Goal: Communication & Community: Share content

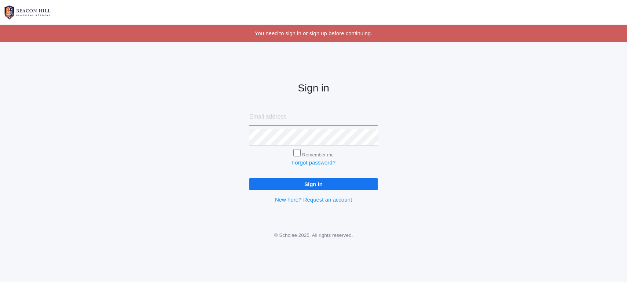
click at [343, 122] on input "email" at bounding box center [313, 117] width 128 height 16
type input "[PERSON_NAME][EMAIL_ADDRESS][DOMAIN_NAME]"
click at [321, 186] on input "Sign in" at bounding box center [313, 184] width 128 height 12
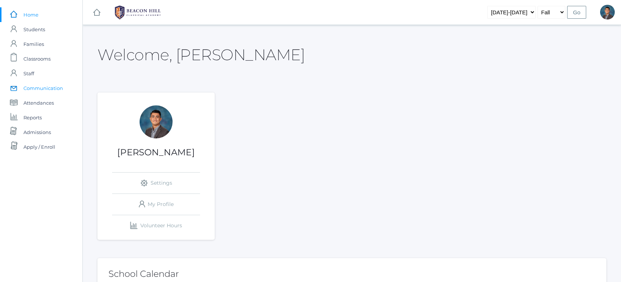
click at [41, 85] on span "Communication" at bounding box center [43, 88] width 40 height 15
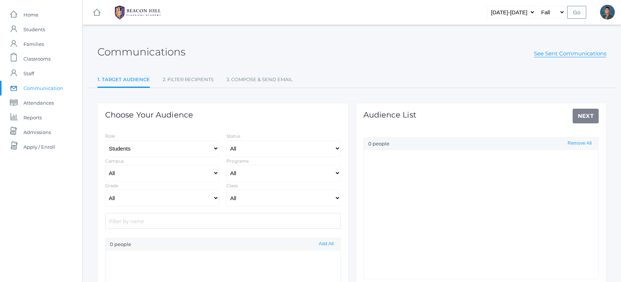
select select "Enrolled"
click at [199, 201] on select "All Grammar - Kindergarten - 1st Grade - 2nd Grade - 3rd Grade - 4th Grade - 5t…" at bounding box center [162, 198] width 114 height 16
click at [105, 190] on select "All Grammar - Kindergarten - 1st Grade - 2nd Grade - 3rd Grade - 4th Grade - 5t…" at bounding box center [162, 198] width 114 height 16
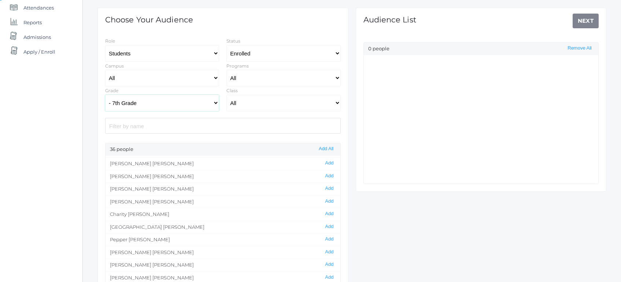
scroll to position [327, 0]
click at [325, 148] on button "Add All" at bounding box center [326, 149] width 19 height 6
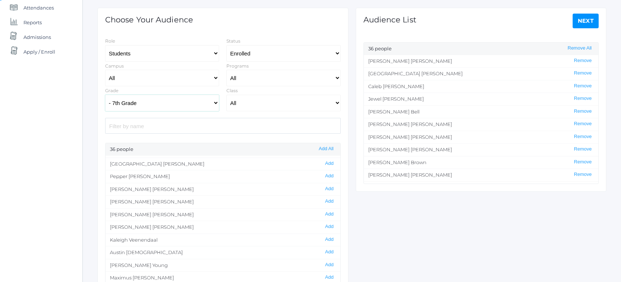
click at [124, 101] on select "All Grammar - Kindergarten - 1st Grade - 2nd Grade - 3rd Grade - 4th Grade - 5t…" at bounding box center [162, 103] width 114 height 16
select select "8"
click at [105, 95] on select "All Grammar - Kindergarten - 1st Grade - 2nd Grade - 3rd Grade - 4th Grade - 5t…" at bounding box center [162, 103] width 114 height 16
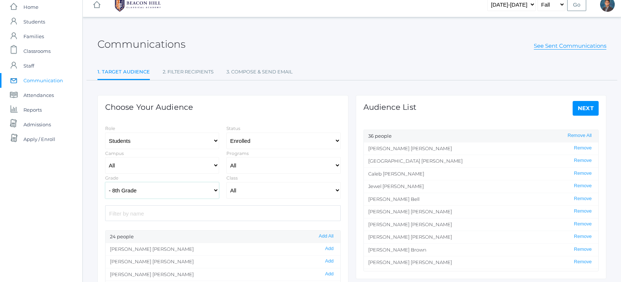
scroll to position [18, 0]
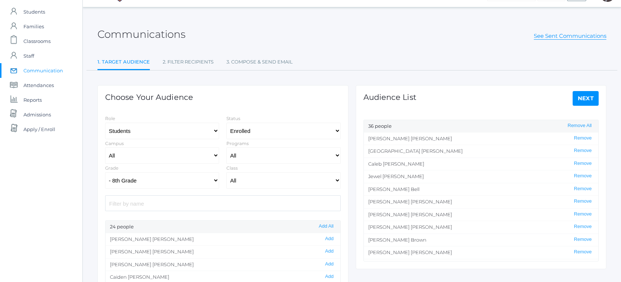
click at [325, 222] on div "24 people Add All" at bounding box center [223, 226] width 235 height 12
click at [329, 227] on button "Add All" at bounding box center [326, 226] width 19 height 6
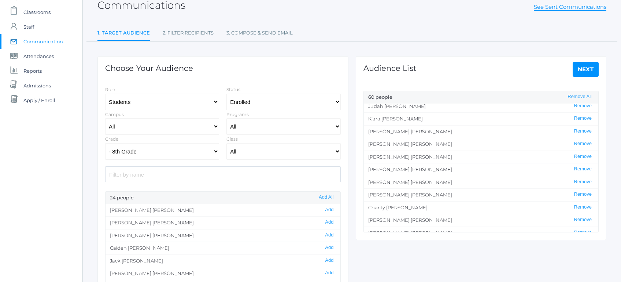
scroll to position [0, 0]
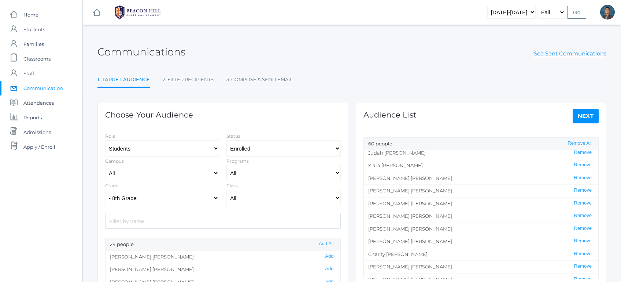
click at [577, 117] on link "Next" at bounding box center [586, 116] width 26 height 15
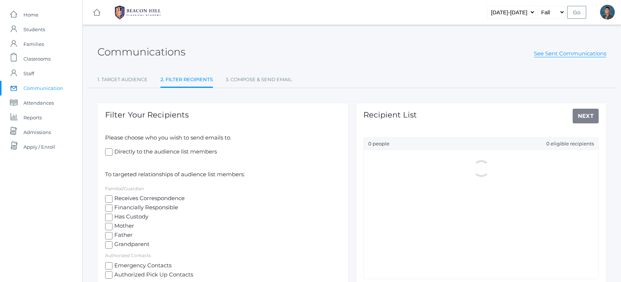
click at [119, 225] on span "Mother" at bounding box center [124, 225] width 22 height 9
click at [113, 225] on input "Mother" at bounding box center [108, 226] width 7 height 7
checkbox input "true"
click at [119, 235] on span "Father" at bounding box center [123, 235] width 20 height 9
click at [113, 235] on input "Father" at bounding box center [108, 235] width 7 height 7
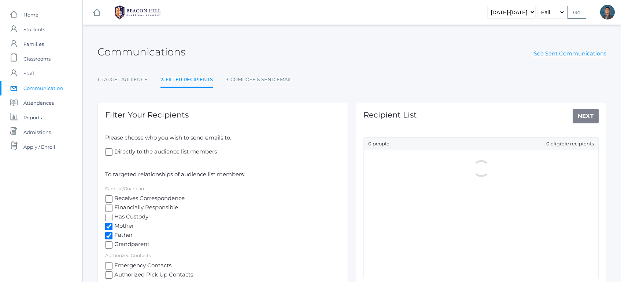
checkbox input "true"
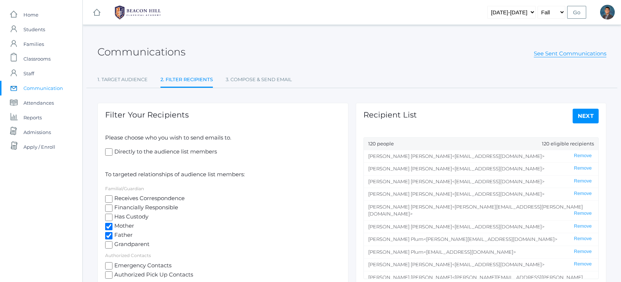
click at [591, 114] on link "Next" at bounding box center [586, 116] width 26 height 15
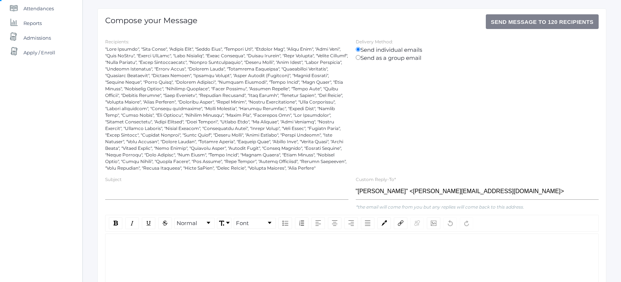
scroll to position [221, 0]
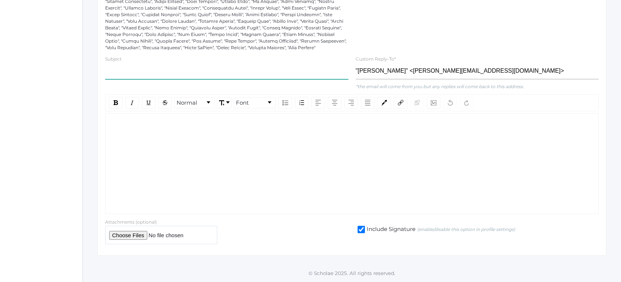
click at [250, 77] on input "text" at bounding box center [226, 71] width 243 height 16
type input "L"
type input "BHCA Logic School Honors Program [DATE]-[DATE]"
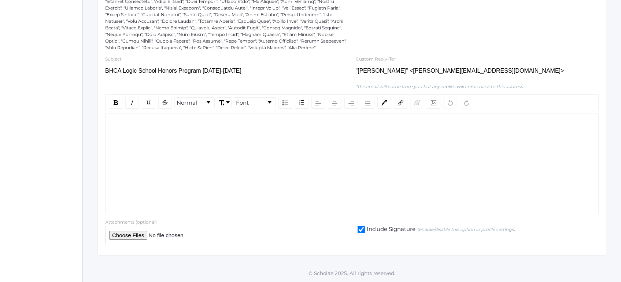
click at [219, 139] on div "rdw-wrapper" at bounding box center [352, 163] width 494 height 101
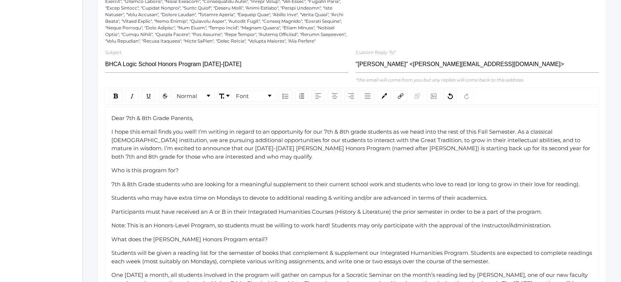
click at [112, 121] on span "Dear 7th & 8th Grade Parents," at bounding box center [152, 117] width 82 height 7
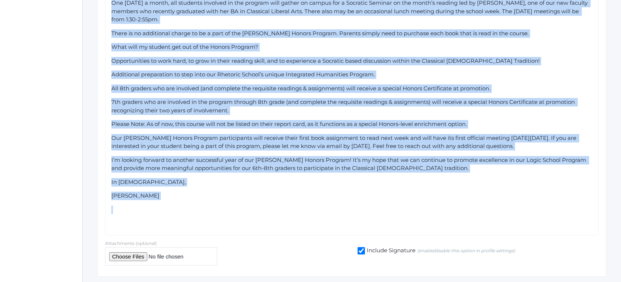
scroll to position [521, 0]
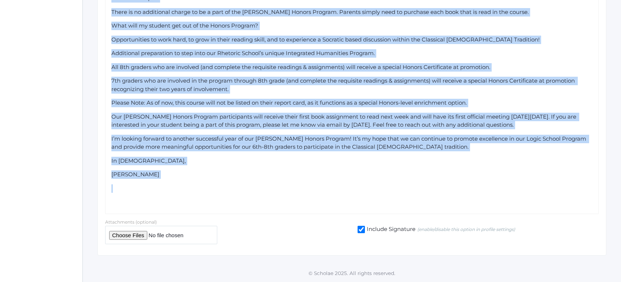
drag, startPoint x: 112, startPoint y: 126, endPoint x: 237, endPoint y: 240, distance: 169.2
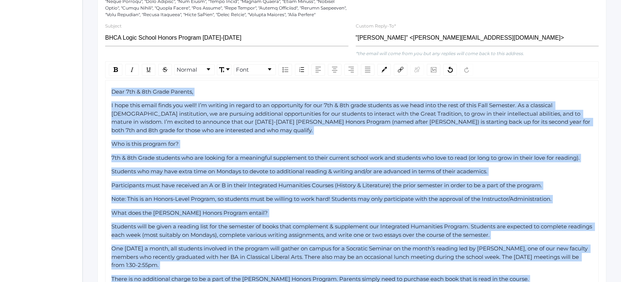
scroll to position [245, 0]
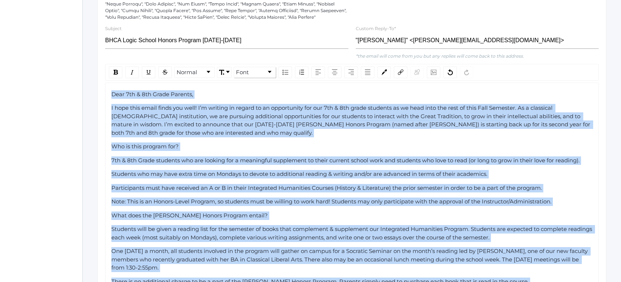
click at [247, 77] on span "Font" at bounding box center [242, 72] width 13 height 8
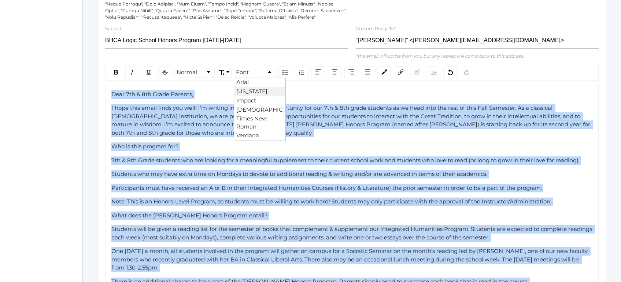
click at [246, 96] on li "[US_STATE]" at bounding box center [260, 91] width 51 height 9
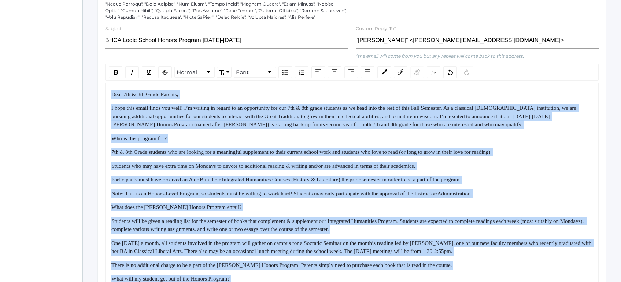
click at [170, 117] on span "I hope this email finds you well! I’m writing in regard to an opportunity for o…" at bounding box center [344, 116] width 467 height 22
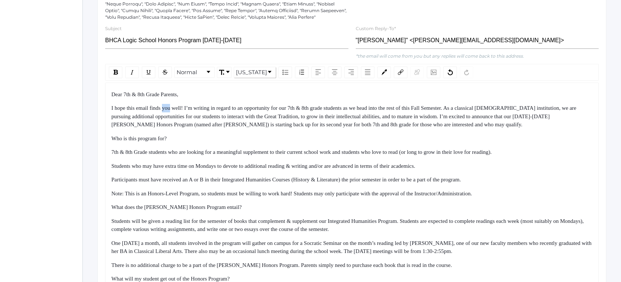
click at [170, 117] on span "I hope this email finds you well! I’m writing in regard to an opportunity for o…" at bounding box center [344, 116] width 467 height 22
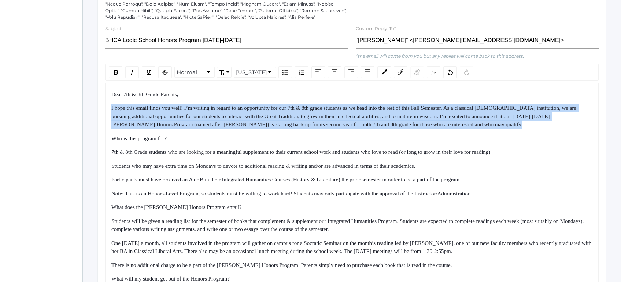
click at [170, 117] on span "I hope this email finds you well! I’m writing in regard to an opportunity for o…" at bounding box center [344, 116] width 467 height 22
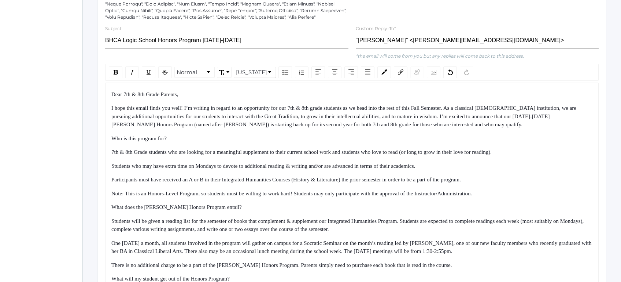
click at [113, 155] on span "7th & 8th Grade students who are looking for a meaningful supplement to their c…" at bounding box center [301, 152] width 381 height 6
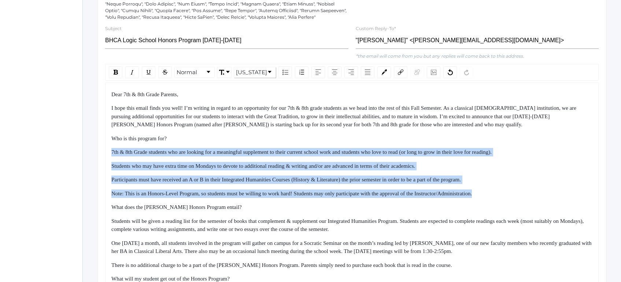
drag, startPoint x: 113, startPoint y: 159, endPoint x: 519, endPoint y: 199, distance: 408.9
click at [519, 199] on div "Dear 7th & 8th Grade Parents, I hope this email finds you well! I’m writing in …" at bounding box center [352, 270] width 482 height 360
click at [286, 75] on img "rdw-list-control" at bounding box center [286, 72] width 6 height 5
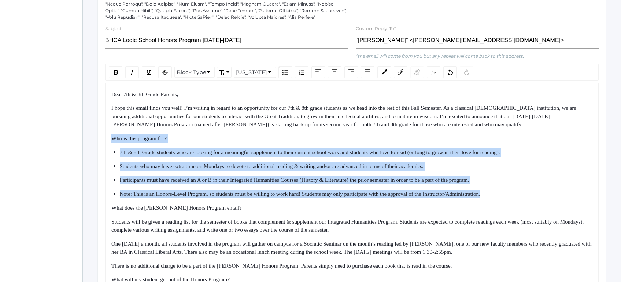
click at [243, 155] on span "7th & 8th Grade students who are looking for a meaningful supplement to their c…" at bounding box center [310, 152] width 381 height 6
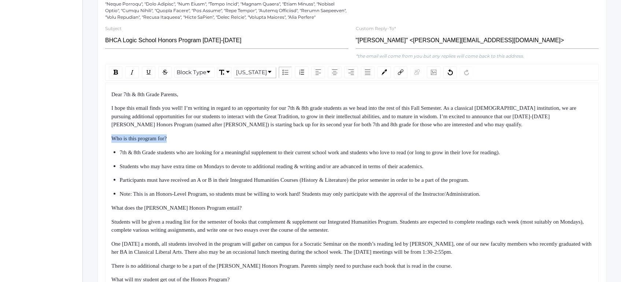
drag, startPoint x: 182, startPoint y: 143, endPoint x: 100, endPoint y: 144, distance: 81.8
click at [100, 144] on div "Compose your Message Send Message to 120 recipients Recipients: Delivery Method…" at bounding box center [352, 179] width 509 height 642
click at [149, 196] on span "Note: This is an Honors-Level Program, so students must be willing to work hard…" at bounding box center [300, 194] width 361 height 6
click at [146, 221] on div "Dear 7th & 8th Grade Parents, I hope this email finds you well! I’m writing in …" at bounding box center [352, 270] width 482 height 361
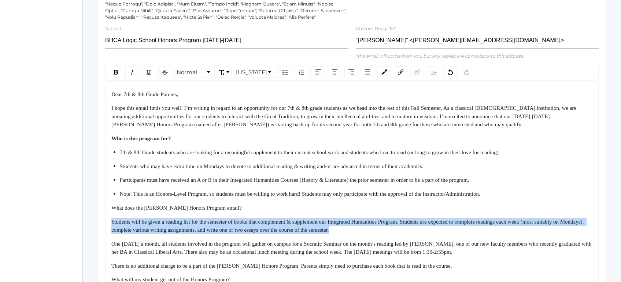
click at [146, 221] on div "Dear 7th & 8th Grade Parents, I hope this email finds you well! I’m writing in …" at bounding box center [352, 270] width 482 height 361
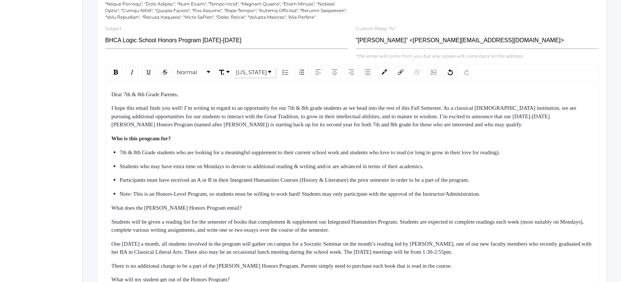
click at [146, 210] on span "What does the [PERSON_NAME] Honors Program entail?" at bounding box center [176, 208] width 131 height 6
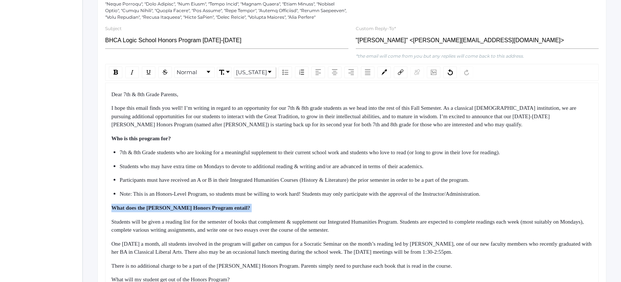
scroll to position [292, 0]
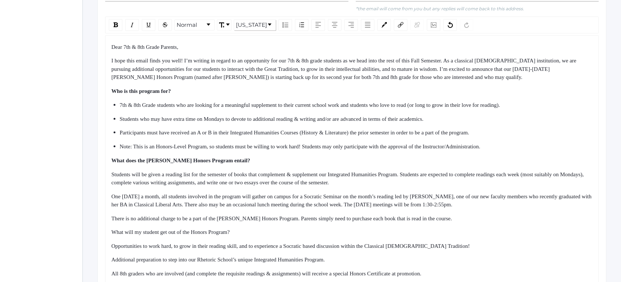
click at [110, 179] on div "Dear 7th & 8th Grade Parents, I hope this email finds you well! I’m writing in …" at bounding box center [352, 223] width 494 height 376
drag, startPoint x: 110, startPoint y: 179, endPoint x: 135, endPoint y: 188, distance: 26.7
click at [135, 188] on div "Dear 7th & 8th Grade Parents, I hope this email finds you well! I’m writing in …" at bounding box center [352, 223] width 494 height 376
click at [133, 221] on span "There is no additional charge to be a part of the [PERSON_NAME] Honors Program.…" at bounding box center [281, 218] width 341 height 6
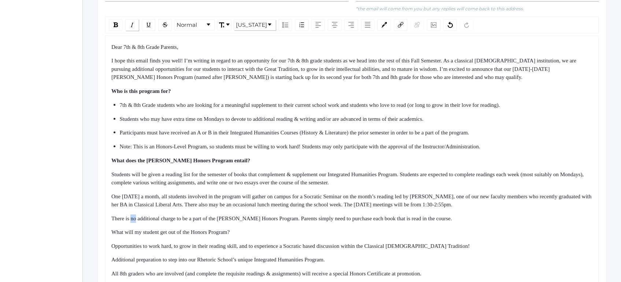
click at [134, 28] on img "rdw-inline-control" at bounding box center [132, 25] width 6 height 6
click at [108, 178] on div "Dear 7th & 8th Grade Parents, I hope this email finds you well! I’m writing in …" at bounding box center [352, 223] width 494 height 376
click at [115, 180] on span "Students will be given a reading list for the semester of books that complement…" at bounding box center [348, 178] width 474 height 14
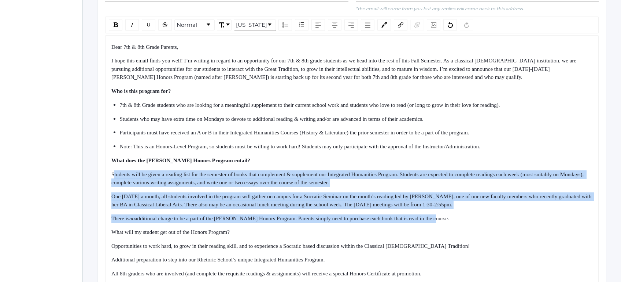
drag, startPoint x: 115, startPoint y: 180, endPoint x: 477, endPoint y: 223, distance: 363.6
click at [477, 223] on div "Dear 7th & 8th Grade Parents, I hope this email finds you well! I’m writing in …" at bounding box center [352, 223] width 482 height 361
click at [464, 223] on div "There is no additional charge to be a part of the [PERSON_NAME] Honors Program.…" at bounding box center [352, 218] width 482 height 8
drag, startPoint x: 464, startPoint y: 223, endPoint x: 102, endPoint y: 181, distance: 364.5
click at [102, 181] on div "Normal [US_STATE] Dear 7th & 8th Grade Parents, I hope this email finds you wel…" at bounding box center [352, 213] width 501 height 395
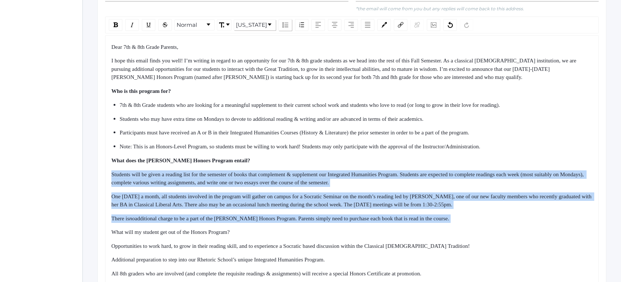
click at [290, 30] on div "rdw-list-control" at bounding box center [286, 25] width 14 height 12
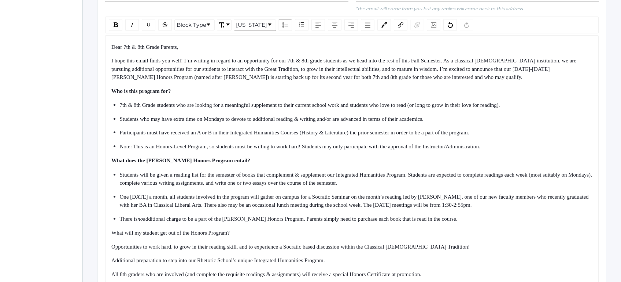
click at [278, 149] on div "Note: This is an Honors-Level Program, so students must be willing to work hard…" at bounding box center [357, 146] width 474 height 8
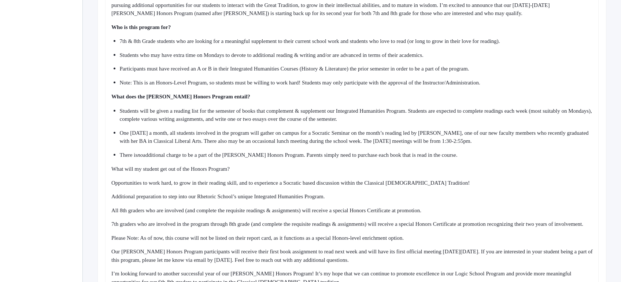
scroll to position [366, 0]
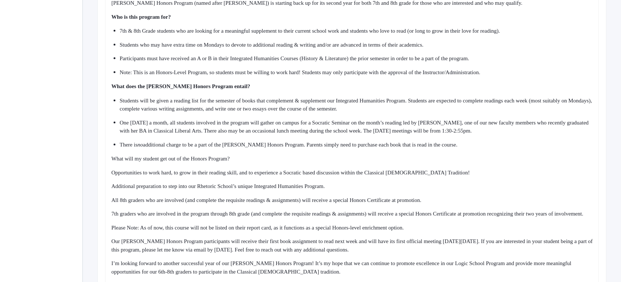
click at [111, 161] on span "What will my student get out of the Honors Program?" at bounding box center [170, 158] width 118 height 6
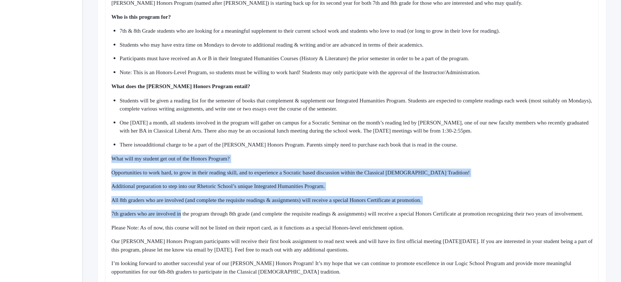
drag, startPoint x: 111, startPoint y: 167, endPoint x: 183, endPoint y: 220, distance: 88.8
click at [183, 220] on div "Dear 7th & 8th Grade Parents, I hope this email finds you well! I’m writing in …" at bounding box center [352, 150] width 482 height 362
click at [183, 216] on span "7th graders who are involved in the program through 8th grade (and complete the…" at bounding box center [347, 213] width 472 height 6
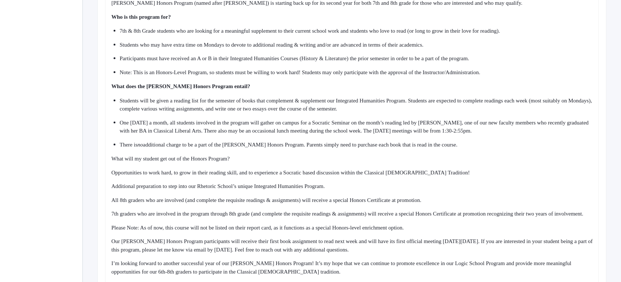
click at [112, 175] on span "Opportunities to work hard, to grow in their reading skill, and to experience a…" at bounding box center [290, 172] width 359 height 6
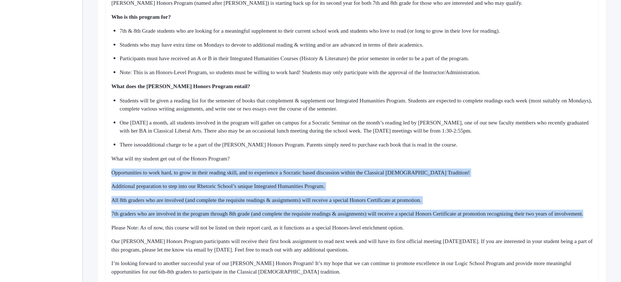
drag, startPoint x: 112, startPoint y: 176, endPoint x: 187, endPoint y: 229, distance: 91.9
click at [187, 229] on div "Dear 7th & 8th Grade Parents, I hope this email finds you well! I’m writing in …" at bounding box center [352, 150] width 482 height 362
click at [187, 218] on div "7th graders who are involved in the program through 8th grade (and complete the…" at bounding box center [352, 213] width 482 height 8
drag, startPoint x: 187, startPoint y: 229, endPoint x: 116, endPoint y: 176, distance: 89.1
click at [116, 176] on div "Dear 7th & 8th Grade Parents, I hope this email finds you well! I’m writing in …" at bounding box center [352, 150] width 482 height 362
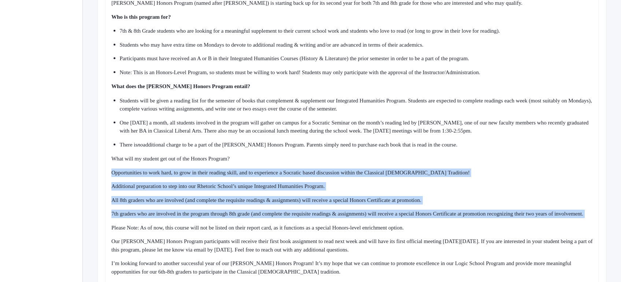
click at [116, 175] on span "Opportunities to work hard, to grow in their reading skill, and to experience a…" at bounding box center [290, 172] width 359 height 6
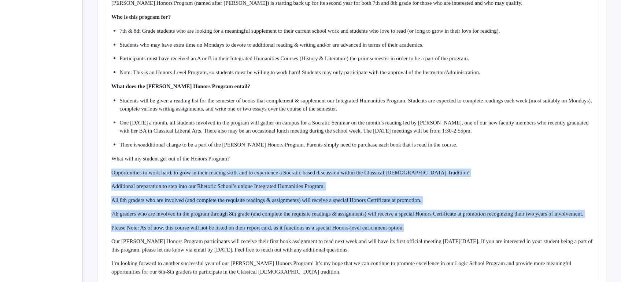
drag, startPoint x: 116, startPoint y: 176, endPoint x: 531, endPoint y: 242, distance: 420.2
click at [531, 242] on div "Dear 7th & 8th Grade Parents, I hope this email finds you well! I’m writing in …" at bounding box center [352, 150] width 482 height 362
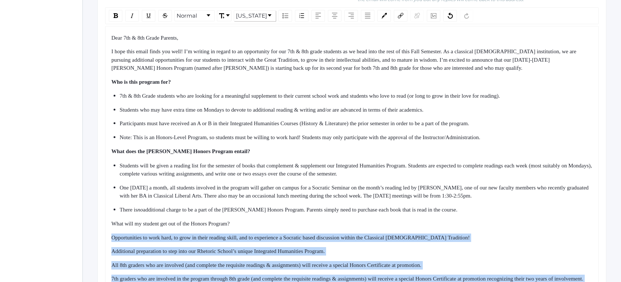
scroll to position [290, 0]
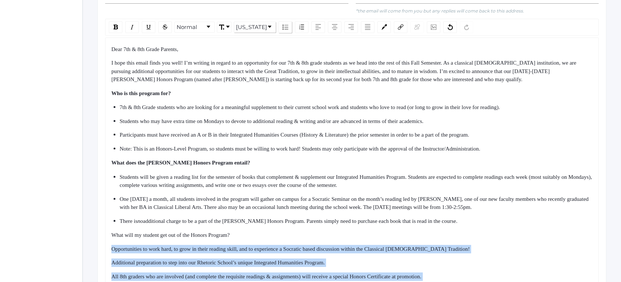
click at [286, 30] on img "rdw-list-control" at bounding box center [286, 27] width 6 height 5
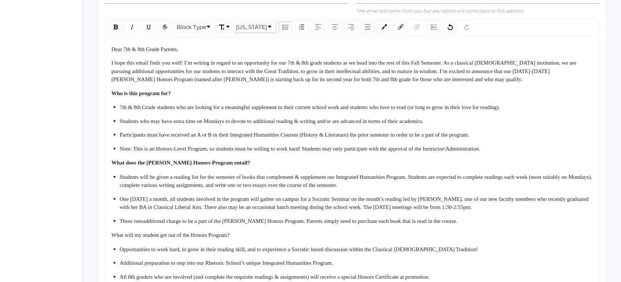
click at [210, 238] on span "What will my student get out of the Honors Program?" at bounding box center [170, 235] width 118 height 6
click at [300, 203] on span "One [DATE] a month, all students involved in the program will gather on campus …" at bounding box center [355, 203] width 471 height 14
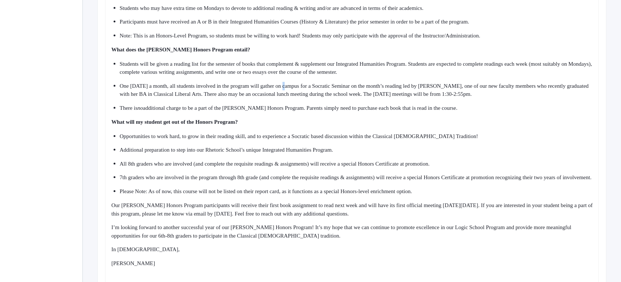
scroll to position [466, 0]
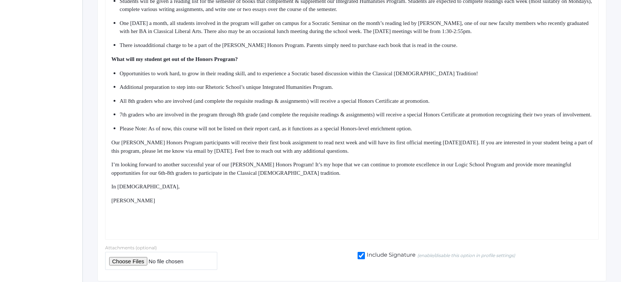
click at [164, 154] on span "Our [PERSON_NAME] Honors Program participants will receive their first book ass…" at bounding box center [352, 146] width 483 height 14
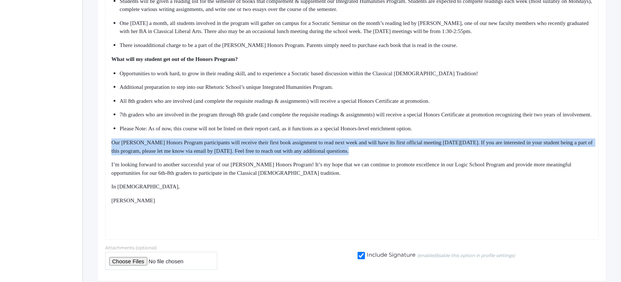
click at [164, 154] on span "Our [PERSON_NAME] Honors Program participants will receive their first book ass…" at bounding box center [352, 146] width 483 height 14
click at [166, 154] on span "Our [PERSON_NAME] Honors Program participants will receive their first book ass…" at bounding box center [352, 146] width 483 height 14
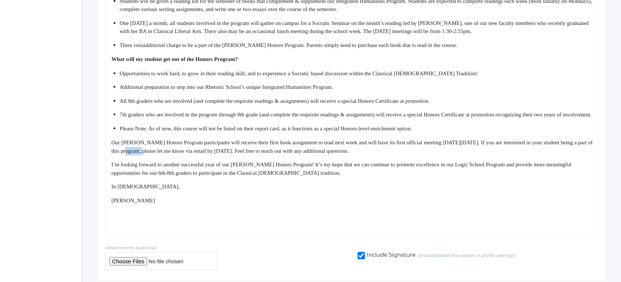
click at [166, 154] on span "Our [PERSON_NAME] Honors Program participants will receive their first book ass…" at bounding box center [352, 146] width 483 height 14
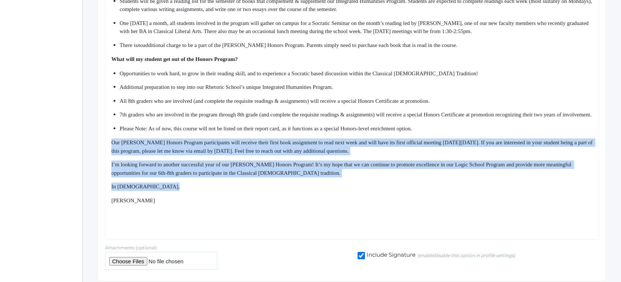
drag, startPoint x: 166, startPoint y: 162, endPoint x: 216, endPoint y: 207, distance: 67.5
click at [216, 207] on div "Dear 7th & 8th Grade Parents, I hope this email finds you well! I’m writing in …" at bounding box center [352, 50] width 482 height 363
drag, startPoint x: 216, startPoint y: 207, endPoint x: 150, endPoint y: 151, distance: 86.8
click at [150, 151] on div "Dear 7th & 8th Grade Parents, I hope this email finds you well! I’m writing in …" at bounding box center [352, 50] width 482 height 363
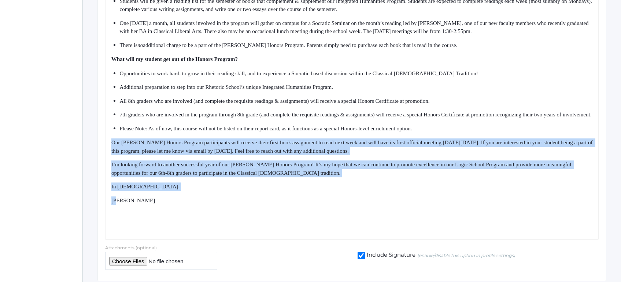
click at [150, 151] on div "Dear 7th & 8th Grade Parents, I hope this email finds you well! I’m writing in …" at bounding box center [352, 50] width 482 height 363
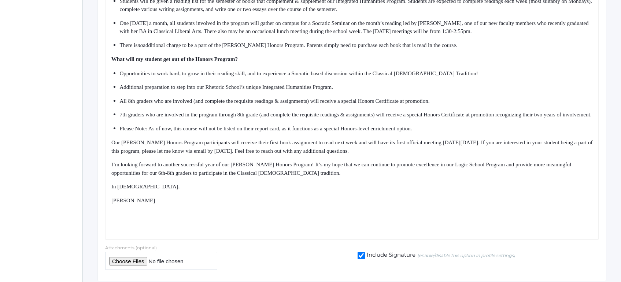
click at [140, 154] on span "Our [PERSON_NAME] Honors Program participants will receive their first book ass…" at bounding box center [352, 146] width 483 height 14
click at [113, 154] on span "Our [PERSON_NAME] Honors Program participants will receive their first book ass…" at bounding box center [352, 146] width 483 height 14
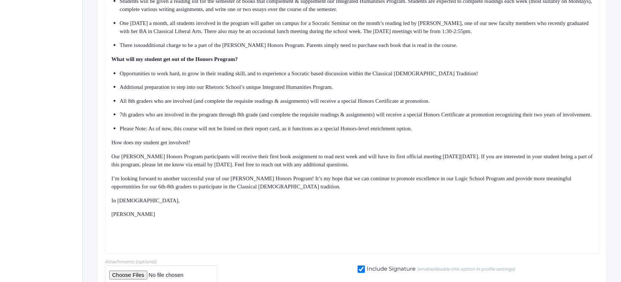
click at [109, 158] on div "Dear 7th & 8th Grade Parents, I hope this email finds you well! I’m writing in …" at bounding box center [352, 58] width 494 height 392
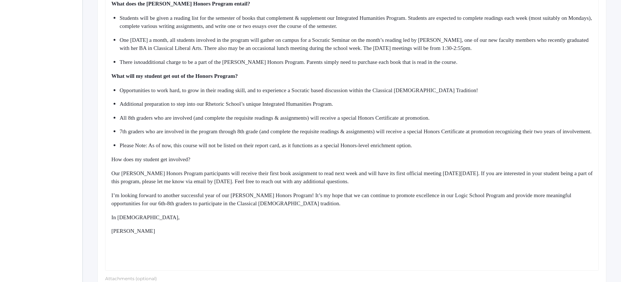
scroll to position [451, 0]
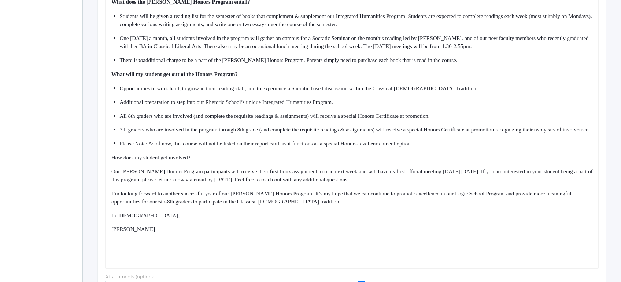
click at [127, 160] on span "How does my student get involved?" at bounding box center [150, 157] width 79 height 6
click at [153, 220] on div "In [DEMOGRAPHIC_DATA]," at bounding box center [352, 215] width 482 height 8
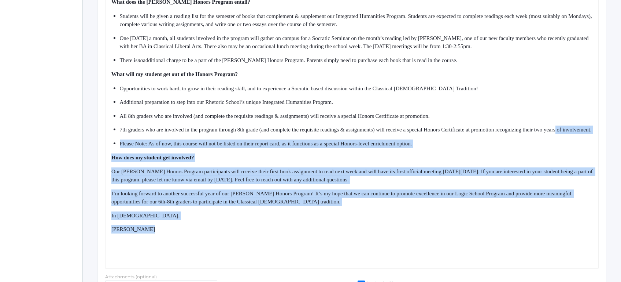
drag, startPoint x: 153, startPoint y: 242, endPoint x: 131, endPoint y: 146, distance: 99.2
click at [131, 146] on div "Dear 7th & 8th Grade Parents, I hope this email finds you well! I’m writing in …" at bounding box center [352, 73] width 482 height 376
click at [131, 132] on span "7th graders who are involved in the program through 8th grade (and complete the…" at bounding box center [356, 129] width 472 height 6
drag, startPoint x: 132, startPoint y: 155, endPoint x: 159, endPoint y: 243, distance: 91.5
click at [159, 240] on div "Dear 7th & 8th Grade Parents, I hope this email finds you well! I’m writing in …" at bounding box center [352, 73] width 482 height 376
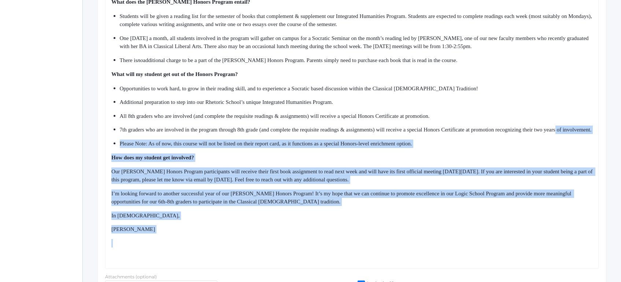
click at [159, 233] on div "[PERSON_NAME]" at bounding box center [352, 229] width 482 height 8
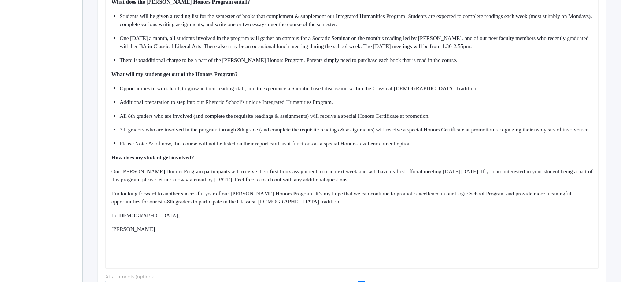
click at [155, 247] on div "rdw-editor" at bounding box center [352, 243] width 482 height 8
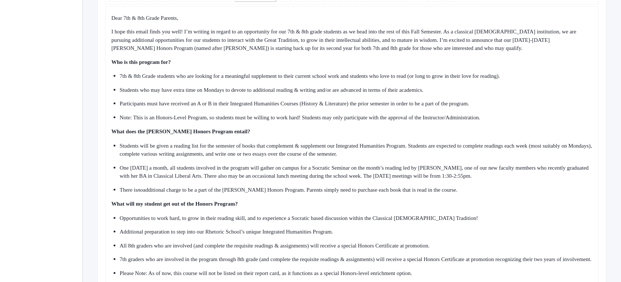
scroll to position [271, 0]
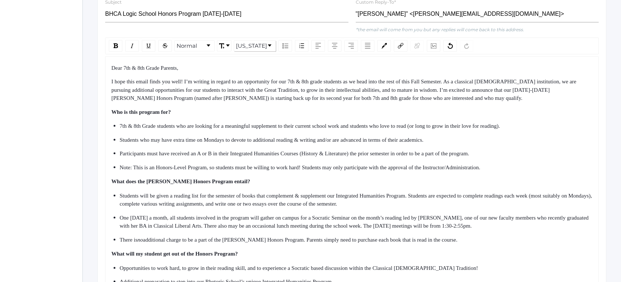
click at [555, 97] on span "I hope this email finds you well! I’m writing in regard to an opportunity for o…" at bounding box center [344, 89] width 467 height 22
drag, startPoint x: 555, startPoint y: 97, endPoint x: 576, endPoint y: 97, distance: 20.5
click at [576, 97] on span "I hope this email finds you well! I’m writing in regard to an opportunity for o…" at bounding box center [344, 89] width 467 height 22
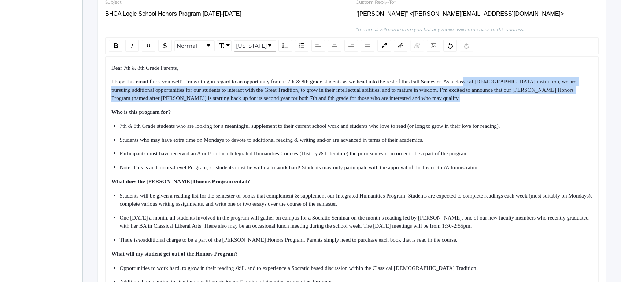
drag, startPoint x: 500, startPoint y: 100, endPoint x: 513, endPoint y: 120, distance: 23.7
click at [510, 115] on div "Dear 7th & 8th Grade Parents, I hope this email finds you well! I’m writing in …" at bounding box center [352, 238] width 482 height 349
click at [513, 116] on div "Who is this program for?" at bounding box center [352, 112] width 482 height 8
drag, startPoint x: 513, startPoint y: 120, endPoint x: 488, endPoint y: 81, distance: 45.7
click at [488, 81] on div "Dear 7th & 8th Grade Parents, I hope this email finds you well! I’m writing in …" at bounding box center [352, 238] width 482 height 349
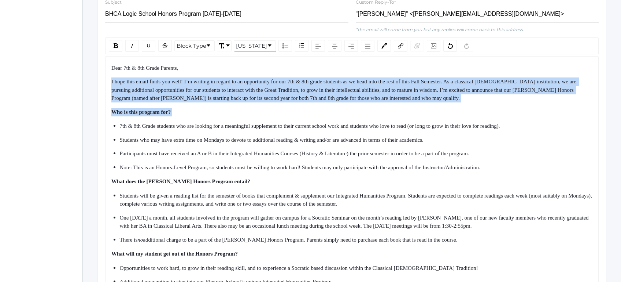
click at [486, 80] on div "Dear 7th & 8th Grade Parents, I hope this email finds you well! I’m writing in …" at bounding box center [352, 238] width 482 height 349
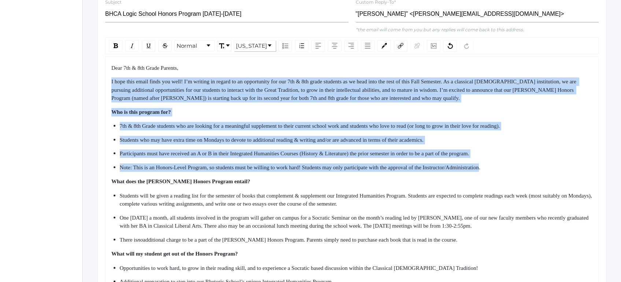
drag, startPoint x: 486, startPoint y: 80, endPoint x: 501, endPoint y: 172, distance: 92.8
click at [501, 170] on div "Dear 7th & 8th Grade Parents, I hope this email finds you well! I’m writing in …" at bounding box center [352, 238] width 482 height 349
click at [481, 170] on span "Note: This is an Honors-Level Program, so students must be willing to work hard…" at bounding box center [300, 167] width 361 height 6
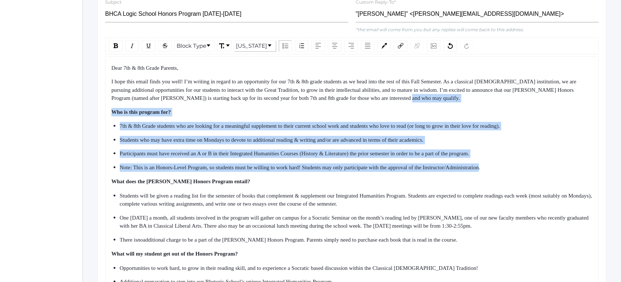
drag, startPoint x: 501, startPoint y: 172, endPoint x: 479, endPoint y: 88, distance: 86.9
click at [479, 91] on div "Dear 7th & 8th Grade Parents, I hope this email finds you well! I’m writing in …" at bounding box center [352, 238] width 482 height 349
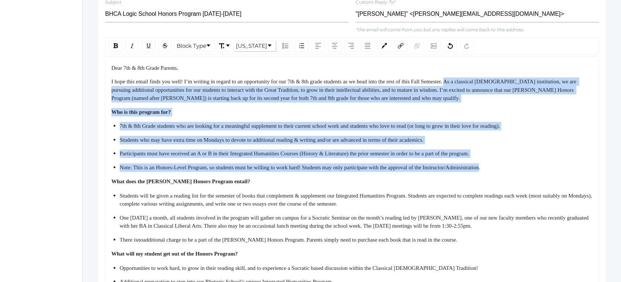
click at [479, 88] on span "I hope this email finds you well! I’m writing in regard to an opportunity for o…" at bounding box center [344, 89] width 467 height 22
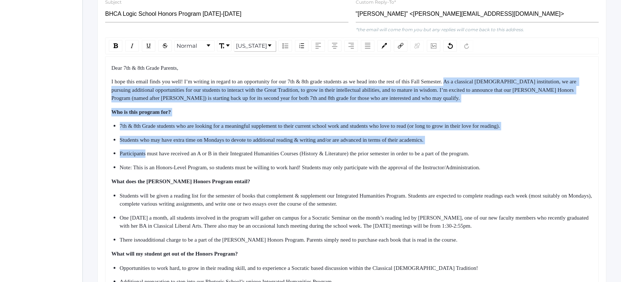
drag, startPoint x: 479, startPoint y: 88, endPoint x: 505, endPoint y: 171, distance: 87.3
click at [503, 168] on div "Dear 7th & 8th Grade Parents, I hope this email finds you well! I’m writing in …" at bounding box center [352, 238] width 482 height 349
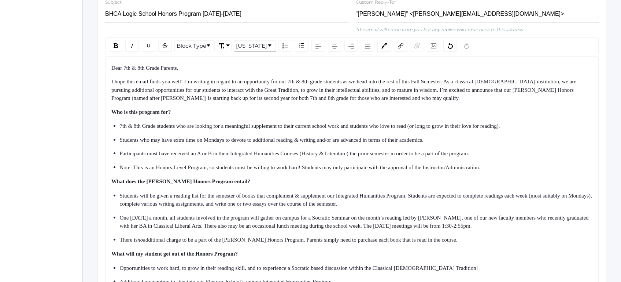
click at [481, 170] on span "Note: This is an Honors-Level Program, so students must be willing to work hard…" at bounding box center [300, 167] width 361 height 6
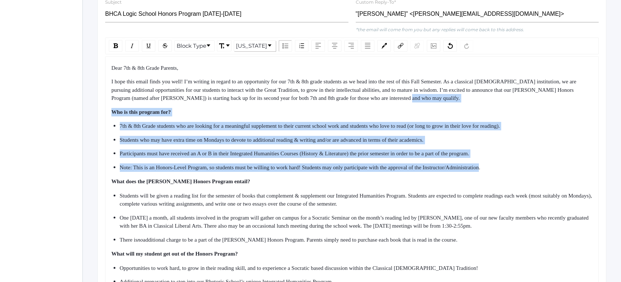
drag, startPoint x: 505, startPoint y: 171, endPoint x: 479, endPoint y: 90, distance: 85.1
click at [479, 92] on div "Dear 7th & 8th Grade Parents, I hope this email finds you well! I’m writing in …" at bounding box center [352, 238] width 482 height 349
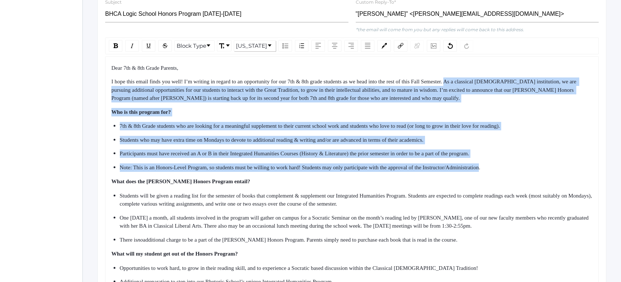
click at [479, 90] on span "I hope this email finds you well! I’m writing in regard to an opportunity for o…" at bounding box center [344, 89] width 467 height 22
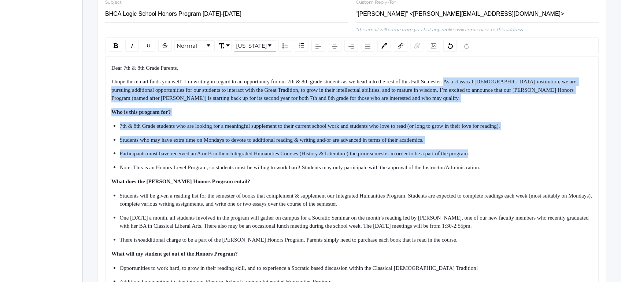
drag, startPoint x: 479, startPoint y: 90, endPoint x: 493, endPoint y: 163, distance: 74.7
click at [493, 163] on div "Dear 7th & 8th Grade Parents, I hope this email finds you well! I’m writing in …" at bounding box center [352, 238] width 482 height 349
click at [493, 158] on div "Participants must have received an A or B in their Integrated Humanities Course…" at bounding box center [357, 153] width 474 height 8
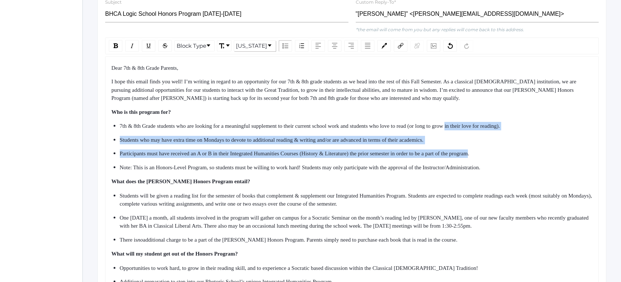
drag, startPoint x: 493, startPoint y: 163, endPoint x: 474, endPoint y: 130, distance: 38.9
click at [474, 130] on ul "7th & 8th Grade students who are looking for a meaningful supplement to their c…" at bounding box center [352, 146] width 482 height 49
click at [474, 129] on span "7th & 8th Grade students who are looking for a meaningful supplement to their c…" at bounding box center [310, 126] width 381 height 6
drag, startPoint x: 474, startPoint y: 130, endPoint x: 493, endPoint y: 169, distance: 43.8
click at [493, 169] on ul "7th & 8th Grade students who are looking for a meaningful supplement to their c…" at bounding box center [352, 146] width 482 height 49
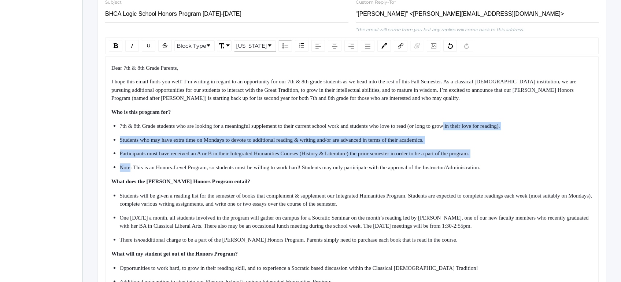
click at [493, 169] on ul "7th & 8th Grade students who are looking for a meaningful supplement to their c…" at bounding box center [352, 146] width 482 height 49
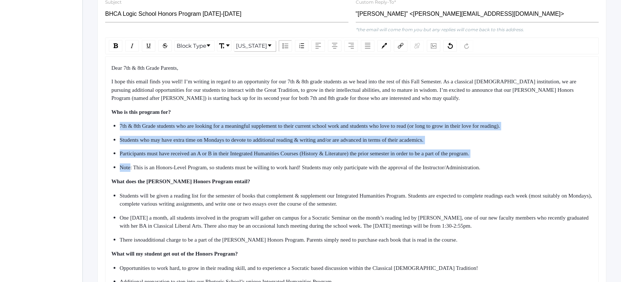
drag, startPoint x: 493, startPoint y: 169, endPoint x: 466, endPoint y: 115, distance: 60.0
click at [466, 117] on div "Dear 7th & 8th Grade Parents, I hope this email finds you well! I’m writing in …" at bounding box center [352, 238] width 482 height 349
click at [466, 115] on div "Who is this program for?" at bounding box center [352, 112] width 482 height 8
drag, startPoint x: 466, startPoint y: 115, endPoint x: 512, endPoint y: 163, distance: 66.4
click at [512, 163] on div "Dear 7th & 8th Grade Parents, I hope this email finds you well! I’m writing in …" at bounding box center [352, 238] width 482 height 349
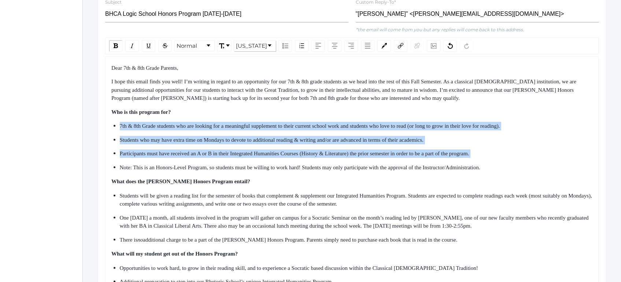
click at [512, 158] on div "Participants must have received an A or B in their Integrated Humanities Course…" at bounding box center [357, 153] width 474 height 8
drag, startPoint x: 512, startPoint y: 163, endPoint x: 495, endPoint y: 121, distance: 45.4
click at [496, 121] on div "Dear 7th & 8th Grade Parents, I hope this email finds you well! I’m writing in …" at bounding box center [352, 238] width 482 height 349
click at [495, 116] on div "Who is this program for?" at bounding box center [352, 112] width 482 height 8
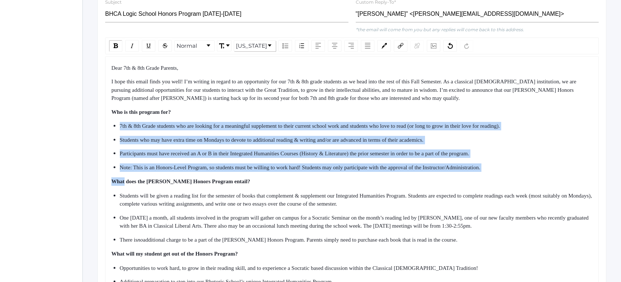
drag, startPoint x: 495, startPoint y: 121, endPoint x: 529, endPoint y: 178, distance: 65.6
click at [529, 178] on div "Dear 7th & 8th Grade Parents, I hope this email finds you well! I’m writing in …" at bounding box center [352, 238] width 482 height 349
click at [529, 172] on div "Note: This is an Honors-Level Program, so students must be willing to work hard…" at bounding box center [357, 167] width 474 height 8
drag, startPoint x: 529, startPoint y: 178, endPoint x: 512, endPoint y: 113, distance: 66.5
click at [513, 114] on div "Dear 7th & 8th Grade Parents, I hope this email finds you well! I’m writing in …" at bounding box center [352, 238] width 482 height 349
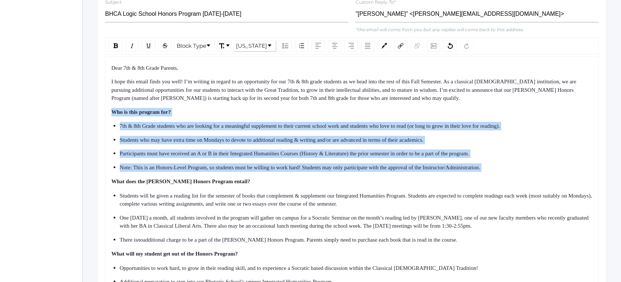
click at [512, 113] on div "Dear 7th & 8th Grade Parents, I hope this email finds you well! I’m writing in …" at bounding box center [352, 238] width 482 height 349
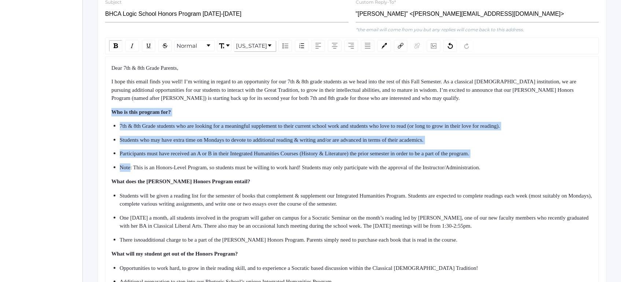
drag, startPoint x: 512, startPoint y: 113, endPoint x: 530, endPoint y: 169, distance: 58.7
click at [529, 169] on div "Dear 7th & 8th Grade Parents, I hope this email finds you well! I’m writing in …" at bounding box center [352, 238] width 482 height 349
click at [530, 169] on ul "7th & 8th Grade students who are looking for a meaningful supplement to their c…" at bounding box center [352, 146] width 482 height 49
drag, startPoint x: 530, startPoint y: 169, endPoint x: 517, endPoint y: 118, distance: 53.2
click at [517, 118] on div "Dear 7th & 8th Grade Parents, I hope this email finds you well! I’m writing in …" at bounding box center [352, 238] width 482 height 349
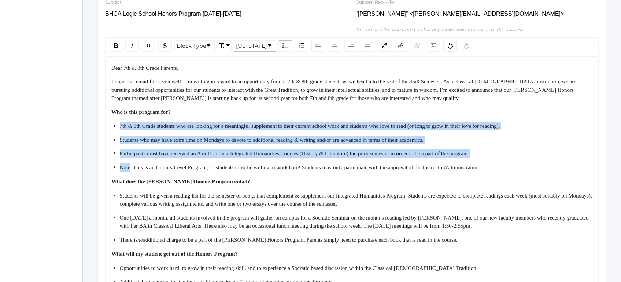
click at [517, 116] on div "Who is this program for?" at bounding box center [352, 112] width 482 height 8
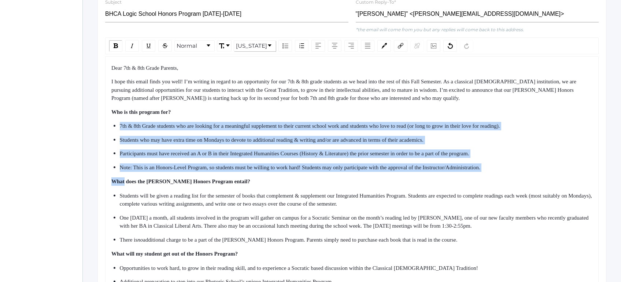
drag, startPoint x: 517, startPoint y: 117, endPoint x: 532, endPoint y: 178, distance: 62.7
click at [532, 178] on div "Dear 7th & 8th Grade Parents, I hope this email finds you well! I’m writing in …" at bounding box center [352, 238] width 482 height 349
drag, startPoint x: 532, startPoint y: 178, endPoint x: 514, endPoint y: 112, distance: 68.4
click at [514, 112] on div "Dear 7th & 8th Grade Parents, I hope this email finds you well! I’m writing in …" at bounding box center [352, 238] width 482 height 349
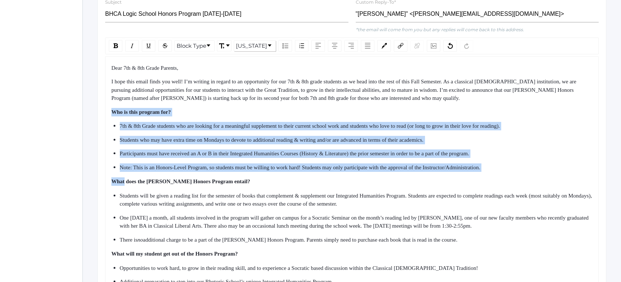
click at [514, 112] on div "Dear 7th & 8th Grade Parents, I hope this email finds you well! I’m writing in …" at bounding box center [352, 238] width 482 height 349
drag, startPoint x: 514, startPoint y: 112, endPoint x: 530, endPoint y: 177, distance: 67.5
click at [530, 177] on div "Dear 7th & 8th Grade Parents, I hope this email finds you well! I’m writing in …" at bounding box center [352, 238] width 482 height 349
click at [530, 178] on div "Dear 7th & 8th Grade Parents, I hope this email finds you well! I’m writing in …" at bounding box center [352, 238] width 482 height 349
drag, startPoint x: 530, startPoint y: 178, endPoint x: 518, endPoint y: 109, distance: 70.1
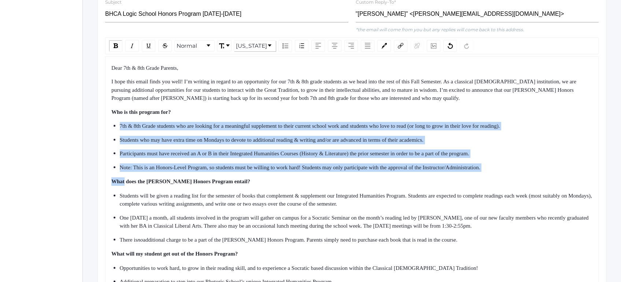
click at [518, 111] on div "Dear 7th & 8th Grade Parents, I hope this email finds you well! I’m writing in …" at bounding box center [352, 238] width 482 height 349
click at [518, 109] on div "Dear 7th & 8th Grade Parents, I hope this email finds you well! I’m writing in …" at bounding box center [352, 238] width 482 height 349
drag, startPoint x: 518, startPoint y: 109, endPoint x: 527, endPoint y: 181, distance: 72.8
click at [526, 180] on div "Dear 7th & 8th Grade Parents, I hope this email finds you well! I’m writing in …" at bounding box center [352, 238] width 482 height 349
click at [527, 181] on div "Dear 7th & 8th Grade Parents, I hope this email finds you well! I’m writing in …" at bounding box center [352, 238] width 482 height 349
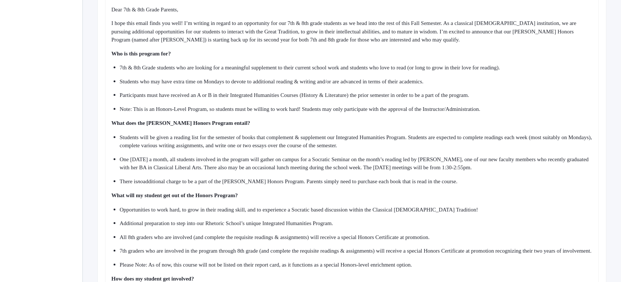
scroll to position [338, 0]
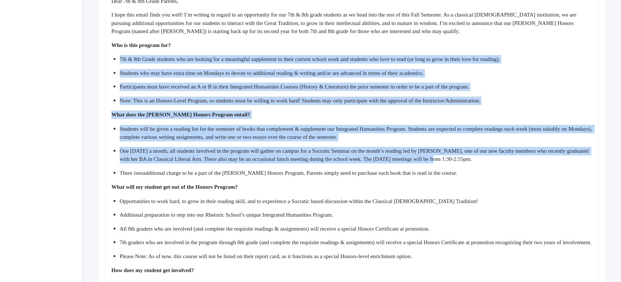
drag, startPoint x: 479, startPoint y: 52, endPoint x: 497, endPoint y: 169, distance: 118.3
click at [497, 167] on div "Dear 7th & 8th Grade Parents, I hope this email finds you well! I’m writing in …" at bounding box center [352, 171] width 482 height 349
click at [497, 163] on div "One [DATE] a month, all students involved in the program will gather on campus …" at bounding box center [357, 155] width 474 height 16
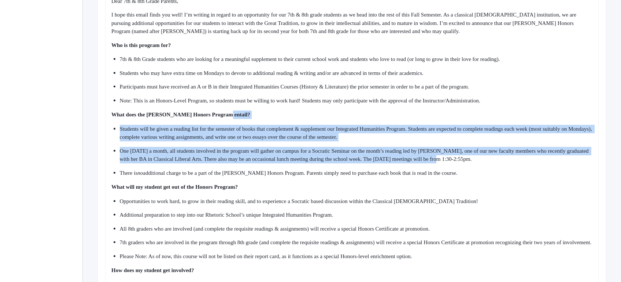
drag, startPoint x: 497, startPoint y: 169, endPoint x: 484, endPoint y: 123, distance: 48.1
click at [484, 123] on div "Dear 7th & 8th Grade Parents, I hope this email finds you well! I’m writing in …" at bounding box center [352, 171] width 482 height 349
click at [484, 119] on div "What does the [PERSON_NAME] Honors Program entail?" at bounding box center [352, 114] width 482 height 8
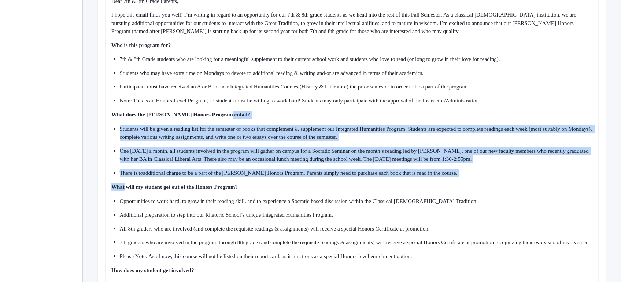
drag, startPoint x: 484, startPoint y: 123, endPoint x: 493, endPoint y: 184, distance: 62.3
click at [493, 184] on div "Dear 7th & 8th Grade Parents, I hope this email finds you well! I’m writing in …" at bounding box center [352, 171] width 482 height 349
click at [494, 184] on div "Dear 7th & 8th Grade Parents, I hope this email finds you well! I’m writing in …" at bounding box center [352, 171] width 482 height 349
drag, startPoint x: 494, startPoint y: 184, endPoint x: 467, endPoint y: 123, distance: 67.3
click at [467, 123] on div "Dear 7th & 8th Grade Parents, I hope this email finds you well! I’m writing in …" at bounding box center [352, 171] width 482 height 349
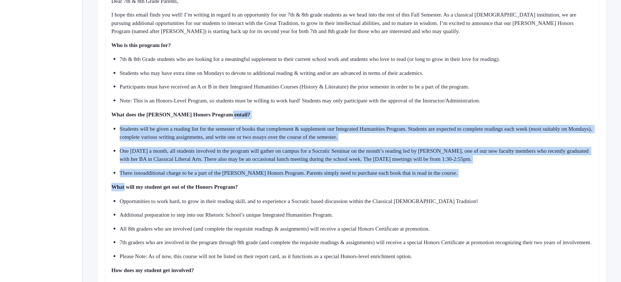
click at [466, 119] on div "What does the [PERSON_NAME] Honors Program entail?" at bounding box center [352, 114] width 482 height 8
drag
click at [481, 182] on div "Dear 7th & 8th Grade Parents, I hope this email finds you well! I’m writing in …" at bounding box center [352, 171] width 482 height 349
click at [482, 177] on div "There is no additional charge to be a part of the [PERSON_NAME] Honors Program.…" at bounding box center [357, 173] width 474 height 8
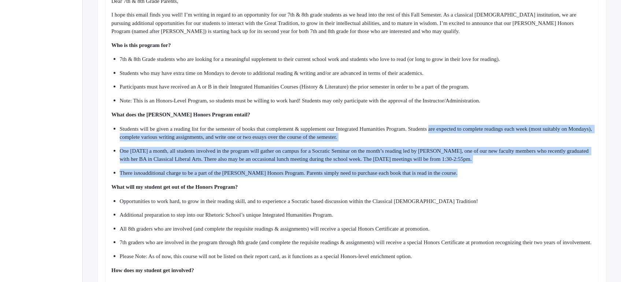
click at [461, 129] on div "Dear 7th & 8th Grade Parents, I hope this email finds you well! I’m writing in …" at bounding box center [352, 171] width 482 height 349
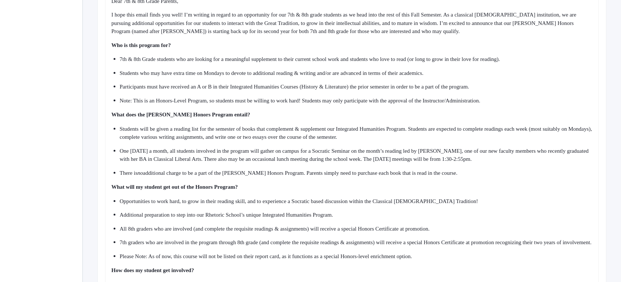
click at [460, 129] on div "Dear 7th & 8th Grade Parents, I hope this email finds you well! I’m writing in …" at bounding box center [352, 171] width 482 height 349
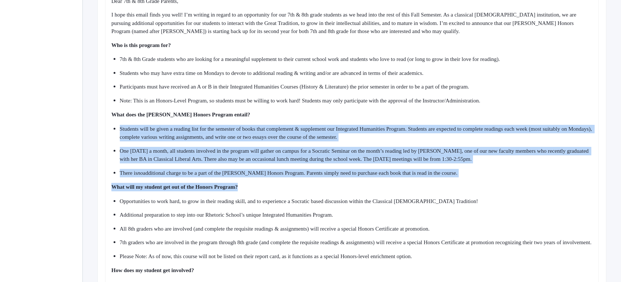
click at [483, 192] on div "Dear 7th & 8th Grade Parents, I hope this email finds you well! I’m writing in …" at bounding box center [352, 171] width 482 height 349
click at [483, 191] on div "What will my student get out of the Honors Program?" at bounding box center [352, 187] width 482 height 8
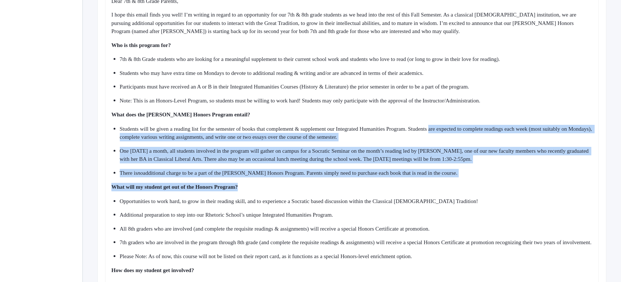
click at [465, 132] on div "Dear 7th & 8th Grade Parents, I hope this email finds you well! I’m writing in …" at bounding box center [352, 171] width 482 height 349
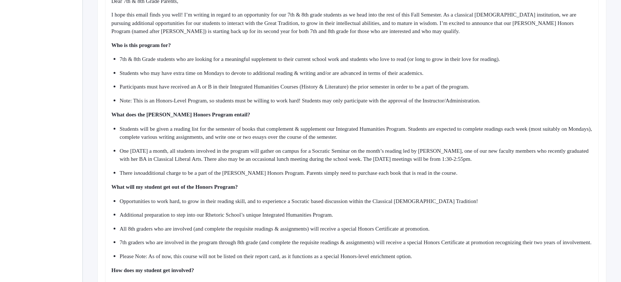
click at [464, 129] on div "Dear 7th & 8th Grade Parents, I hope this email finds you well! I’m writing in …" at bounding box center [352, 171] width 482 height 349
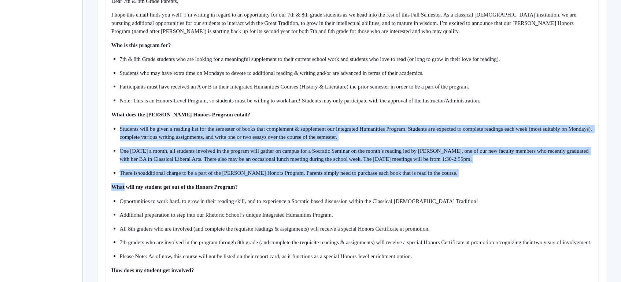
click at [481, 184] on div "Dear 7th & 8th Grade Parents, I hope this email finds you well! I’m writing in …" at bounding box center [352, 171] width 482 height 349
click at [464, 115] on div "Dear 7th & 8th Grade Parents, I hope this email finds you well! I’m writing in …" at bounding box center [352, 171] width 482 height 349
click at [464, 113] on div "Dear 7th & 8th Grade Parents, I hope this email finds you well! I’m writing in …" at bounding box center [352, 171] width 482 height 349
click at [490, 194] on div "Dear 7th & 8th Grade Parents, I hope this email finds you well! I’m writing in …" at bounding box center [352, 171] width 482 height 349
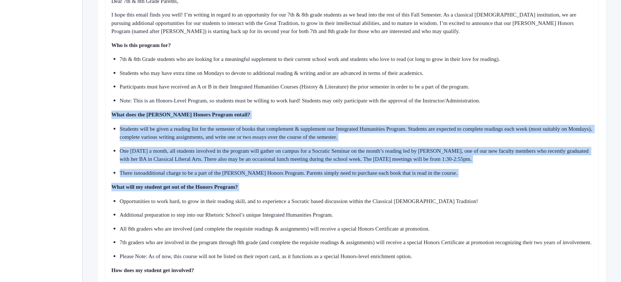
click at [492, 198] on div "Dear 7th & 8th Grade Parents, I hope this email finds you well! I’m writing in …" at bounding box center [352, 171] width 482 height 349
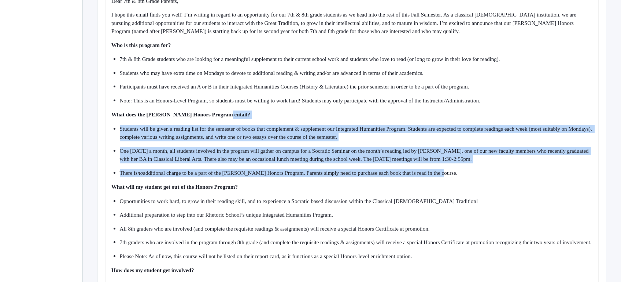
click at [478, 182] on div "Dear 7th & 8th Grade Parents, I hope this email finds you well! I’m writing in …" at bounding box center [352, 171] width 482 height 349
click at [479, 177] on div "There is no additional charge to be a part of the [PERSON_NAME] Honors Program.…" at bounding box center [357, 173] width 474 height 8
click at [458, 117] on div "Dear 7th & 8th Grade Parents, I hope this email finds you well! I’m writing in …" at bounding box center [352, 171] width 482 height 349
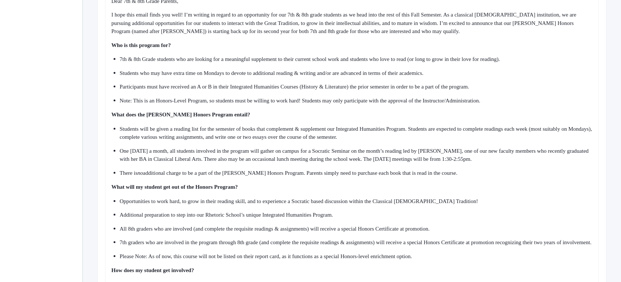
click at [458, 117] on div "Dear 7th & 8th Grade Parents, I hope this email finds you well! I’m writing in …" at bounding box center [352, 171] width 482 height 349
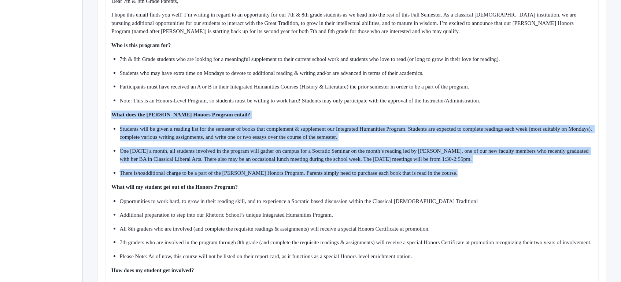
click at [480, 178] on div "Dear 7th & 8th Grade Parents, I hope this email finds you well! I’m writing in …" at bounding box center [352, 171] width 482 height 349
click at [481, 177] on div "There is no additional charge to be a part of the [PERSON_NAME] Honors Program.…" at bounding box center [357, 173] width 474 height 8
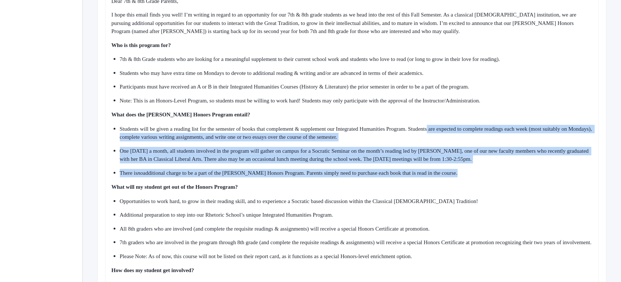
click at [459, 131] on ul "Students will be given a reading list for the semester of books that complement…" at bounding box center [352, 151] width 482 height 52
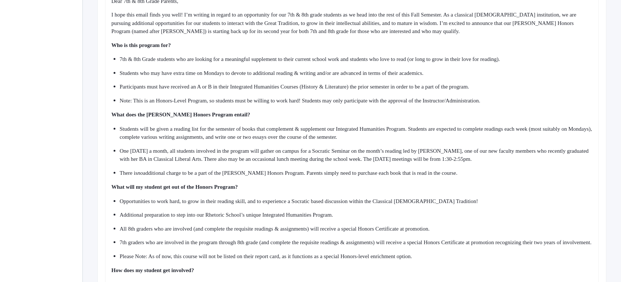
click at [458, 130] on div "Dear 7th & 8th Grade Parents, I hope this email finds you well! I’m writing in …" at bounding box center [352, 171] width 482 height 349
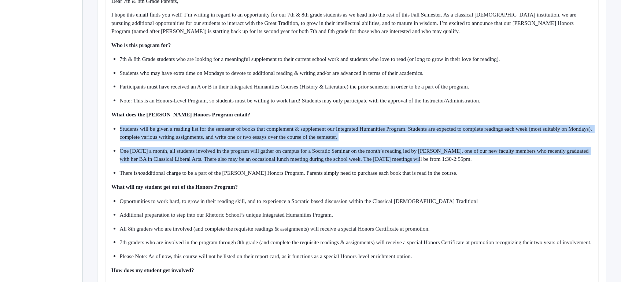
click at [472, 170] on div "Dear 7th & 8th Grade Parents, I hope this email finds you well! I’m writing in …" at bounding box center [352, 171] width 482 height 349
click at [473, 171] on ul "Students will be given a reading list for the semester of books that complement…" at bounding box center [352, 151] width 482 height 52
click at [456, 119] on div "Dear 7th & 8th Grade Parents, I hope this email finds you well! I’m writing in …" at bounding box center [352, 171] width 482 height 349
click at [456, 117] on div "What does the [PERSON_NAME] Honors Program entail?" at bounding box center [352, 114] width 482 height 8
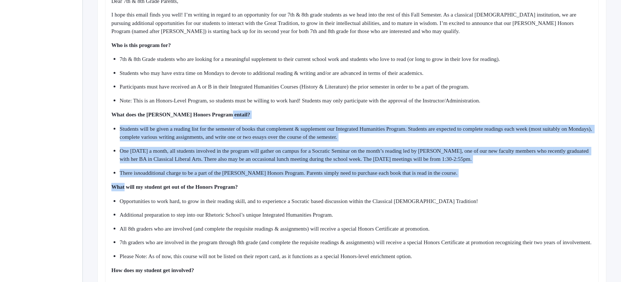
click at [478, 186] on div "Dear 7th & 8th Grade Parents, I hope this email finds you well! I’m writing in …" at bounding box center [352, 171] width 482 height 349
click at [478, 185] on div "Dear 7th & 8th Grade Parents, I hope this email finds you well! I’m writing in …" at bounding box center [352, 171] width 482 height 349
click at [451, 117] on div "Dear 7th & 8th Grade Parents, I hope this email finds you well! I’m writing in …" at bounding box center [352, 171] width 482 height 349
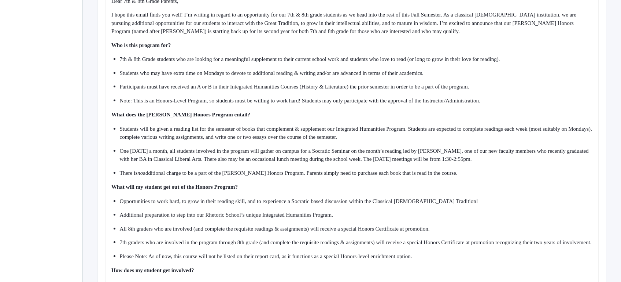
click at [451, 116] on div "Dear 7th & 8th Grade Parents, I hope this email finds you well! I’m writing in …" at bounding box center [352, 171] width 482 height 349
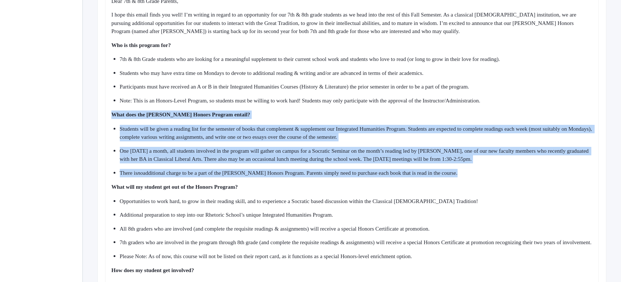
click at [475, 184] on div "Dear 7th & 8th Grade Parents, I hope this email finds you well! I’m writing in …" at bounding box center [352, 171] width 482 height 349
click at [460, 127] on div "Dear 7th & 8th Grade Parents, I hope this email finds you well! I’m writing in …" at bounding box center [352, 171] width 482 height 349
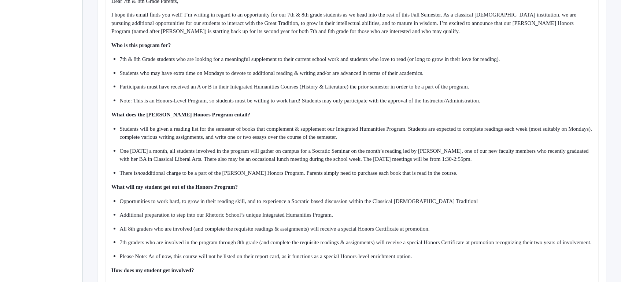
click at [459, 126] on div "Dear 7th & 8th Grade Parents, I hope this email finds you well! I’m writing in …" at bounding box center [352, 171] width 482 height 349
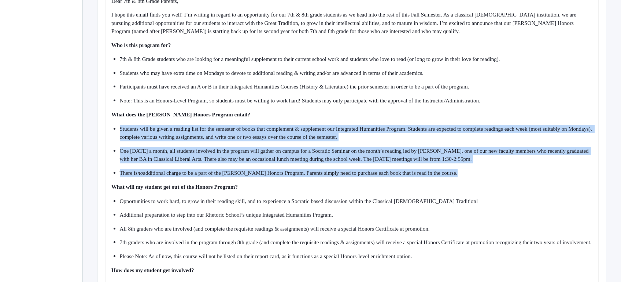
click at [460, 123] on div "Dear 7th & 8th Grade Parents, I hope this email finds you well! I’m writing in …" at bounding box center [352, 171] width 482 height 349
click at [459, 118] on div "What does the [PERSON_NAME] Honors Program entail?" at bounding box center [352, 114] width 482 height 8
click at [479, 186] on div "Dear 7th & 8th Grade Parents, I hope this email finds you well! I’m writing in …" at bounding box center [352, 171] width 482 height 349
click at [480, 188] on div "Dear 7th & 8th Grade Parents, I hope this email finds you well! I’m writing in …" at bounding box center [352, 171] width 482 height 349
click at [471, 120] on div "Dear 7th & 8th Grade Parents, I hope this email finds you well! I’m writing in …" at bounding box center [352, 171] width 482 height 349
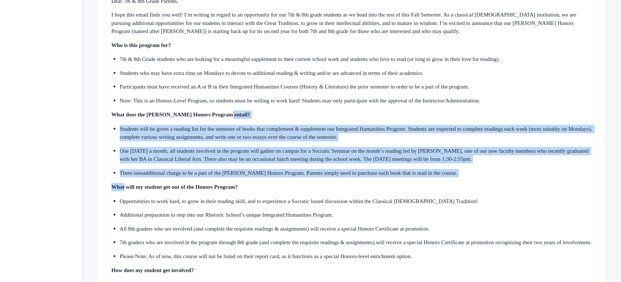
click at [471, 117] on div "What does the [PERSON_NAME] Honors Program entail?" at bounding box center [352, 114] width 482 height 8
click at [484, 182] on div "Dear 7th & 8th Grade Parents, I hope this email finds you well! I’m writing in …" at bounding box center [352, 171] width 482 height 349
click at [484, 177] on div "There is no additional charge to be a part of the [PERSON_NAME] Honors Program.…" at bounding box center [357, 173] width 474 height 8
click at [469, 121] on div "Dear 7th & 8th Grade Parents, I hope this email finds you well! I’m writing in …" at bounding box center [352, 171] width 482 height 349
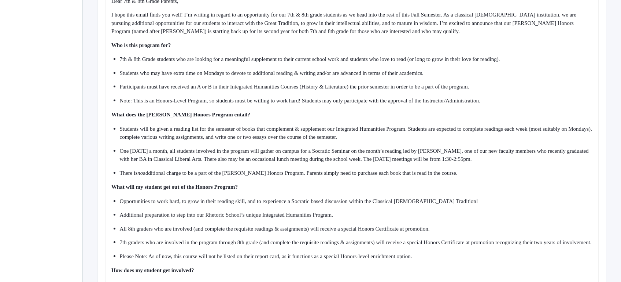
click at [469, 117] on div "What does the [PERSON_NAME] Honors Program entail?" at bounding box center [352, 114] width 482 height 8
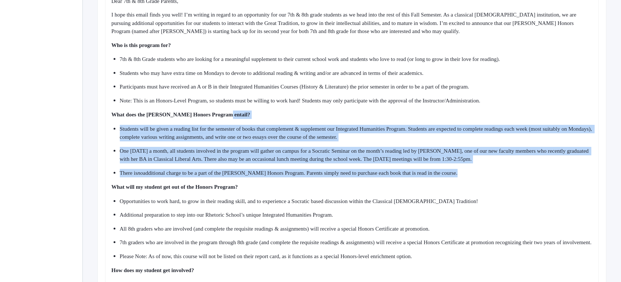
click at [481, 176] on div "Dear 7th & 8th Grade Parents, I hope this email finds you well! I’m writing in …" at bounding box center [352, 171] width 482 height 349
click at [481, 177] on div "There is no additional charge to be a part of the [PERSON_NAME] Honors Program.…" at bounding box center [357, 173] width 474 height 8
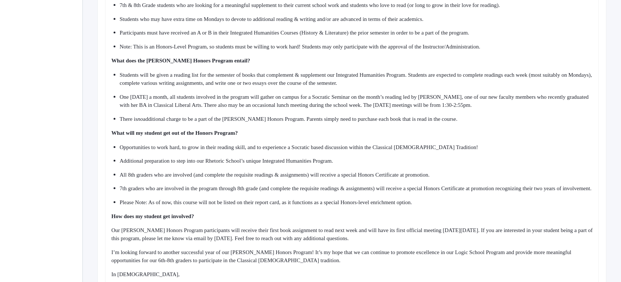
scroll to position [397, 0]
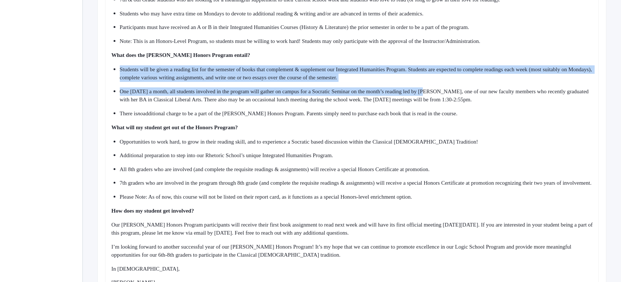
click at [463, 126] on div "Dear 7th & 8th Grade Parents, I hope this email finds you well! I’m writing in …" at bounding box center [352, 112] width 482 height 349
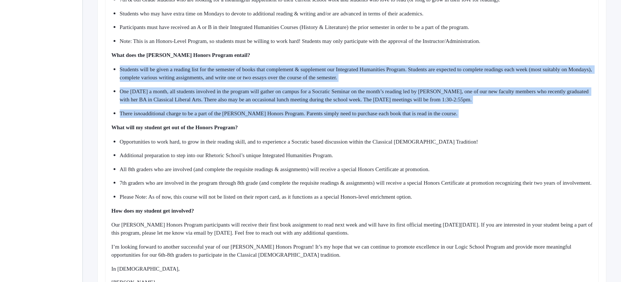
click at [463, 128] on div "Dear 7th & 8th Grade Parents, I hope this email finds you well! I’m writing in …" at bounding box center [352, 112] width 482 height 349
click at [453, 67] on div "Dear 7th & 8th Grade Parents, I hope this email finds you well! I’m writing in …" at bounding box center [352, 112] width 482 height 349
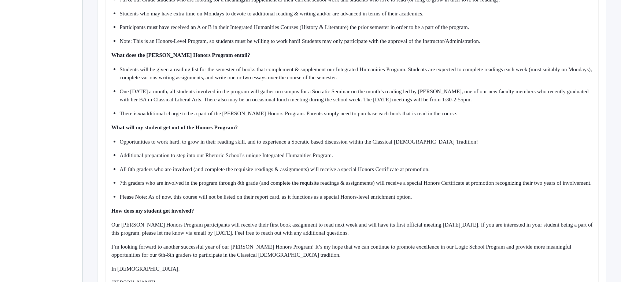
click at [452, 59] on div "What does the [PERSON_NAME] Honors Program entail?" at bounding box center [352, 55] width 482 height 8
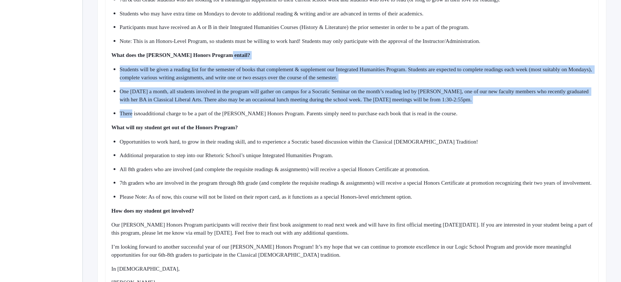
click at [462, 142] on div "Dear 7th & 8th Grade Parents, I hope this email finds you well! I’m writing in …" at bounding box center [352, 112] width 482 height 349
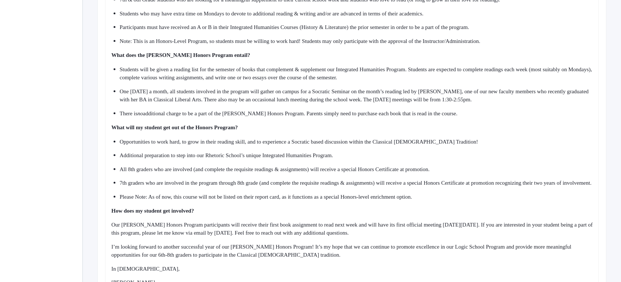
click at [463, 144] on span "Opportunities to work hard, to grow in their reading skill, and to experience a…" at bounding box center [299, 142] width 359 height 6
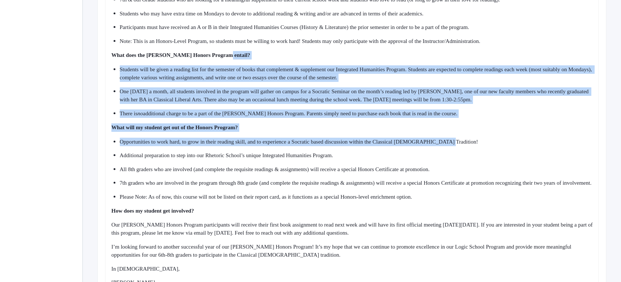
click at [449, 65] on div "Dear 7th & 8th Grade Parents, I hope this email finds you well! I’m writing in …" at bounding box center [352, 112] width 482 height 349
click at [449, 59] on div "What does the [PERSON_NAME] Honors Program entail?" at bounding box center [352, 55] width 482 height 8
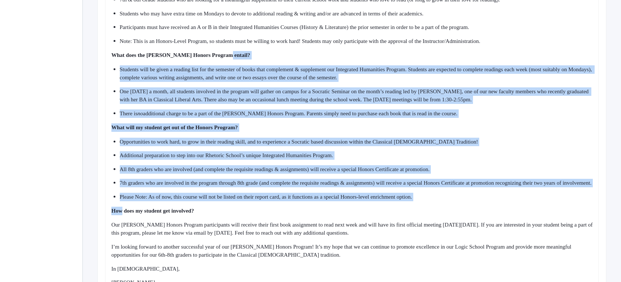
click at [471, 221] on div "Dear 7th & 8th Grade Parents, I hope this email finds you well! I’m writing in …" at bounding box center [352, 112] width 482 height 349
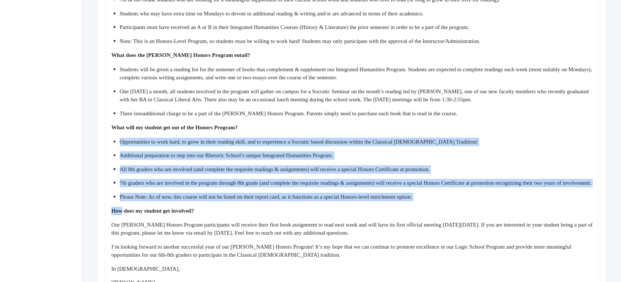
click at [458, 131] on div "Dear 7th & 8th Grade Parents, I hope this email finds you well! I’m writing in …" at bounding box center [352, 112] width 482 height 349
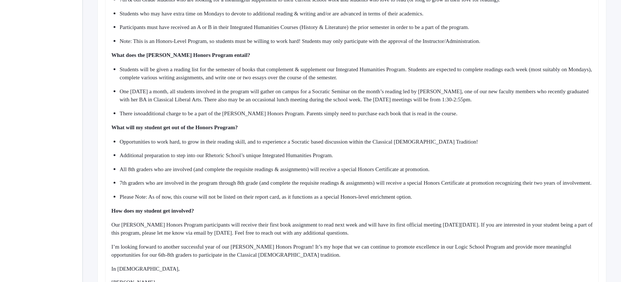
click at [458, 130] on div "What will my student get out of the Honors Program?" at bounding box center [352, 127] width 482 height 8
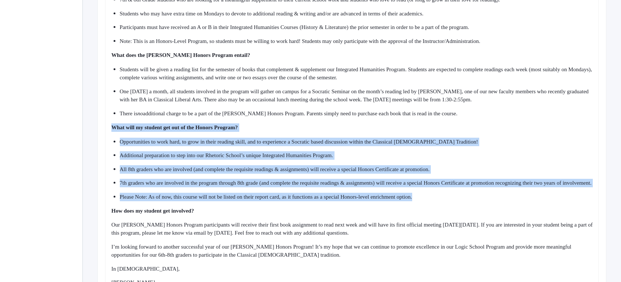
click at [472, 211] on div "Dear 7th & 8th Grade Parents, I hope this email finds you well! I’m writing in …" at bounding box center [352, 112] width 482 height 349
click at [472, 201] on div "Please Note: As of now, this course will not be listed on their report card, as…" at bounding box center [357, 196] width 474 height 8
click at [449, 132] on div "Dear 7th & 8th Grade Parents, I hope this email finds you well! I’m writing in …" at bounding box center [352, 112] width 482 height 349
click at [449, 131] on div "What will my student get out of the Honors Program?" at bounding box center [352, 127] width 482 height 8
click at [465, 212] on div "Dear 7th & 8th Grade Parents, I hope this email finds you well! I’m writing in …" at bounding box center [352, 112] width 482 height 349
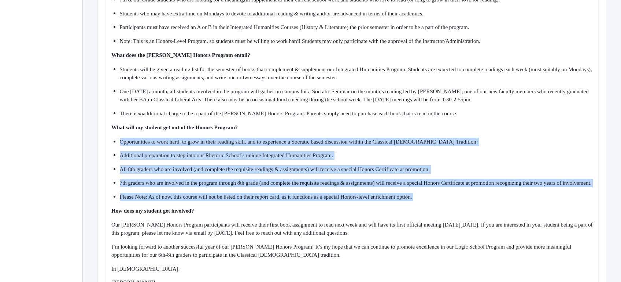
click at [465, 201] on div "Please Note: As of now, this course will not be listed on their report card, as…" at bounding box center [357, 196] width 474 height 8
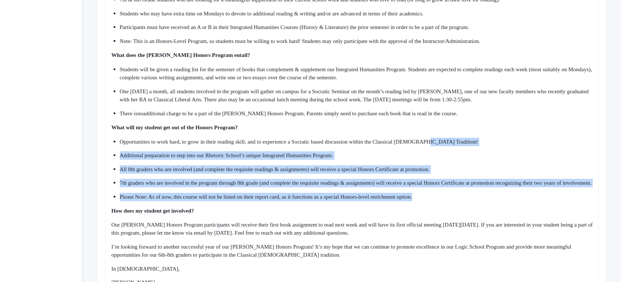
click at [448, 146] on ul "Opportunities to work hard, to grow in their reading skill, and to experience a…" at bounding box center [352, 168] width 482 height 63
click at [448, 144] on span "Opportunities to work hard, to grow in their reading skill, and to experience a…" at bounding box center [299, 142] width 359 height 6
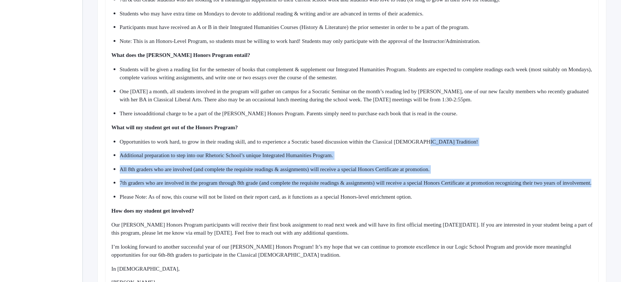
click at [464, 201] on ul "Opportunities to work hard, to grow in their reading skill, and to experience a…" at bounding box center [352, 168] width 482 height 63
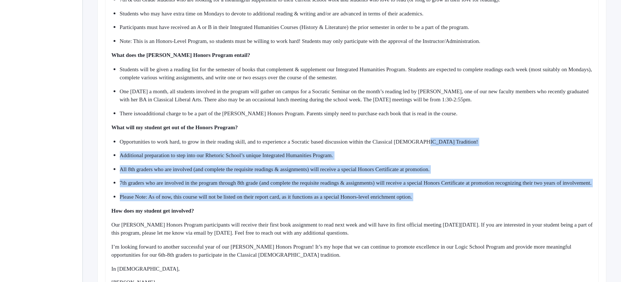
click at [467, 216] on div "Dear 7th & 8th Grade Parents, I hope this email finds you well! I’m writing in …" at bounding box center [352, 112] width 482 height 349
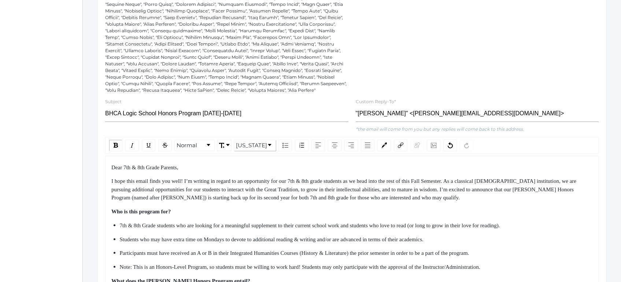
scroll to position [153, 0]
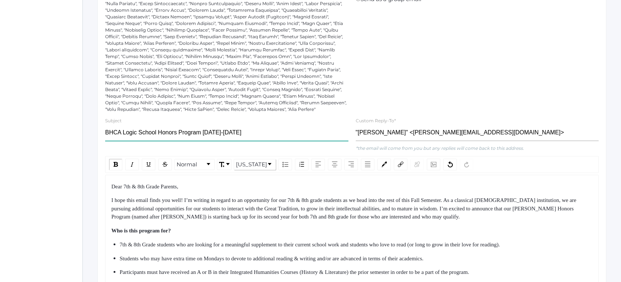
click at [207, 139] on input "BHCA Logic School Honors Program [DATE]-[DATE]" at bounding box center [226, 132] width 243 height 16
click at [234, 139] on input "BHCA Logic School Honors Program [DATE]-[DATE]" at bounding box center [226, 132] width 243 height 16
type input "BHCA Logic School Honors Program Opportunity"
click at [227, 235] on div "Who is this program for?" at bounding box center [352, 230] width 482 height 8
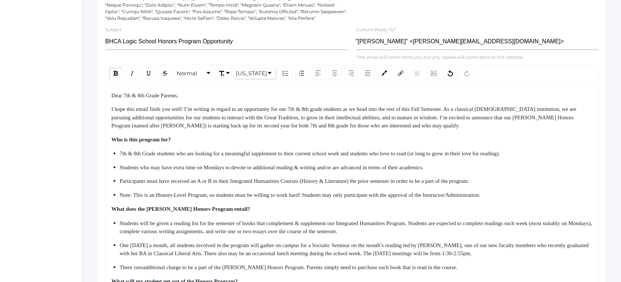
scroll to position [256, 0]
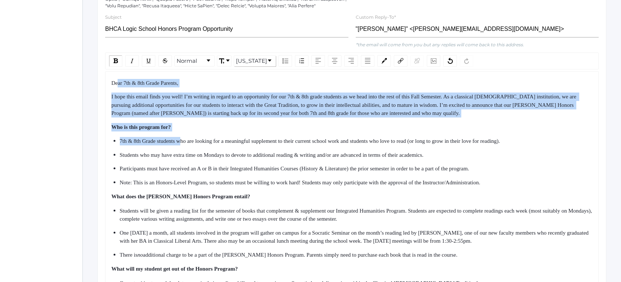
drag, startPoint x: 118, startPoint y: 90, endPoint x: 189, endPoint y: 155, distance: 96.3
click at [187, 153] on div "Dear 7th & 8th Grade Parents, I hope this email finds you well! I’m writing in …" at bounding box center [352, 253] width 482 height 349
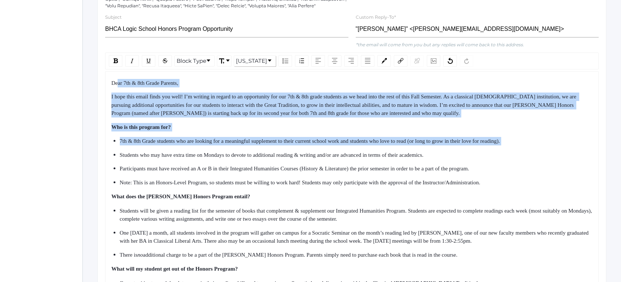
click at [189, 155] on ul "7th & 8th Grade students who are looking for a meaningful supplement to their c…" at bounding box center [352, 161] width 482 height 49
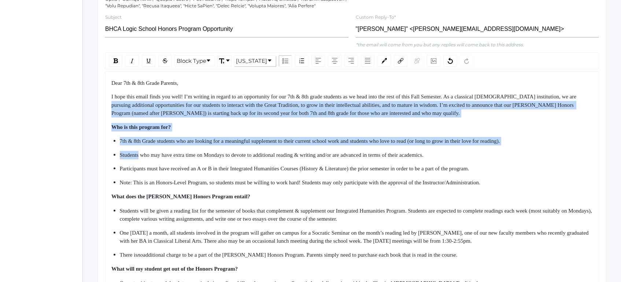
drag, startPoint x: 189, startPoint y: 155, endPoint x: 138, endPoint y: 100, distance: 74.7
click at [139, 101] on div "Dear 7th & 8th Grade Parents, I hope this email finds you well! I’m writing in …" at bounding box center [352, 253] width 482 height 349
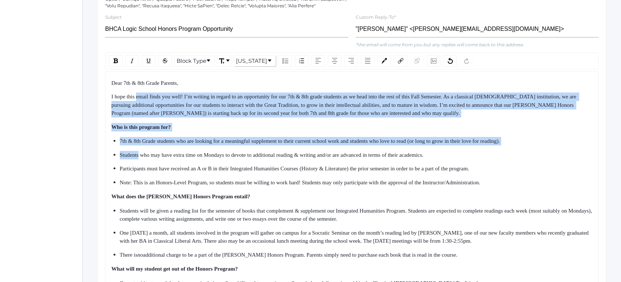
click at [138, 100] on span "I hope this email finds you well! I’m writing in regard to an opportunity for o…" at bounding box center [344, 104] width 467 height 22
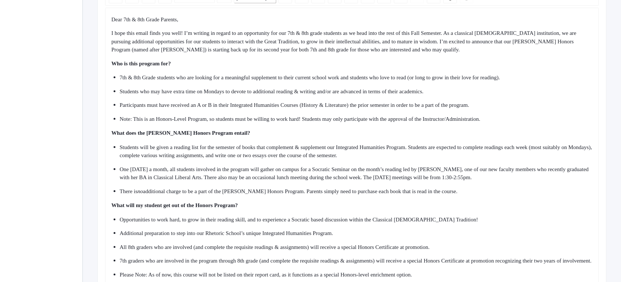
scroll to position [344, 0]
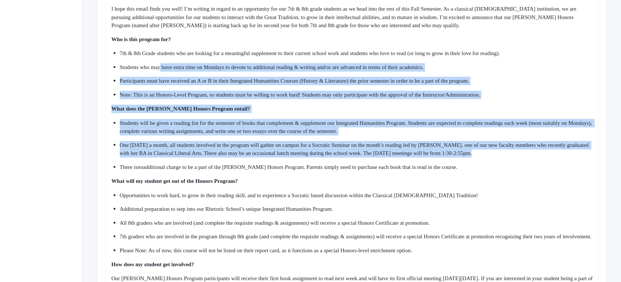
drag, startPoint x: 163, startPoint y: 71, endPoint x: 201, endPoint y: 176, distance: 111.7
click at [199, 173] on div "Dear 7th & 8th Grade Parents, I hope this email finds you well! I’m writing in …" at bounding box center [352, 165] width 482 height 349
click at [201, 170] on span "additional charge to be a part of the [PERSON_NAME] Honors Program. Parents sim…" at bounding box center [300, 167] width 315 height 6
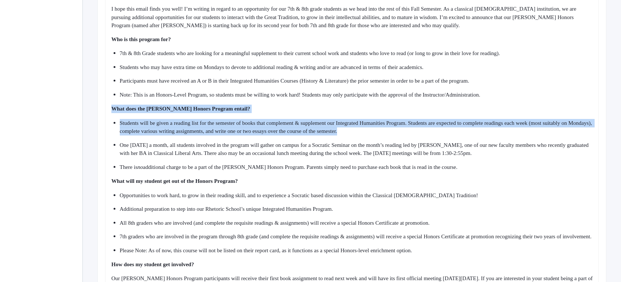
drag, startPoint x: 165, startPoint y: 109, endPoint x: 265, endPoint y: 177, distance: 120.8
click at [238, 158] on div "Dear 7th & 8th Grade Parents, I hope this email finds you well! I’m writing in …" at bounding box center [352, 165] width 482 height 349
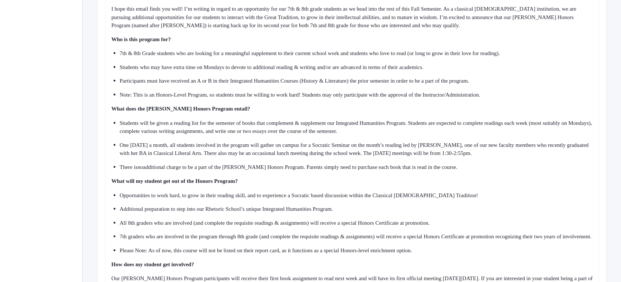
click at [265, 171] on div "There is no additional charge to be a part of the [PERSON_NAME] Honors Program.…" at bounding box center [357, 167] width 474 height 8
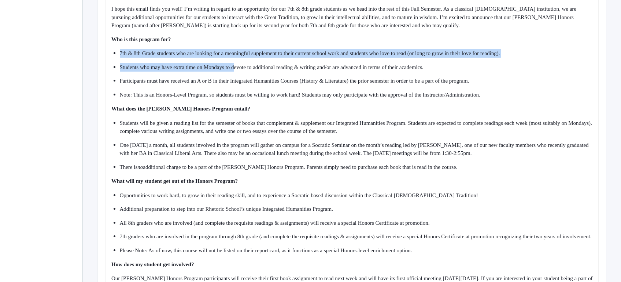
drag, startPoint x: 236, startPoint y: 48, endPoint x: 273, endPoint y: 153, distance: 110.9
click at [269, 138] on div "Dear 7th & 8th Grade Parents, I hope this email finds you well! I’m writing in …" at bounding box center [352, 165] width 482 height 349
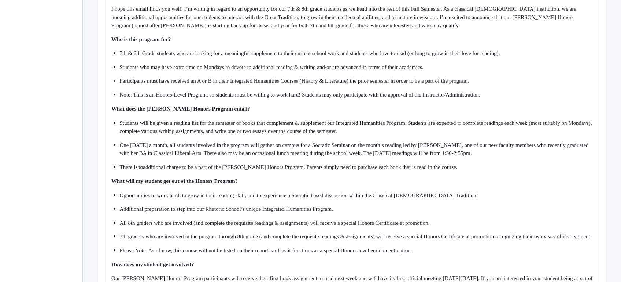
click at [273, 153] on span "One [DATE] a month, all students involved in the program will gather on campus …" at bounding box center [355, 149] width 471 height 14
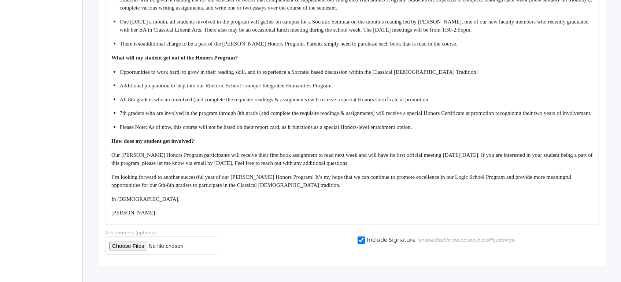
scroll to position [473, 0]
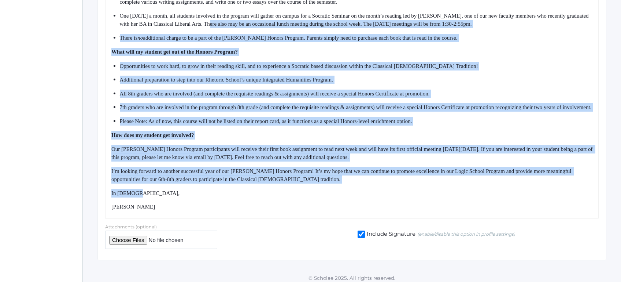
drag, startPoint x: 254, startPoint y: 34, endPoint x: 293, endPoint y: 207, distance: 177.8
click at [293, 207] on div "Dear 7th & 8th Grade Parents, I hope this email finds you well! I’m writing in …" at bounding box center [352, 36] width 482 height 349
click at [293, 197] on div "In [DEMOGRAPHIC_DATA]," at bounding box center [352, 193] width 482 height 8
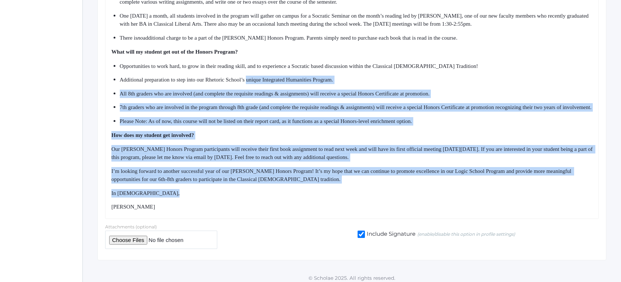
drag, startPoint x: 293, startPoint y: 207, endPoint x: 269, endPoint y: 56, distance: 153.3
click at [269, 58] on div "Dear 7th & 8th Grade Parents, I hope this email finds you well! I’m writing in …" at bounding box center [352, 36] width 482 height 349
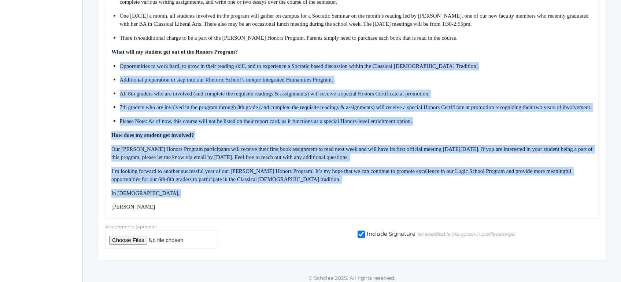
click at [269, 56] on div "What will my student get out of the Honors Program?" at bounding box center [352, 52] width 482 height 8
drag, startPoint x: 269, startPoint y: 56, endPoint x: 290, endPoint y: 208, distance: 153.3
click at [290, 208] on div "Dear 7th & 8th Grade Parents, I hope this email finds you well! I’m writing in …" at bounding box center [352, 36] width 482 height 349
click at [291, 197] on div "In [DEMOGRAPHIC_DATA]," at bounding box center [352, 193] width 482 height 8
drag, startPoint x: 292, startPoint y: 221, endPoint x: 269, endPoint y: 65, distance: 157.9
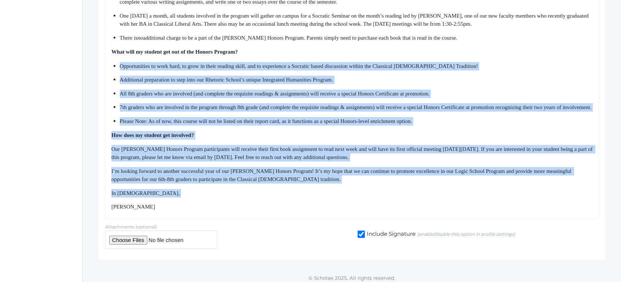
click at [269, 68] on div "Dear 7th & 8th Grade Parents, I hope this email finds you well! I’m writing in …" at bounding box center [352, 36] width 482 height 349
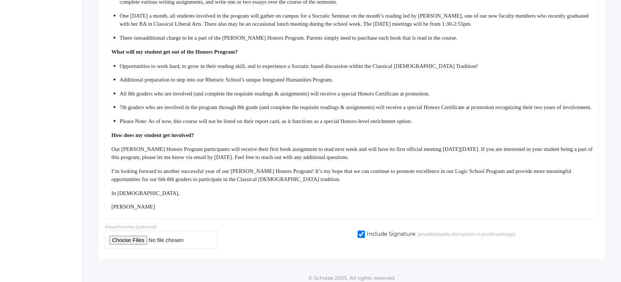
click at [269, 65] on div "Dear 7th & 8th Grade Parents, I hope this email finds you well! I’m writing in …" at bounding box center [352, 36] width 482 height 349
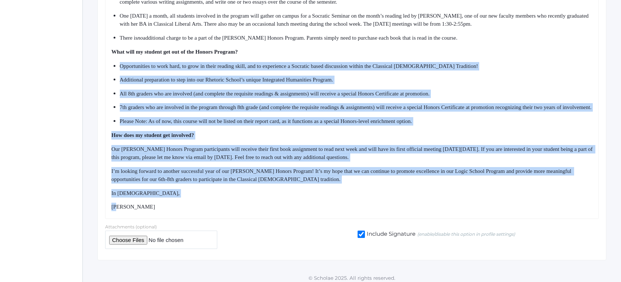
drag, startPoint x: 269, startPoint y: 65, endPoint x: 289, endPoint y: 216, distance: 152.4
click at [289, 211] on div "Dear 7th & 8th Grade Parents, I hope this email finds you well! I’m writing in …" at bounding box center [352, 36] width 482 height 349
drag, startPoint x: 289, startPoint y: 221, endPoint x: 279, endPoint y: 117, distance: 105.3
click at [279, 117] on div "Dear 7th & 8th Grade Parents, I hope this email finds you well! I’m writing in …" at bounding box center [352, 36] width 482 height 349
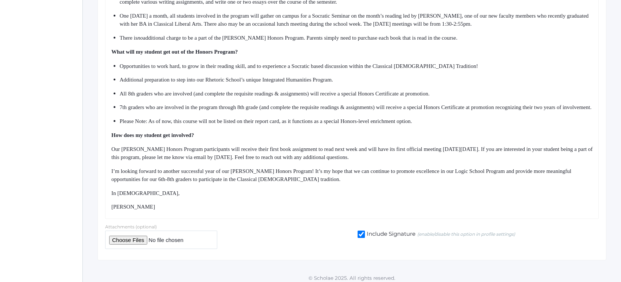
click at [279, 109] on ul "Opportunities to work hard, to grow in their reading skill, and to experience a…" at bounding box center [352, 93] width 482 height 63
drag, startPoint x: 279, startPoint y: 109, endPoint x: 296, endPoint y: 222, distance: 113.9
click at [296, 211] on div "Dear 7th & 8th Grade Parents, I hope this email finds you well! I’m writing in …" at bounding box center [352, 36] width 482 height 349
click at [297, 211] on div "[PERSON_NAME]" at bounding box center [352, 206] width 482 height 8
click at [298, 218] on div "Dear 7th & 8th Grade Parents, I hope this email finds you well! I’m writing in …" at bounding box center [352, 36] width 494 height 364
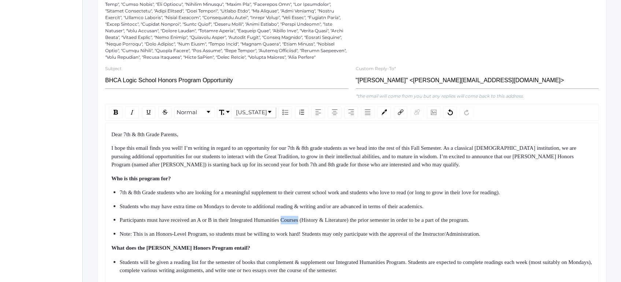
click at [298, 223] on span "Participants must have received an A or B in their Integrated Humanities Course…" at bounding box center [295, 220] width 350 height 6
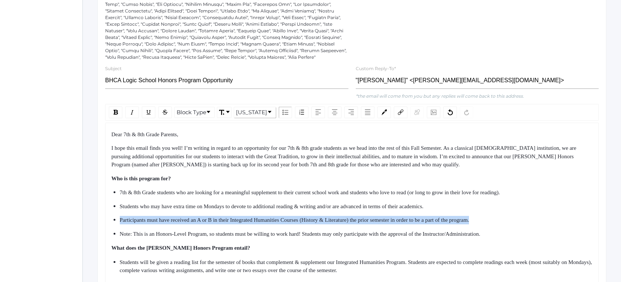
click at [298, 223] on span "Participants must have received an A or B in their Integrated Humanities Course…" at bounding box center [295, 220] width 350 height 6
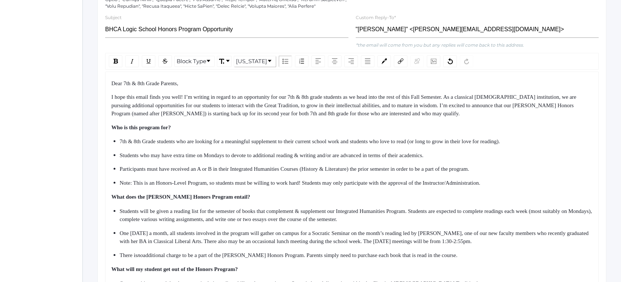
click at [300, 185] on span "Note: This is an Honors-Level Program, so students must be willing to work hard…" at bounding box center [300, 183] width 361 height 6
click at [144, 38] on input "BHCA Logic School Honors Program Opportunity" at bounding box center [226, 29] width 243 height 16
click at [192, 144] on span "7th & 8th Grade students who are looking for a meaningful supplement to their c…" at bounding box center [310, 141] width 381 height 6
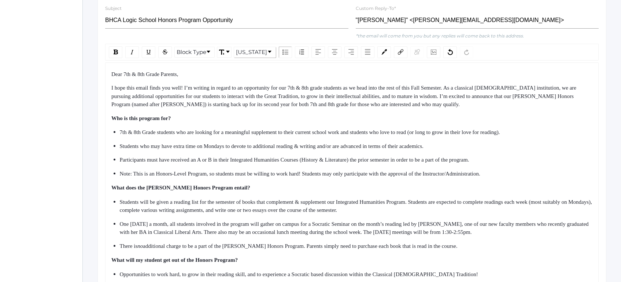
scroll to position [264, 0]
drag, startPoint x: 153, startPoint y: 92, endPoint x: 191, endPoint y: 150, distance: 70.4
click at [187, 144] on div "Dear 7th & 8th Grade Parents, I hope this email finds you well! I’m writing in …" at bounding box center [352, 245] width 482 height 349
click at [191, 150] on span "Students who may have extra time on Mondays to devote to additional reading & w…" at bounding box center [272, 147] width 304 height 6
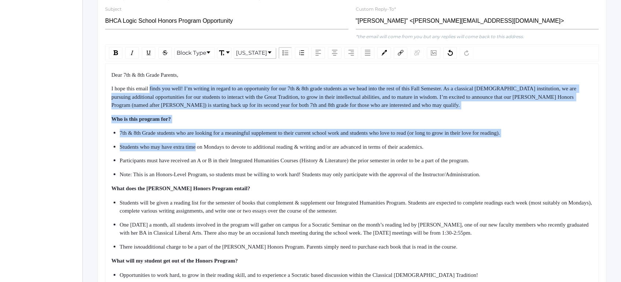
drag, startPoint x: 191, startPoint y: 150, endPoint x: 155, endPoint y: 90, distance: 70.4
click at [156, 91] on div "Dear 7th & 8th Grade Parents, I hope this email finds you well! I’m writing in …" at bounding box center [352, 245] width 482 height 349
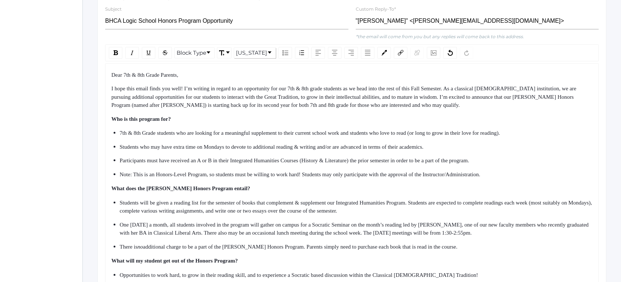
click at [155, 90] on div "Dear 7th & 8th Grade Parents, I hope this email finds you well! I’m writing in …" at bounding box center [352, 245] width 482 height 349
drag, startPoint x: 155, startPoint y: 90, endPoint x: 201, endPoint y: 192, distance: 112.4
click at [200, 190] on div "Dear 7th & 8th Grade Parents, I hope this email finds you well! I’m writing in …" at bounding box center [352, 245] width 482 height 349
click at [201, 191] on span "What does the [PERSON_NAME] Honors Program entail?" at bounding box center [180, 188] width 139 height 6
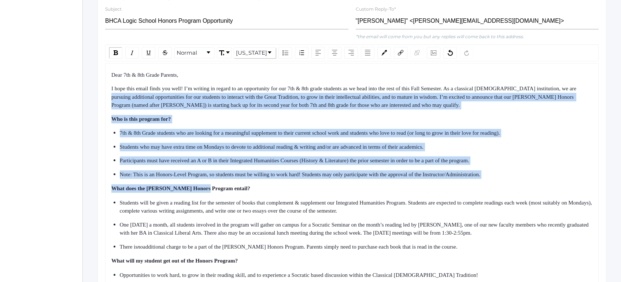
drag, startPoint x: 201, startPoint y: 192, endPoint x: 154, endPoint y: 94, distance: 109.2
click at [154, 96] on div "Dear 7th & 8th Grade Parents, I hope this email finds you well! I’m writing in …" at bounding box center [352, 245] width 482 height 349
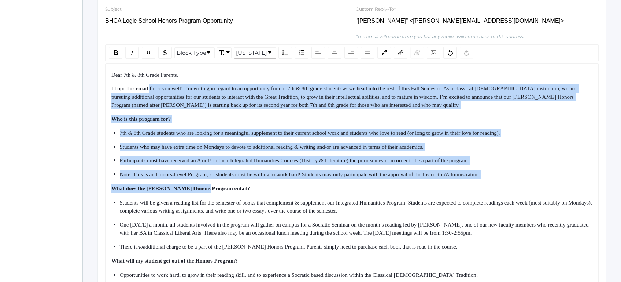
click at [154, 94] on span "I hope this email finds you well! I’m writing in regard to an opportunity for o…" at bounding box center [344, 96] width 467 height 22
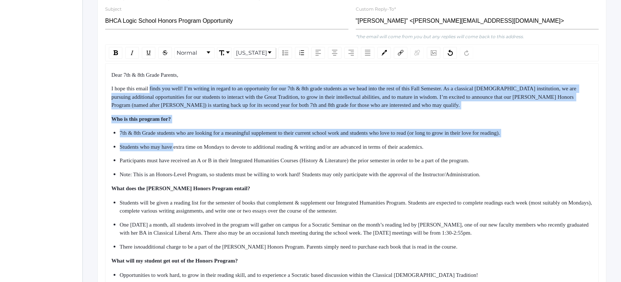
drag, startPoint x: 154, startPoint y: 94, endPoint x: 192, endPoint y: 179, distance: 93.4
click at [189, 174] on div "Dear 7th & 8th Grade Parents, I hope this email finds you well! I’m writing in …" at bounding box center [352, 245] width 482 height 349
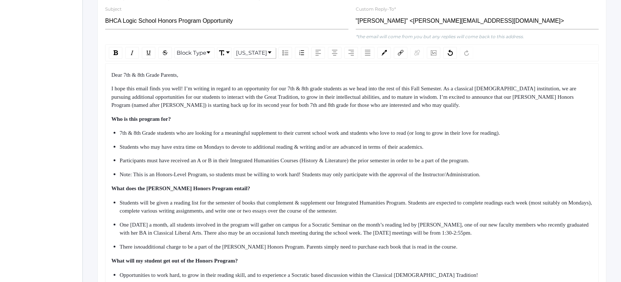
click at [192, 177] on span "Note: This is an Honors-Level Program, so students must be willing to work hard…" at bounding box center [300, 174] width 361 height 6
click at [112, 24] on input "BHCA Logic School Honors Program Opportunity" at bounding box center [226, 21] width 243 height 16
click at [160, 135] on div "Dear 7th & 8th Grade Parents, I hope this email finds you well! I’m writing in …" at bounding box center [352, 245] width 482 height 349
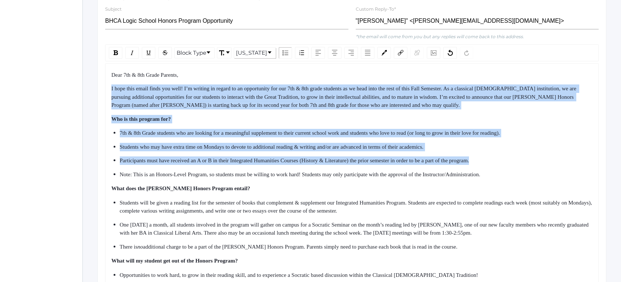
drag, startPoint x: 130, startPoint y: 90, endPoint x: 229, endPoint y: 177, distance: 131.7
click at [226, 175] on div "Dear 7th & 8th Grade Parents, I hope this email finds you well! I’m writing in …" at bounding box center [352, 245] width 482 height 349
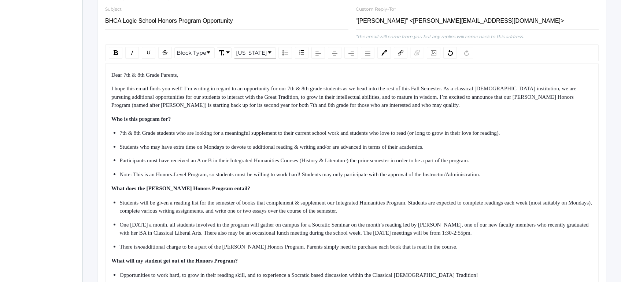
click at [229, 177] on div "Note: This is an Honors-Level Program, so students must be willing to work hard…" at bounding box center [357, 174] width 474 height 8
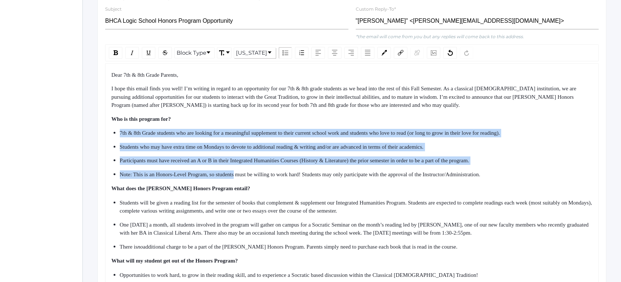
drag, startPoint x: 229, startPoint y: 177, endPoint x: 202, endPoint y: 110, distance: 71.5
click at [203, 113] on div "Dear 7th & 8th Grade Parents, I hope this email finds you well! I’m writing in …" at bounding box center [352, 245] width 482 height 349
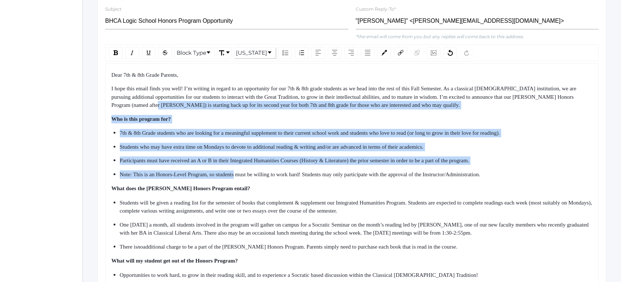
click at [202, 108] on span "I hope this email finds you well! I’m writing in regard to an opportunity for o…" at bounding box center [344, 96] width 467 height 22
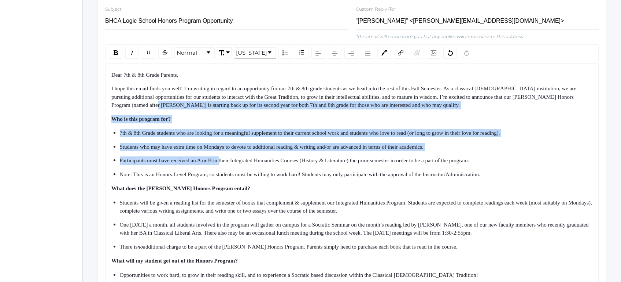
drag, startPoint x: 202, startPoint y: 110, endPoint x: 242, endPoint y: 197, distance: 95.6
click at [240, 194] on div "Dear 7th & 8th Grade Parents, I hope this email finds you well! I’m writing in …" at bounding box center [352, 245] width 482 height 349
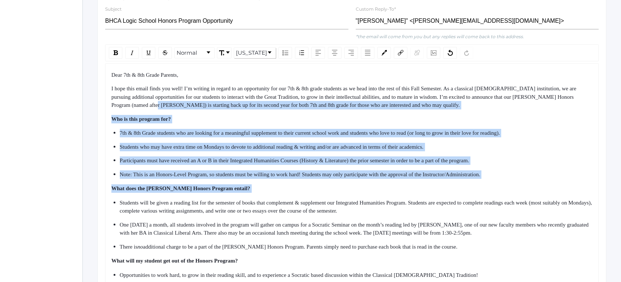
click at [242, 192] on div "What does the [PERSON_NAME] Honors Program entail?" at bounding box center [352, 188] width 482 height 8
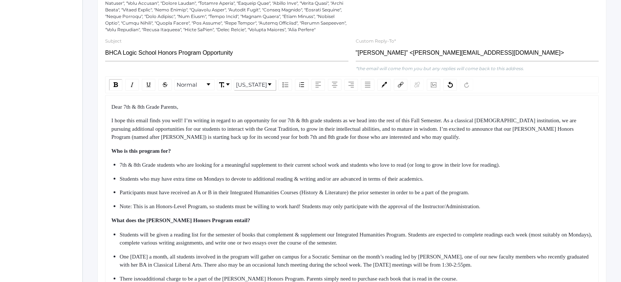
scroll to position [225, 0]
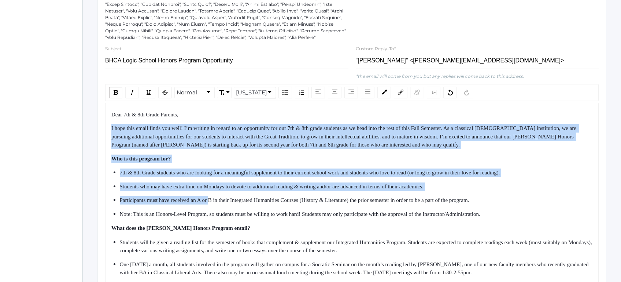
drag, startPoint x: 115, startPoint y: 129, endPoint x: 243, endPoint y: 232, distance: 164.2
click at [238, 229] on div "Dear 7th & 8th Grade Parents, I hope this email finds you well! I’m writing in …" at bounding box center [352, 284] width 482 height 349
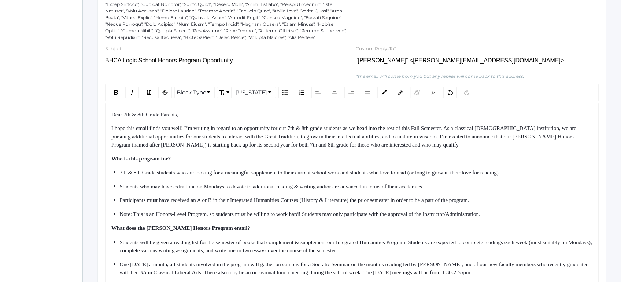
click at [243, 232] on div "What does the [PERSON_NAME] Honors Program entail?" at bounding box center [352, 228] width 482 height 8
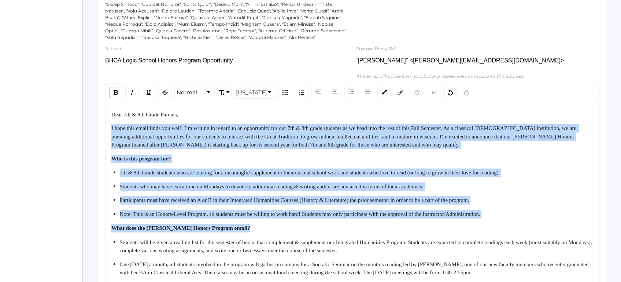
drag, startPoint x: 243, startPoint y: 232, endPoint x: 210, endPoint y: 128, distance: 109.6
click at [210, 129] on div "Dear 7th & 8th Grade Parents, I hope this email finds you well! I’m writing in …" at bounding box center [352, 284] width 482 height 349
click at [210, 128] on div "Dear 7th & 8th Grade Parents, I hope this email finds you well! I’m writing in …" at bounding box center [352, 284] width 482 height 349
drag, startPoint x: 210, startPoint y: 128, endPoint x: 264, endPoint y: 242, distance: 126.7
click at [263, 238] on div "Dear 7th & 8th Grade Parents, I hope this email finds you well! I’m writing in …" at bounding box center [352, 284] width 482 height 349
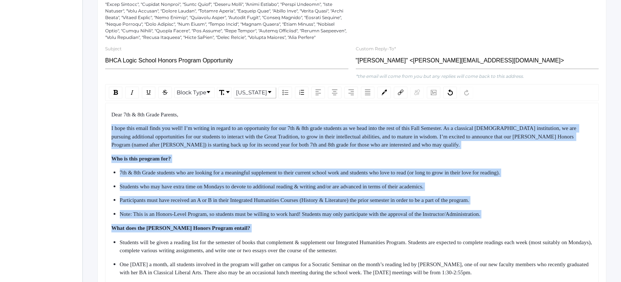
click at [264, 242] on div "Dear 7th & 8th Grade Parents, I hope this email finds you well! I’m writing in …" at bounding box center [352, 284] width 482 height 349
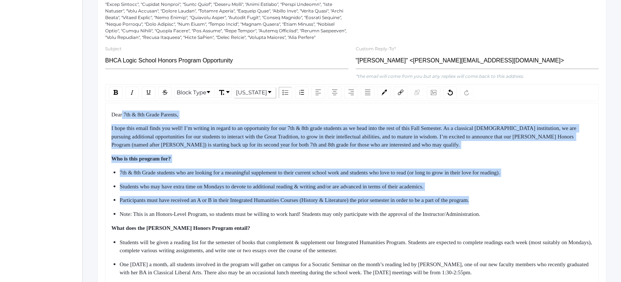
drag, startPoint x: 123, startPoint y: 122, endPoint x: 243, endPoint y: 227, distance: 160.0
click at [238, 221] on div "Dear 7th & 8th Grade Parents, I hope this email finds you well! I’m writing in …" at bounding box center [352, 284] width 482 height 349
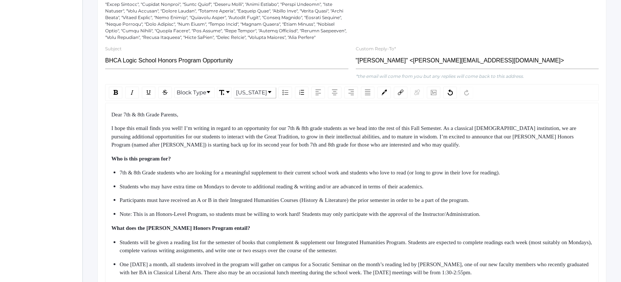
click at [243, 227] on div "Dear 7th & 8th Grade Parents, I hope this email finds you well! I’m writing in …" at bounding box center [352, 284] width 482 height 349
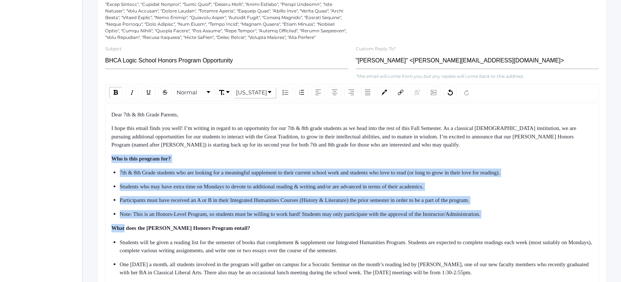
drag, startPoint x: 243, startPoint y: 227, endPoint x: 214, endPoint y: 136, distance: 96.3
click at [215, 139] on div "Dear 7th & 8th Grade Parents, I hope this email finds you well! I’m writing in …" at bounding box center [352, 284] width 482 height 349
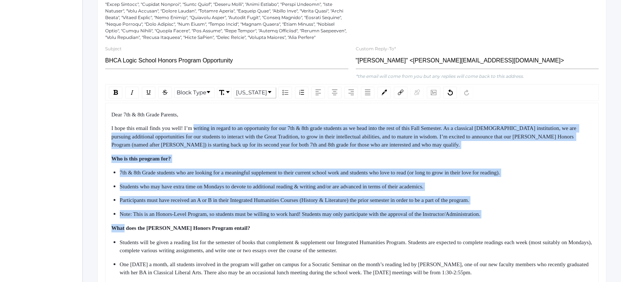
click at [214, 136] on span "I hope this email finds you well! I’m writing in regard to an opportunity for o…" at bounding box center [344, 136] width 467 height 22
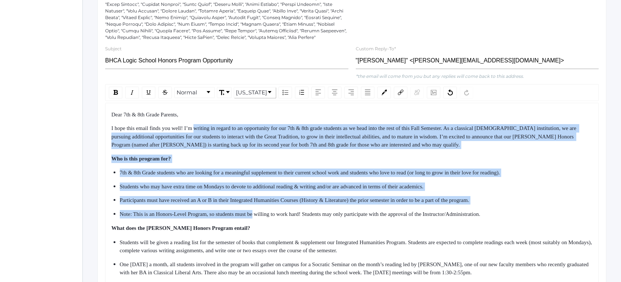
drag, startPoint x: 214, startPoint y: 136, endPoint x: 265, endPoint y: 228, distance: 105.2
click at [262, 224] on div "Dear 7th & 8th Grade Parents, I hope this email finds you well! I’m writing in …" at bounding box center [352, 284] width 482 height 349
click at [265, 228] on div "Dear 7th & 8th Grade Parents, I hope this email finds you well! I’m writing in …" at bounding box center [352, 284] width 482 height 349
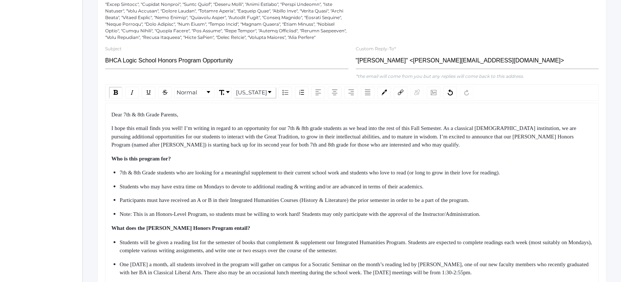
click at [120, 175] on span "7th & 8th Grade students who are looking for a meaningful supplement to their c…" at bounding box center [310, 172] width 381 height 6
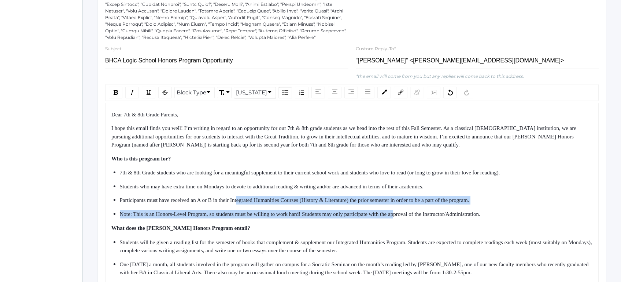
drag, startPoint x: 119, startPoint y: 179, endPoint x: 427, endPoint y: 226, distance: 311.9
click at [426, 226] on div "Dear 7th & 8th Grade Parents, I hope this email finds you well! I’m writing in …" at bounding box center [352, 284] width 482 height 349
click at [427, 226] on div "Dear 7th & 8th Grade Parents, I hope this email finds you well! I’m writing in …" at bounding box center [352, 284] width 482 height 349
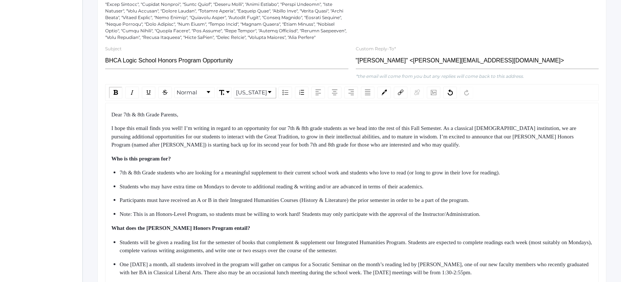
drag, startPoint x: 433, startPoint y: 198, endPoint x: 109, endPoint y: 120, distance: 334.1
click at [109, 120] on div "Dear 7th & 8th Grade Parents, I hope this email finds you well! I’m writing in …" at bounding box center [352, 285] width 494 height 364
drag, startPoint x: 109, startPoint y: 120, endPoint x: 165, endPoint y: 188, distance: 88.3
click at [165, 188] on div "Dear 7th & 8th Grade Parents, I hope this email finds you well! I’m writing in …" at bounding box center [352, 285] width 494 height 364
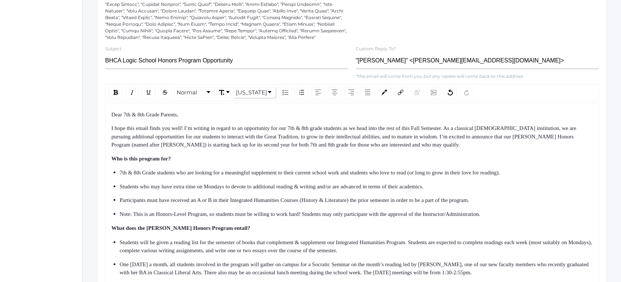
click at [167, 189] on span "Students who may have extra time on Mondays to devote to additional reading & w…" at bounding box center [272, 186] width 304 height 6
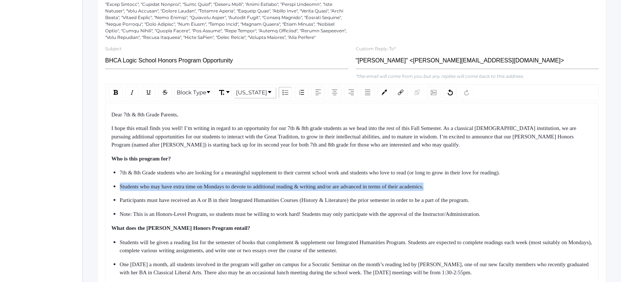
click at [167, 189] on span "Students who may have extra time on Mondays to devote to additional reading & w…" at bounding box center [272, 186] width 304 height 6
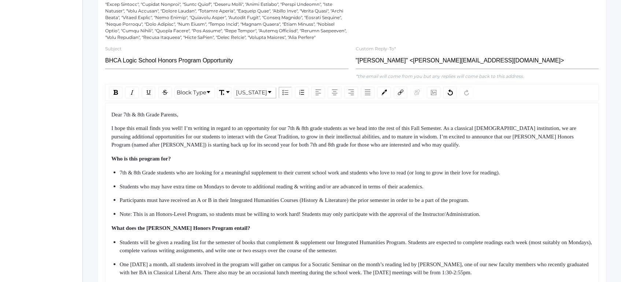
click at [133, 175] on span "7th & 8th Grade students who are looking for a meaningful supplement to their c…" at bounding box center [310, 172] width 381 height 6
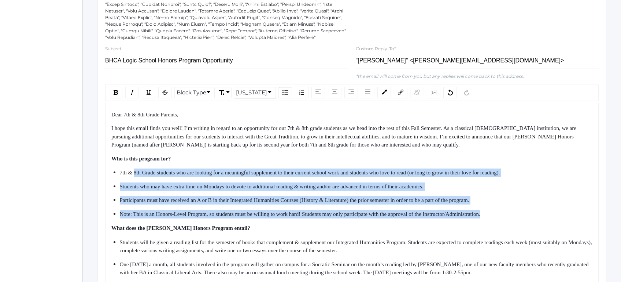
drag, startPoint x: 133, startPoint y: 177, endPoint x: 546, endPoint y: 217, distance: 414.7
click at [546, 218] on ul "7th & 8th Grade students who are looking for a meaningful supplement to their c…" at bounding box center [352, 192] width 482 height 49
click at [546, 217] on div "Note: This is an Honors-Level Program, so students must be willing to work hard…" at bounding box center [357, 214] width 474 height 8
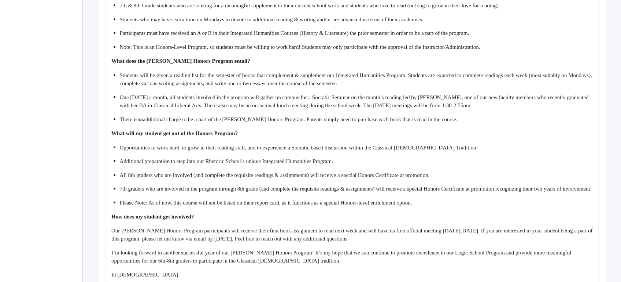
scroll to position [397, 0]
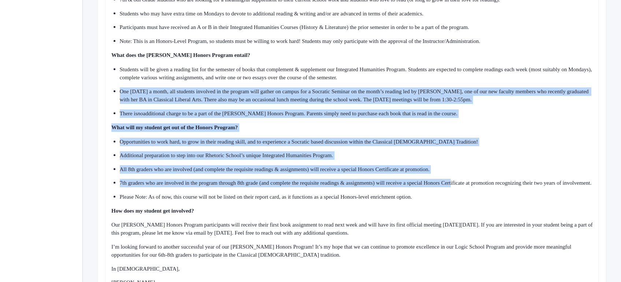
drag, startPoint x: 483, startPoint y: 178, endPoint x: 486, endPoint y: 208, distance: 29.8
click at [485, 204] on div "Dear 7th & 8th Grade Parents, I hope this email finds you well! I’m writing in …" at bounding box center [352, 112] width 482 height 349
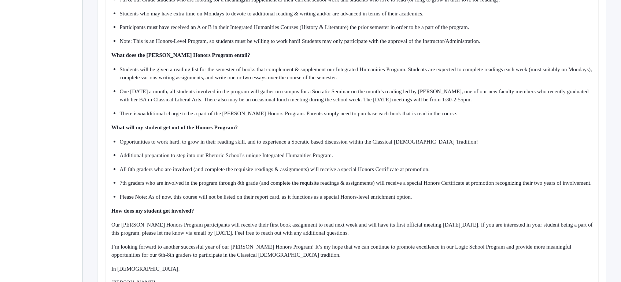
click at [486, 201] on div "Please Note: As of now, this course will not be listed on their report card, as…" at bounding box center [357, 196] width 474 height 8
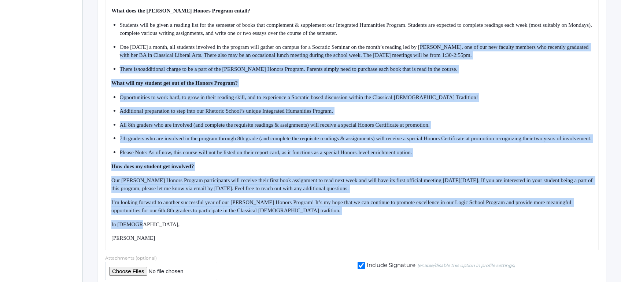
drag, startPoint x: 452, startPoint y: 51, endPoint x: 466, endPoint y: 246, distance: 195.5
click at [466, 242] on div "Dear 7th & 8th Grade Parents, I hope this email finds you well! I’m writing in …" at bounding box center [352, 67] width 482 height 349
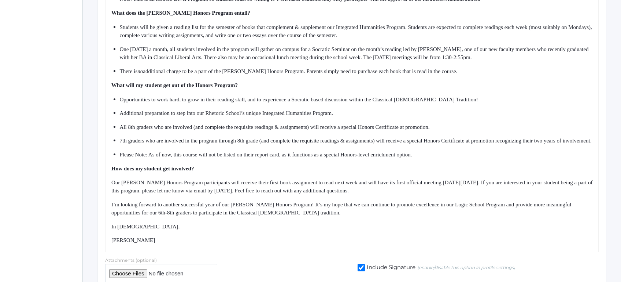
scroll to position [446, 0]
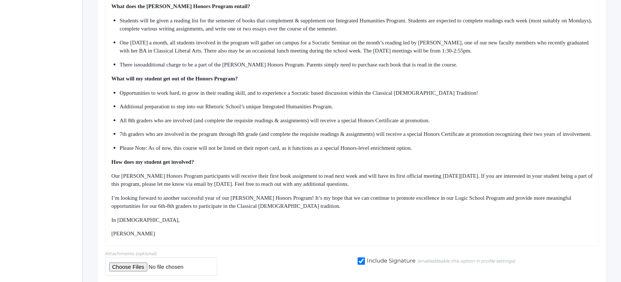
drag, startPoint x: 441, startPoint y: 58, endPoint x: 445, endPoint y: 253, distance: 195.4
click at [445, 245] on div "Dear 7th & 8th Grade Parents, I hope this email finds you well! I’m writing in …" at bounding box center [352, 63] width 494 height 364
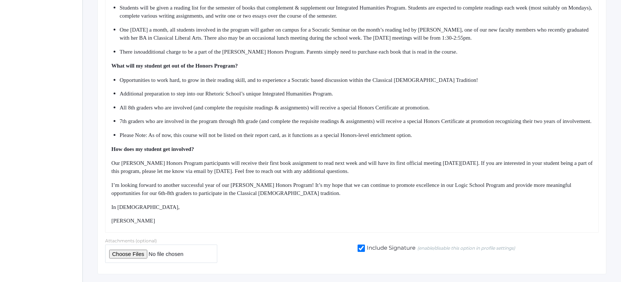
scroll to position [461, 0]
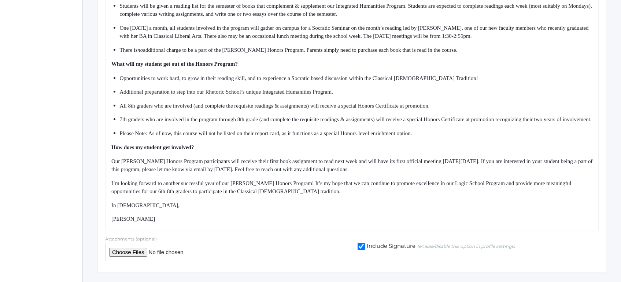
click at [394, 172] on span "Our [PERSON_NAME] Honors Program participants will receive their first book ass…" at bounding box center [352, 165] width 483 height 14
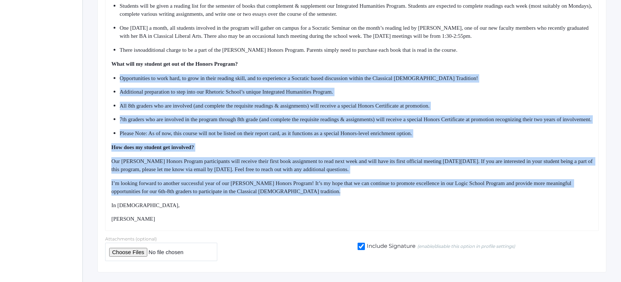
drag, startPoint x: 379, startPoint y: 130, endPoint x: 381, endPoint y: 216, distance: 85.4
click at [381, 216] on div "Dear 7th & 8th Grade Parents, I hope this email finds you well! I’m writing in …" at bounding box center [352, 48] width 482 height 349
click at [382, 209] on div "In [DEMOGRAPHIC_DATA]," at bounding box center [352, 205] width 482 height 8
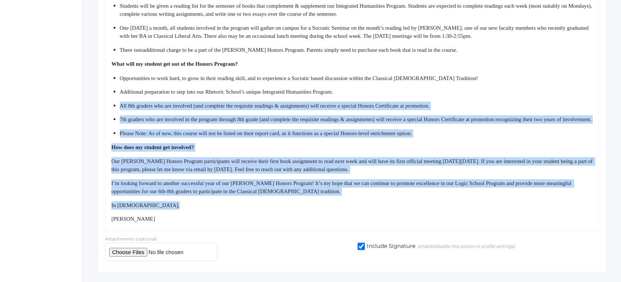
drag, startPoint x: 382, startPoint y: 218, endPoint x: 363, endPoint y: 91, distance: 127.8
click at [364, 98] on div "Dear 7th & 8th Grade Parents, I hope this email finds you well! I’m writing in …" at bounding box center [352, 48] width 482 height 349
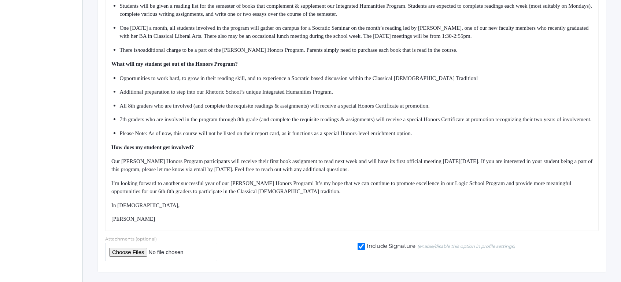
click at [363, 91] on ul "Opportunities to work hard, to grow in their reading skill, and to experience a…" at bounding box center [352, 105] width 482 height 63
drag, startPoint x: 363, startPoint y: 91, endPoint x: 363, endPoint y: 243, distance: 152.1
click at [363, 231] on div "Dear 7th & 8th Grade Parents, I hope this email finds you well! I’m writing in …" at bounding box center [352, 49] width 494 height 364
click at [363, 223] on div "[PERSON_NAME]" at bounding box center [352, 218] width 482 height 8
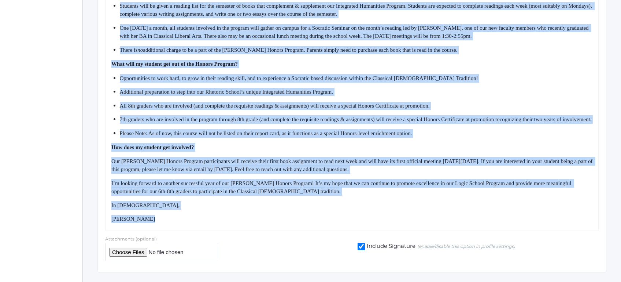
drag, startPoint x: 363, startPoint y: 230, endPoint x: 356, endPoint y: 123, distance: 107.3
click at [356, 128] on div "Dear 7th & 8th Grade Parents, I hope this email finds you well! I’m writing in …" at bounding box center [352, 48] width 482 height 349
click at [356, 122] on span "7th graders who are involved in the program through 8th grade (and complete the…" at bounding box center [356, 119] width 472 height 6
drag, startPoint x: 356, startPoint y: 123, endPoint x: 356, endPoint y: 239, distance: 116.2
click at [356, 231] on div "Dear 7th & 8th Grade Parents, I hope this email finds you well! I’m writing in …" at bounding box center [352, 49] width 494 height 364
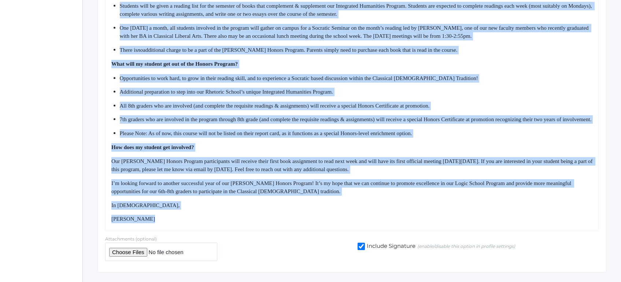
click at [356, 223] on div "[PERSON_NAME]" at bounding box center [352, 218] width 482 height 8
drag, startPoint x: 356, startPoint y: 234, endPoint x: 352, endPoint y: 142, distance: 92.5
click at [352, 144] on div "Dear 7th & 8th Grade Parents, I hope this email finds you well! I’m writing in …" at bounding box center [352, 48] width 482 height 349
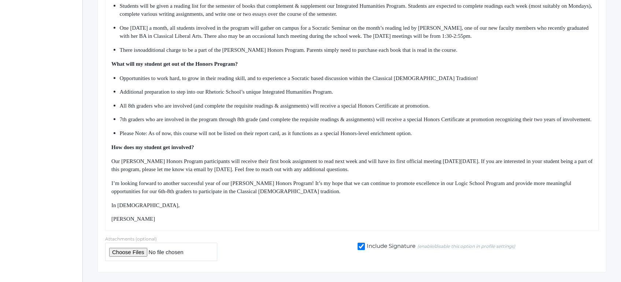
click at [352, 137] on ul "Opportunities to work hard, to grow in their reading skill, and to experience a…" at bounding box center [352, 105] width 482 height 63
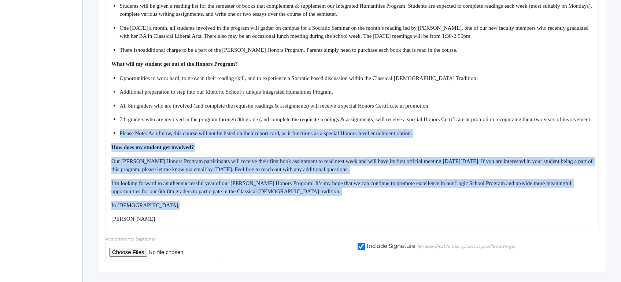
drag, startPoint x: 352, startPoint y: 142, endPoint x: 369, endPoint y: 234, distance: 93.5
click at [368, 223] on div "Dear 7th & 8th Grade Parents, I hope this email finds you well! I’m writing in …" at bounding box center [352, 48] width 482 height 349
click at [369, 223] on div "[PERSON_NAME]" at bounding box center [352, 218] width 482 height 8
drag, startPoint x: 369, startPoint y: 234, endPoint x: 359, endPoint y: 105, distance: 129.1
click at [359, 109] on div "Dear 7th & 8th Grade Parents, I hope this email finds you well! I’m writing in …" at bounding box center [352, 48] width 482 height 349
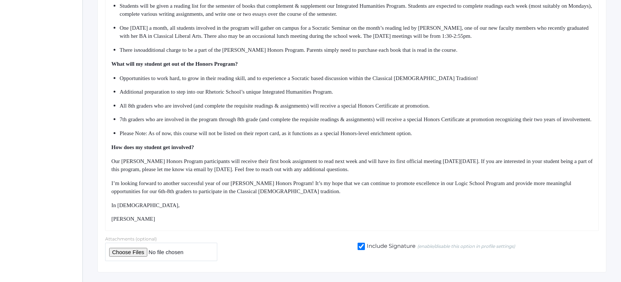
click at [359, 105] on ul "Opportunities to work hard, to grow in their reading skill, and to experience a…" at bounding box center [352, 105] width 482 height 63
drag, startPoint x: 359, startPoint y: 105, endPoint x: 369, endPoint y: 238, distance: 132.8
click at [369, 231] on div "Dear 7th & 8th Grade Parents, I hope this email finds you well! I’m writing in …" at bounding box center [352, 49] width 494 height 364
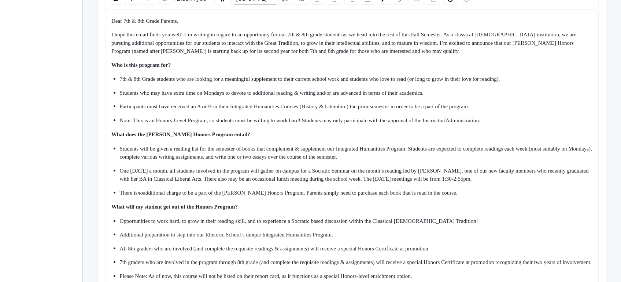
scroll to position [319, 0]
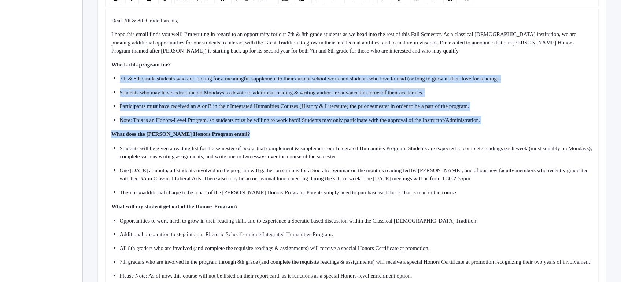
drag, startPoint x: 294, startPoint y: 69, endPoint x: 329, endPoint y: 179, distance: 115.9
click at [328, 174] on div "Dear 7th & 8th Grade Parents, I hope this email finds you well! I’m writing in …" at bounding box center [352, 190] width 482 height 349
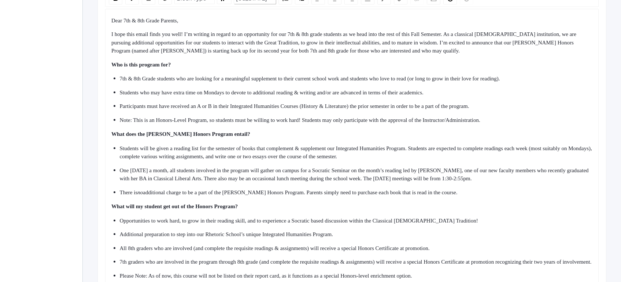
click at [329, 179] on span "One [DATE] a month, all students involved in the program will gather on campus …" at bounding box center [355, 174] width 471 height 14
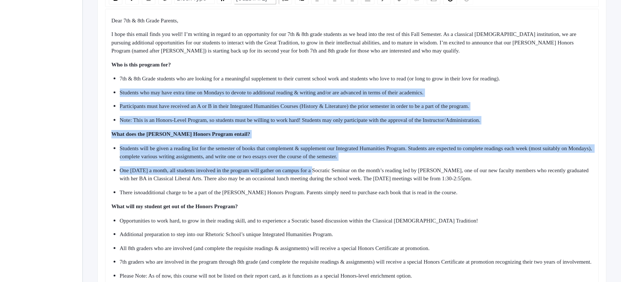
drag, startPoint x: 329, startPoint y: 179, endPoint x: 305, endPoint y: 87, distance: 95.6
click at [305, 90] on div "Dear 7th & 8th Grade Parents, I hope this email finds you well! I’m writing in …" at bounding box center [352, 190] width 482 height 349
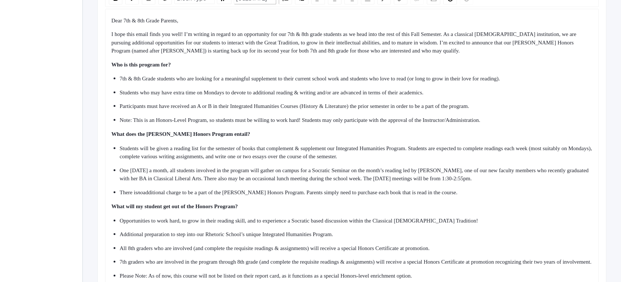
click at [305, 81] on span "7th & 8th Grade students who are looking for a meaningful supplement to their c…" at bounding box center [310, 79] width 381 height 6
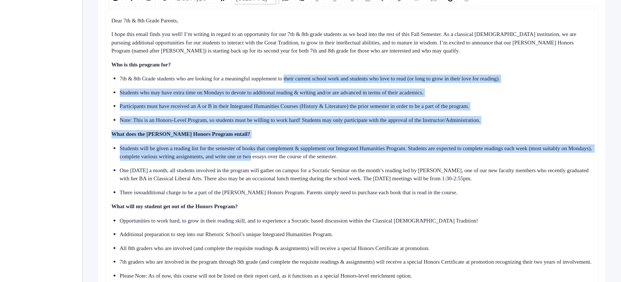
drag, startPoint x: 305, startPoint y: 87, endPoint x: 325, endPoint y: 202, distance: 116.9
click at [324, 198] on div "Dear 7th & 8th Grade Parents, I hope this email finds you well! I’m writing in …" at bounding box center [352, 190] width 482 height 349
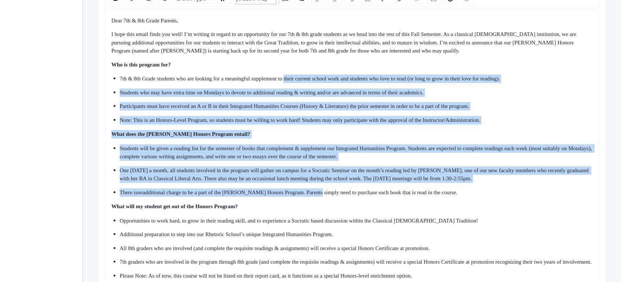
click at [325, 196] on div "There is no additional charge to be a part of the [PERSON_NAME] Honors Program.…" at bounding box center [357, 192] width 474 height 8
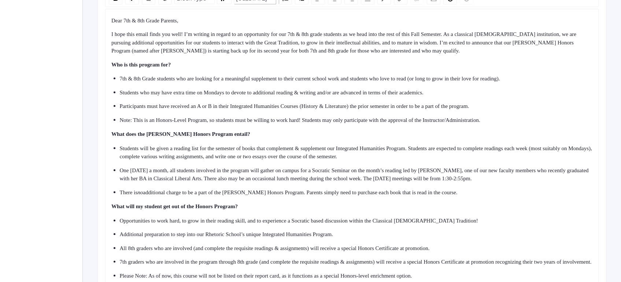
scroll to position [374, 0]
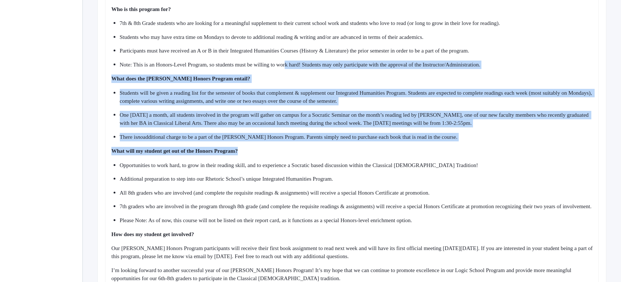
drag, startPoint x: 300, startPoint y: 68, endPoint x: 323, endPoint y: 172, distance: 107.0
click at [321, 167] on div "Dear 7th & 8th Grade Parents, I hope this email finds you well! I’m writing in …" at bounding box center [352, 135] width 482 height 349
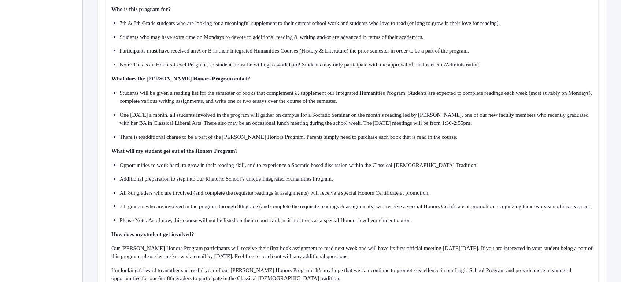
click at [323, 168] on span "Opportunities to work hard, to grow in their reading skill, and to experience a…" at bounding box center [299, 165] width 359 height 6
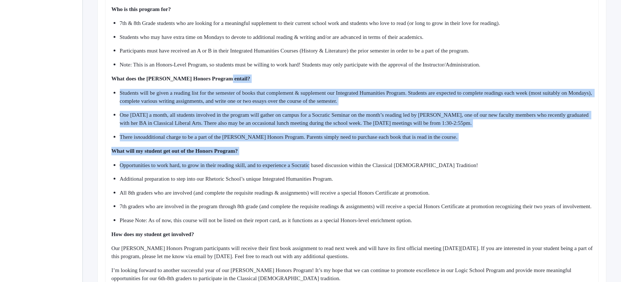
drag, startPoint x: 323, startPoint y: 172, endPoint x: 302, endPoint y: 85, distance: 90.0
click at [303, 87] on div "Dear 7th & 8th Grade Parents, I hope this email finds you well! I’m writing in …" at bounding box center [352, 135] width 482 height 349
click at [302, 83] on div "What does the [PERSON_NAME] Honors Program entail?" at bounding box center [352, 78] width 482 height 8
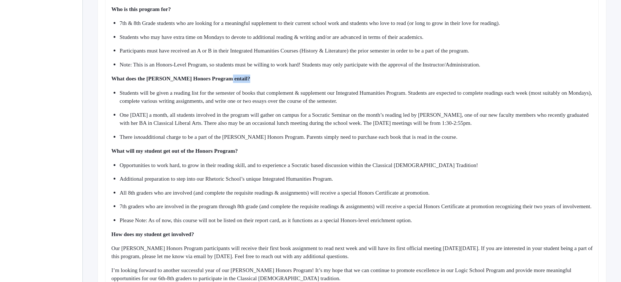
click at [302, 83] on div "What does the [PERSON_NAME] Honors Program entail?" at bounding box center [352, 78] width 482 height 8
click at [297, 67] on span "Note: This is an Honors-Level Program, so students must be willing to work hard…" at bounding box center [300, 65] width 361 height 6
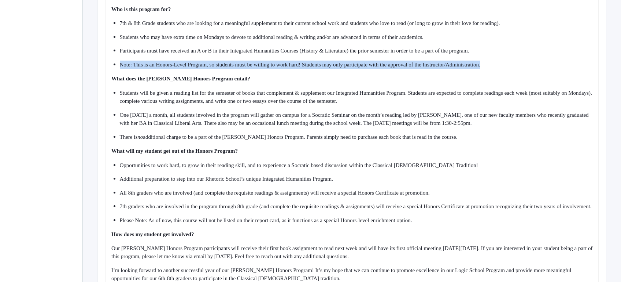
click at [297, 67] on span "Note: This is an Honors-Level Program, so students must be willing to work hard…" at bounding box center [300, 65] width 361 height 6
click at [311, 67] on span "Note: This is an Honors-Level Program, so students must be willing to work hard…" at bounding box center [300, 65] width 361 height 6
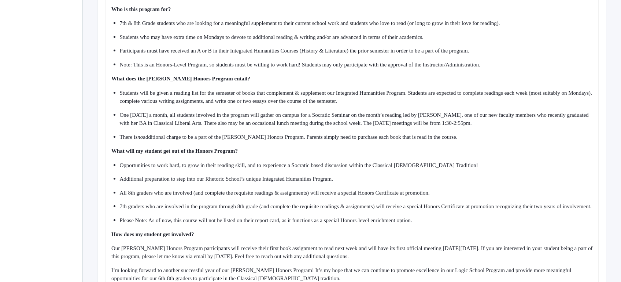
click at [316, 67] on span "Note: This is an Honors-Level Program, so students must be willing to work hard…" at bounding box center [300, 65] width 361 height 6
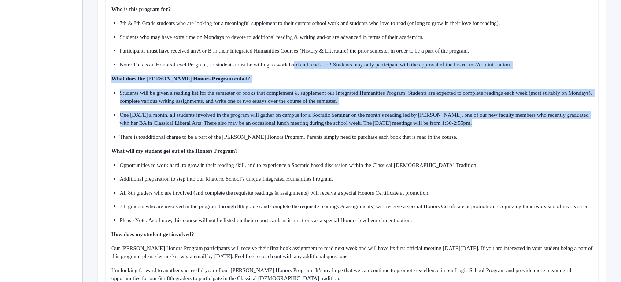
drag, startPoint x: 312, startPoint y: 73, endPoint x: 331, endPoint y: 142, distance: 71.1
click at [330, 139] on div "Dear 7th & 8th Grade Parents, I hope this email finds you well! I’m writing in …" at bounding box center [352, 135] width 482 height 349
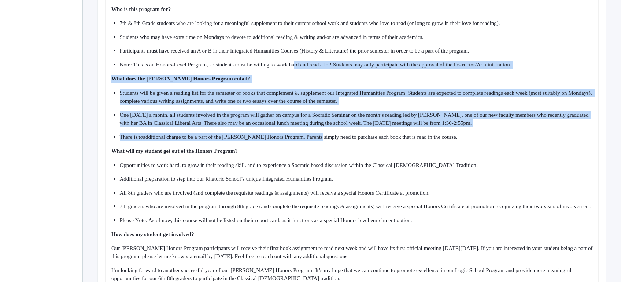
click at [331, 140] on span "additional charge to be a part of the [PERSON_NAME] Honors Program. Parents sim…" at bounding box center [300, 137] width 315 height 6
drag, startPoint x: 331, startPoint y: 142, endPoint x: 313, endPoint y: 70, distance: 73.5
click at [313, 70] on div "Dear 7th & 8th Grade Parents, I hope this email finds you well! I’m writing in …" at bounding box center [352, 135] width 482 height 349
click at [313, 67] on div "Note: This is an Honors-Level Program, so students must be willing to work hard…" at bounding box center [357, 64] width 474 height 8
drag, startPoint x: 313, startPoint y: 67, endPoint x: 334, endPoint y: 147, distance: 82.7
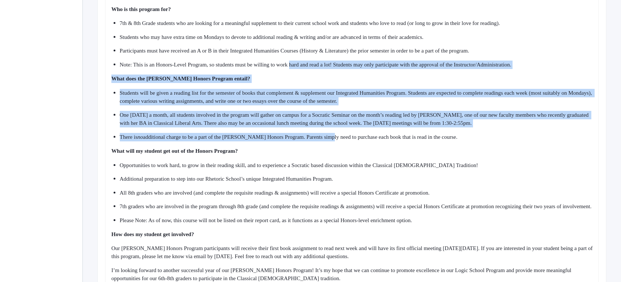
click at [334, 146] on div "Dear 7th & 8th Grade Parents, I hope this email finds you well! I’m writing in …" at bounding box center [352, 135] width 482 height 349
click at [334, 141] on div "There is no additional charge to be a part of the [PERSON_NAME] Honors Program.…" at bounding box center [357, 137] width 474 height 8
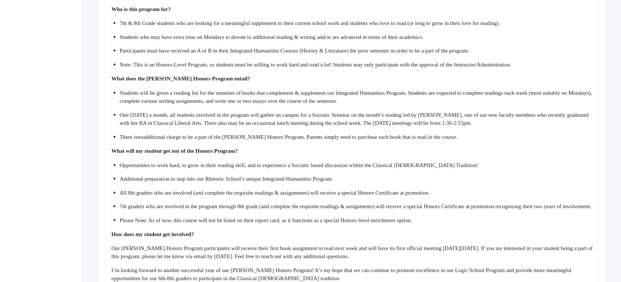
click at [377, 67] on span "Note: This is an Honors-Level Program, so students must be willing to work hard…" at bounding box center [316, 65] width 392 height 6
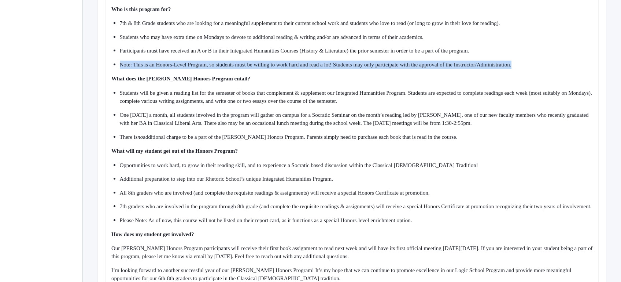
click at [377, 67] on span "Note: This is an Honors-Level Program, so students must be willing to work hard…" at bounding box center [316, 65] width 392 height 6
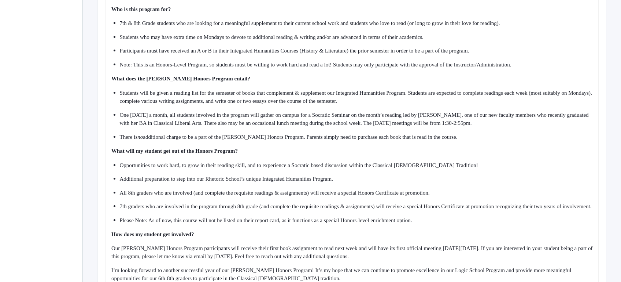
click at [382, 66] on ul "7th & 8th Grade students who are looking for a meaningful supplement to their c…" at bounding box center [352, 43] width 482 height 49
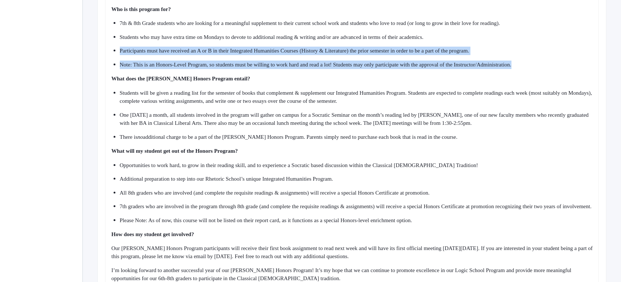
drag, startPoint x: 373, startPoint y: 51, endPoint x: 392, endPoint y: 116, distance: 67.9
click at [391, 112] on div "Dear 7th & 8th Grade Parents, I hope this email finds you well! I’m writing in …" at bounding box center [352, 135] width 482 height 349
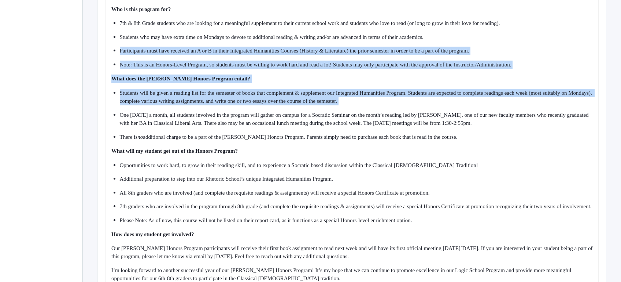
click at [392, 116] on ul "Students will be given a reading list for the semester of books that complement…" at bounding box center [352, 115] width 482 height 52
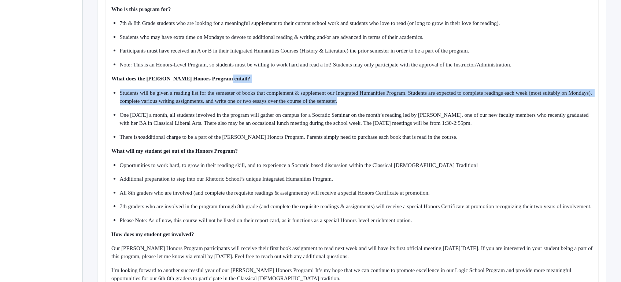
drag, startPoint x: 392, startPoint y: 111, endPoint x: 381, endPoint y: 47, distance: 64.7
click at [382, 55] on div "Dear 7th & 8th Grade Parents, I hope this email finds you well! I’m writing in …" at bounding box center [352, 135] width 482 height 349
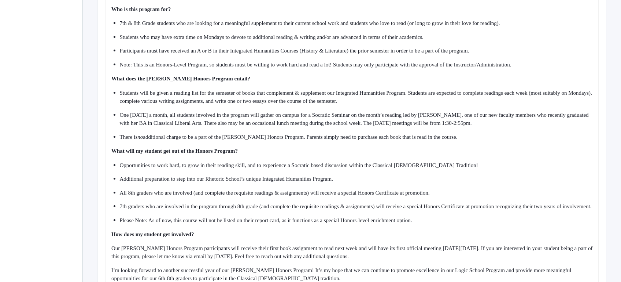
click at [381, 41] on div "Students who may have extra time on Mondays to devote to additional reading & w…" at bounding box center [357, 37] width 474 height 8
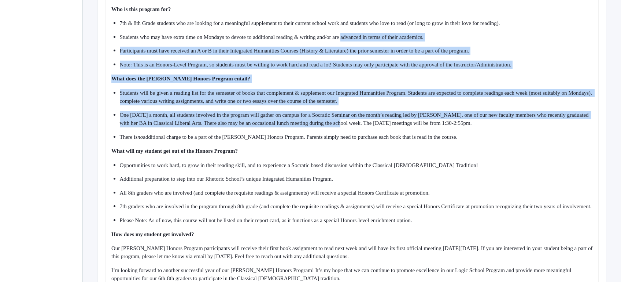
drag, startPoint x: 381, startPoint y: 47, endPoint x: 393, endPoint y: 135, distance: 88.5
click at [393, 135] on div "Dear 7th & 8th Grade Parents, I hope this email finds you well! I’m writing in …" at bounding box center [352, 135] width 482 height 349
click at [393, 135] on ul "Students will be given a reading list for the semester of books that complement…" at bounding box center [352, 115] width 482 height 52
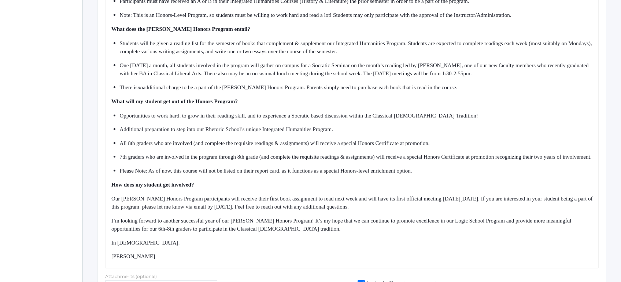
scroll to position [424, 0]
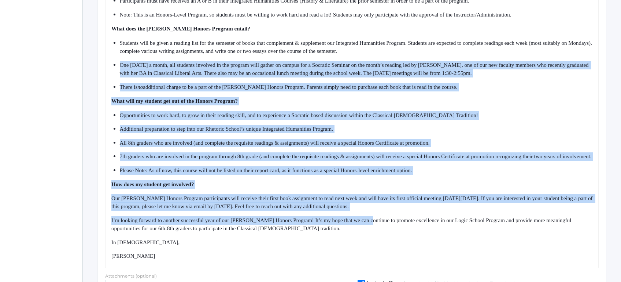
click at [382, 235] on div "Dear 7th & 8th Grade Parents, I hope this email finds you well! I’m writing in …" at bounding box center [352, 85] width 482 height 349
click at [382, 231] on span "I’m looking forward to another successful year of our [PERSON_NAME] Honors Prog…" at bounding box center [342, 224] width 462 height 14
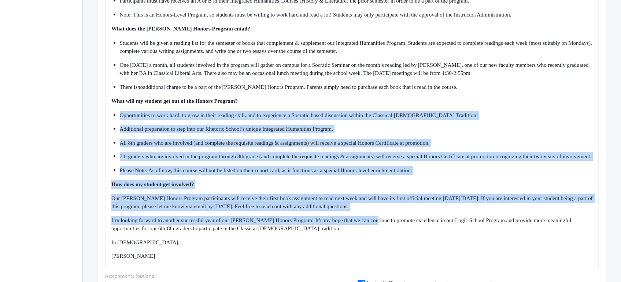
click at [370, 102] on div "Dear 7th & 8th Grade Parents, I hope this email finds you well! I’m writing in …" at bounding box center [352, 85] width 482 height 349
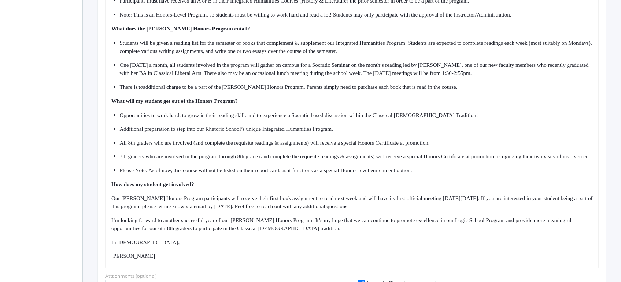
click at [370, 90] on span "additional charge to be a part of the [PERSON_NAME] Honors Program. Parents sim…" at bounding box center [300, 87] width 315 height 6
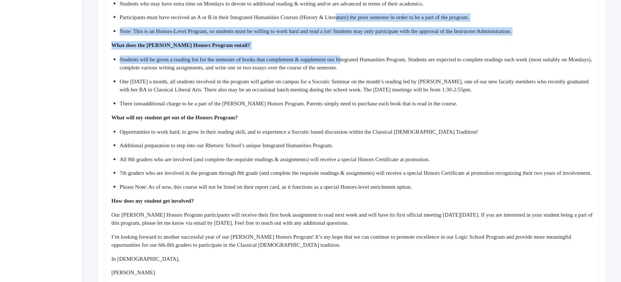
click at [364, 93] on div "Dear 7th & 8th Grade Parents, I hope this email finds you well! I’m writing in …" at bounding box center [352, 102] width 482 height 349
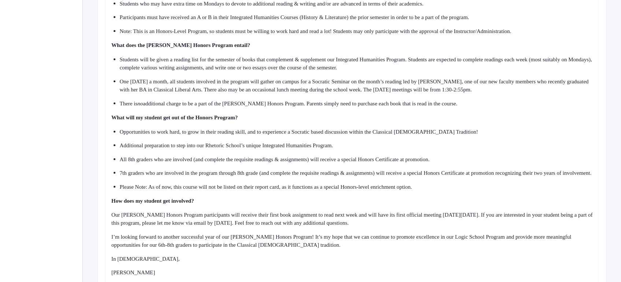
click at [367, 106] on span "additional charge to be a part of the [PERSON_NAME] Honors Program. Parents sim…" at bounding box center [300, 103] width 315 height 6
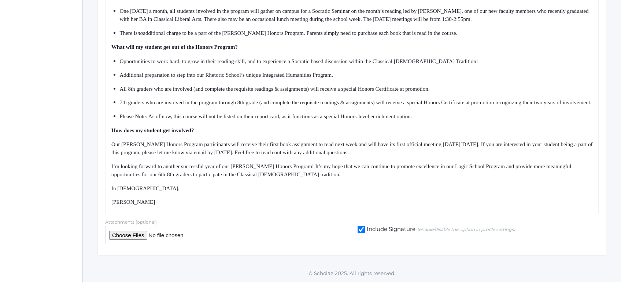
scroll to position [492, 0]
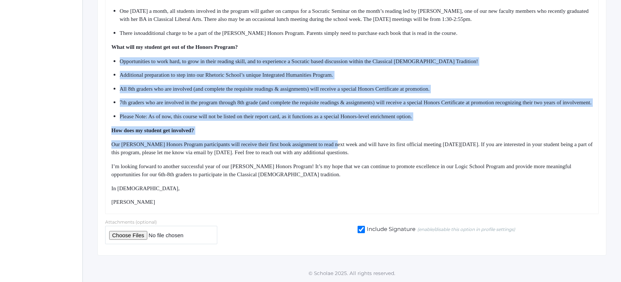
click at [349, 172] on div "Dear 7th & 8th Grade Parents, I hope this email finds you well! I’m writing in …" at bounding box center [352, 31] width 482 height 349
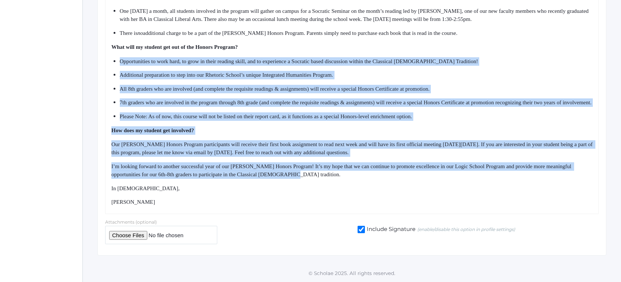
click at [349, 175] on div "I’m looking forward to another successful year of our [PERSON_NAME] Honors Prog…" at bounding box center [352, 170] width 482 height 16
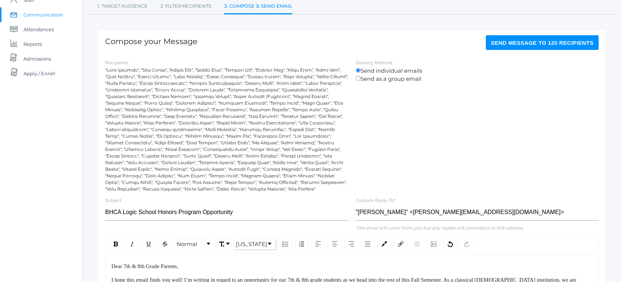
scroll to position [70, 0]
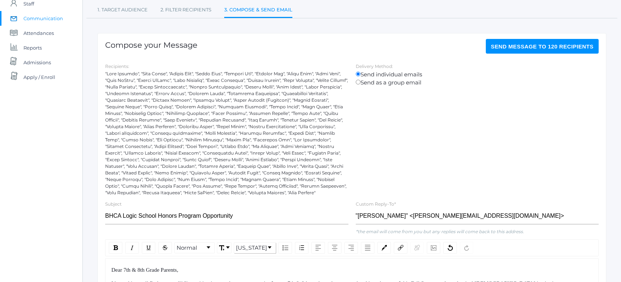
click at [514, 48] on span "Send Message to 120 recipients" at bounding box center [542, 46] width 103 height 6
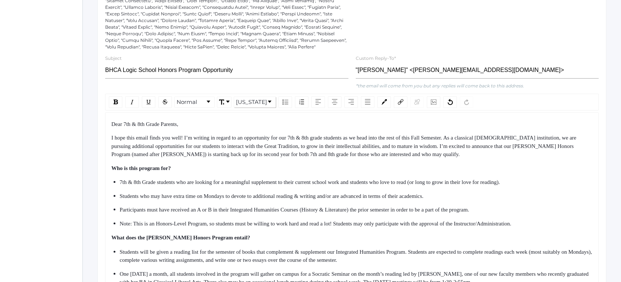
scroll to position [236, 0]
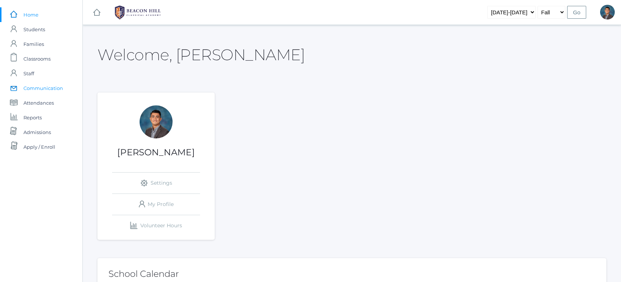
click at [45, 87] on span "Communication" at bounding box center [43, 88] width 40 height 15
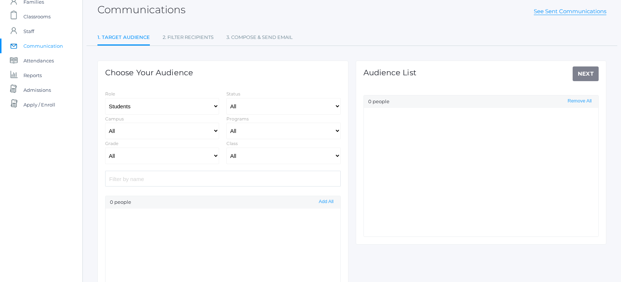
scroll to position [53, 0]
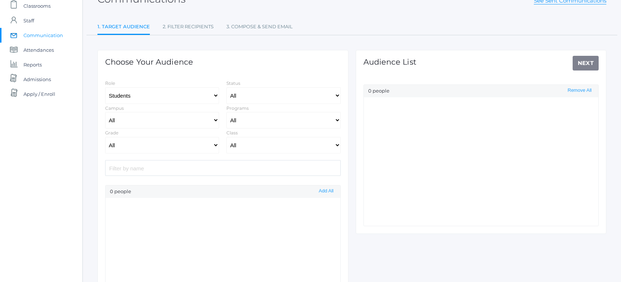
select select "Enrolled"
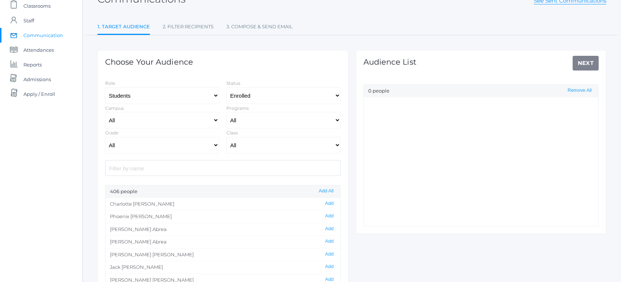
scroll to position [0, 0]
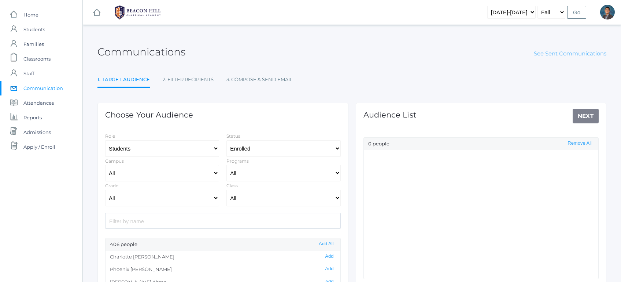
click at [559, 57] on span "See Sent Communications" at bounding box center [570, 53] width 73 height 8
click at [568, 55] on link "See Sent Communications" at bounding box center [570, 53] width 73 height 7
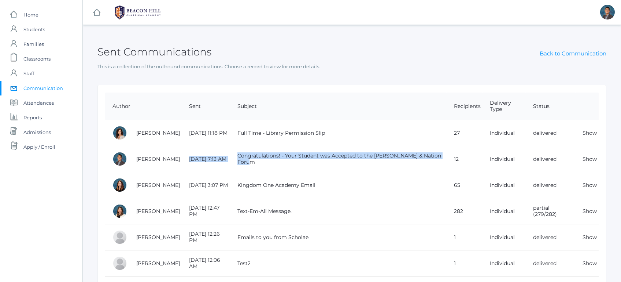
drag, startPoint x: 235, startPoint y: 154, endPoint x: 294, endPoint y: 168, distance: 60.6
click at [294, 168] on tr "Lucas Vieira 9/06/25 7:13 AM Congratulations! - Your Student was Accepted to th…" at bounding box center [352, 159] width 494 height 26
click at [295, 168] on td "Congratulations! - Your Student was Accepted to the Herzog Faith & Nation Forum" at bounding box center [338, 159] width 217 height 26
drag, startPoint x: 295, startPoint y: 168, endPoint x: 274, endPoint y: 150, distance: 27.8
click at [274, 150] on td "Congratulations! - Your Student was Accepted to the Herzog Faith & Nation Forum" at bounding box center [338, 159] width 217 height 26
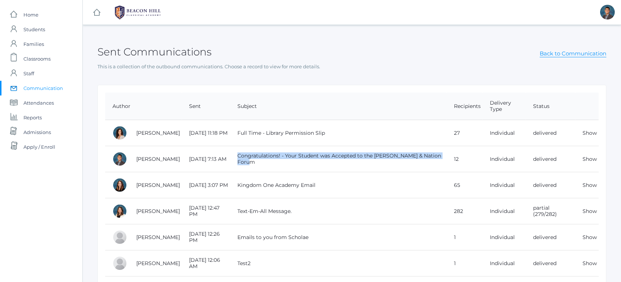
click at [273, 148] on td "Congratulations! - Your Student was Accepted to the Herzog Faith & Nation Forum" at bounding box center [338, 159] width 217 height 26
drag, startPoint x: 273, startPoint y: 148, endPoint x: 284, endPoint y: 163, distance: 18.0
click at [284, 163] on td "Congratulations! - Your Student was Accepted to the Herzog Faith & Nation Forum" at bounding box center [338, 159] width 217 height 26
drag, startPoint x: 284, startPoint y: 163, endPoint x: 278, endPoint y: 151, distance: 13.9
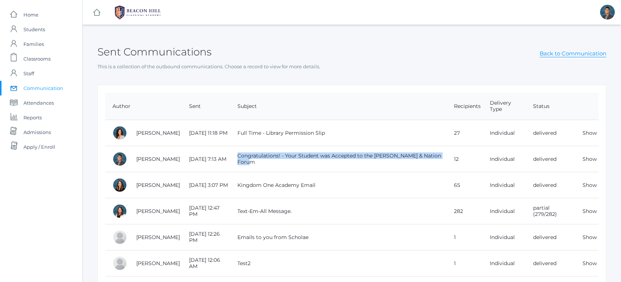
click at [278, 151] on td "Congratulations! - Your Student was Accepted to the Herzog Faith & Nation Forum" at bounding box center [338, 159] width 217 height 26
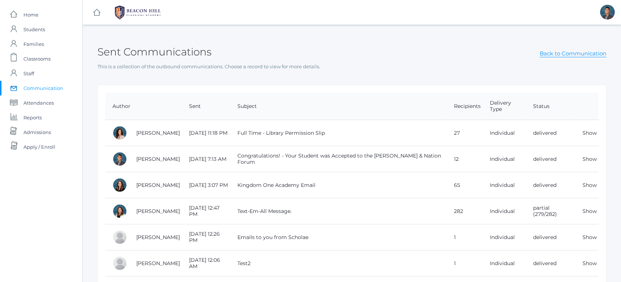
click at [44, 87] on span "Communication" at bounding box center [43, 88] width 40 height 15
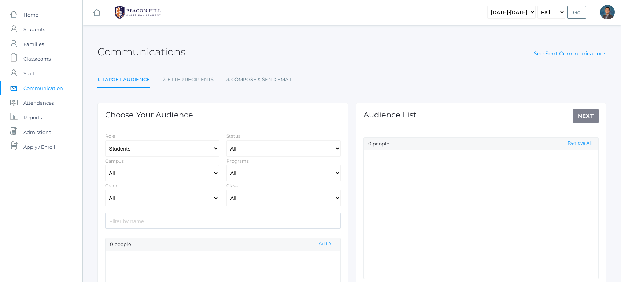
select select "Enrolled"
click at [192, 198] on select "All Grammar - Kindergarten - 1st Grade - 2nd Grade - 3rd Grade - 4th Grade - 5t…" at bounding box center [162, 198] width 114 height 16
click at [105, 190] on select "All Grammar - Kindergarten - 1st Grade - 2nd Grade - 3rd Grade - 4th Grade - 5t…" at bounding box center [162, 198] width 114 height 16
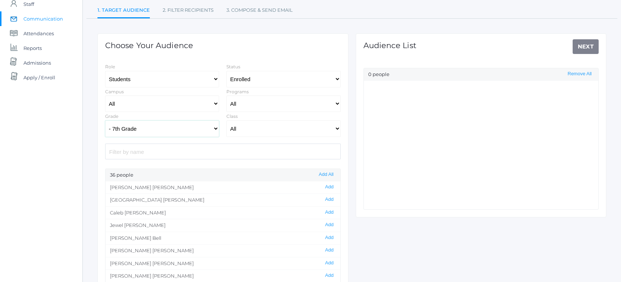
scroll to position [87, 0]
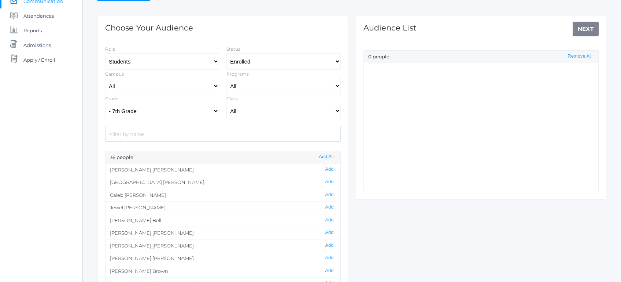
click at [323, 158] on button "Add All" at bounding box center [326, 157] width 19 height 6
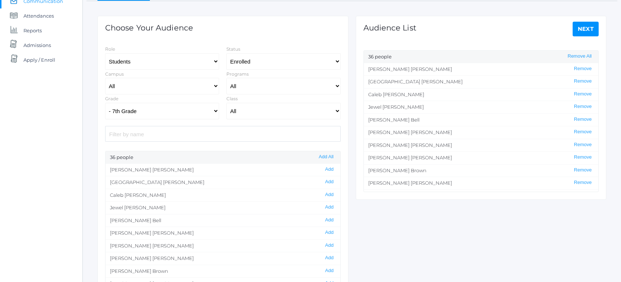
click at [183, 124] on div "Choose Your Audience Role Students Staff Status All Enrolled Limbo Campus All U…" at bounding box center [223, 158] width 251 height 284
click at [183, 111] on select "All Grammar - Kindergarten - 1st Grade - 2nd Grade - 3rd Grade - 4th Grade - 5t…" at bounding box center [162, 111] width 114 height 16
select select "8"
click at [105, 103] on select "All Grammar - Kindergarten - 1st Grade - 2nd Grade - 3rd Grade - 4th Grade - 5t…" at bounding box center [162, 111] width 114 height 16
click at [326, 153] on div "24 people Add All" at bounding box center [223, 157] width 235 height 12
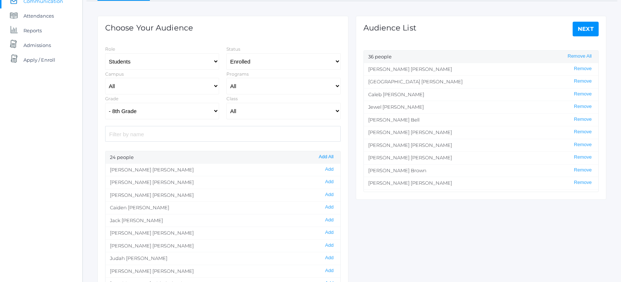
click at [328, 158] on button "Add All" at bounding box center [326, 157] width 19 height 6
click at [580, 31] on link "Next" at bounding box center [586, 29] width 26 height 15
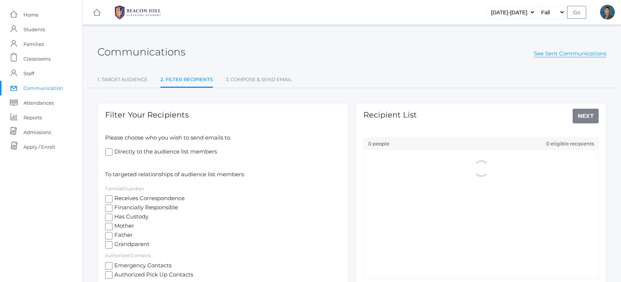
click at [125, 227] on span "Mother" at bounding box center [124, 225] width 22 height 9
click at [113, 227] on input "Mother" at bounding box center [108, 226] width 7 height 7
checkbox input "true"
click at [125, 234] on span "Father" at bounding box center [123, 235] width 20 height 9
click at [113, 234] on input "Father" at bounding box center [108, 235] width 7 height 7
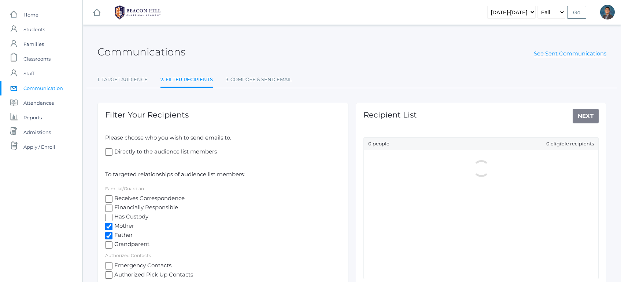
checkbox input "true"
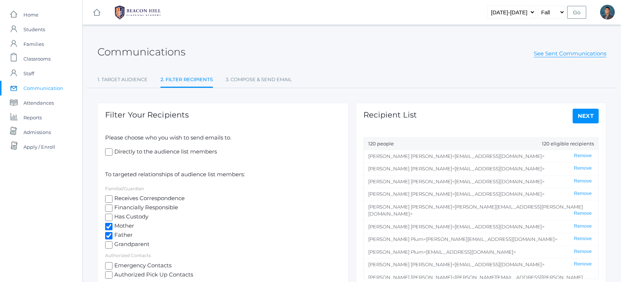
click at [580, 114] on link "Next" at bounding box center [586, 116] width 26 height 15
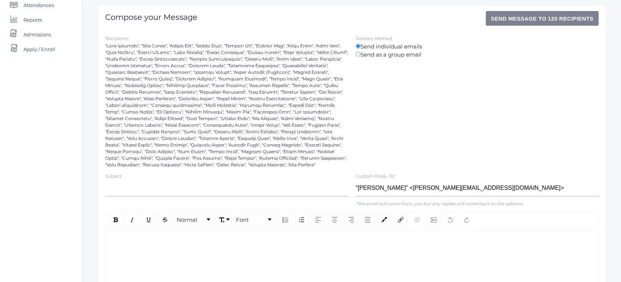
scroll to position [221, 0]
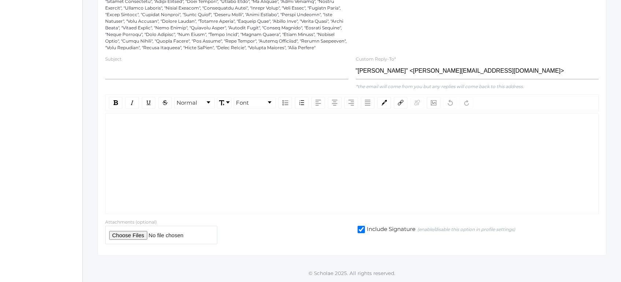
click at [226, 136] on div "rdw-wrapper" at bounding box center [352, 163] width 494 height 101
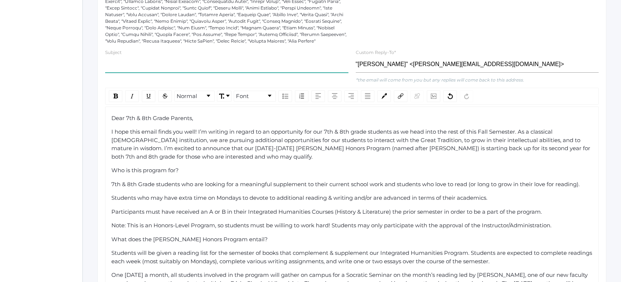
click at [142, 73] on input "text" at bounding box center [226, 64] width 243 height 16
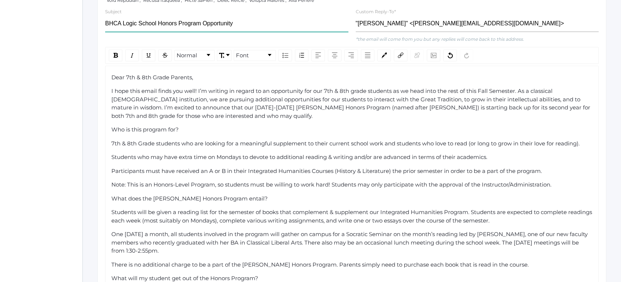
scroll to position [263, 0]
type input "BHCA Logic School Honors Program Opportunity"
click at [111, 80] on span "Dear 7th & 8th Grade Parents," at bounding box center [152, 76] width 82 height 7
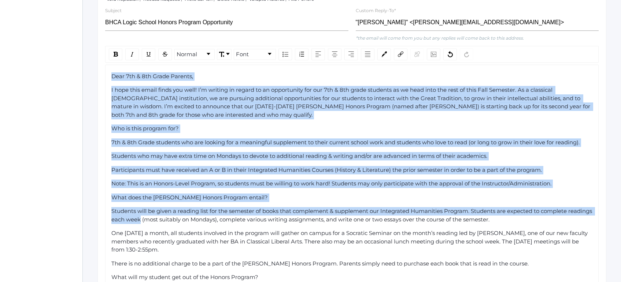
scroll to position [455, 0]
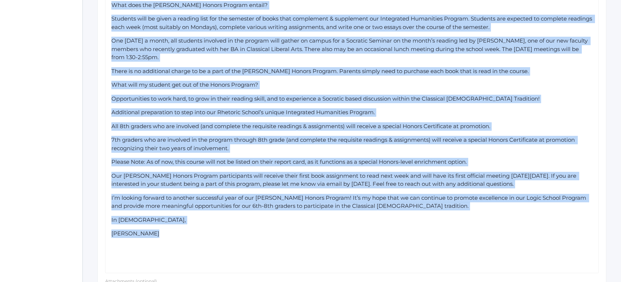
drag, startPoint x: 111, startPoint y: 84, endPoint x: 181, endPoint y: 242, distance: 172.3
click at [181, 242] on div "Dear 7th & 8th Grade Parents, I hope this email finds you well! I’m writing in …" at bounding box center [352, 72] width 482 height 385
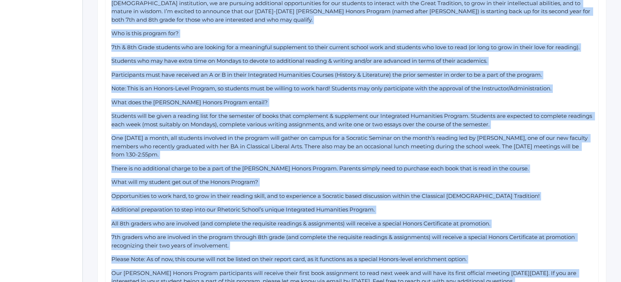
scroll to position [290, 0]
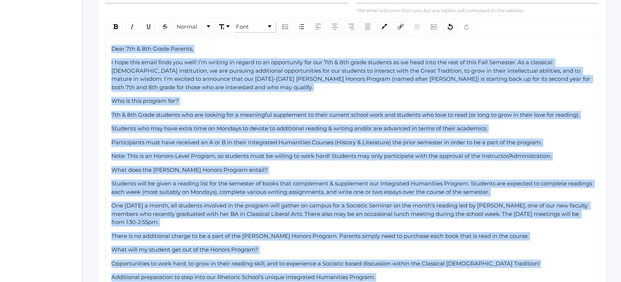
click at [252, 32] on div "Font" at bounding box center [255, 26] width 42 height 11
click at [251, 27] on div "Font" at bounding box center [255, 27] width 44 height 12
click at [251, 32] on link "Font" at bounding box center [254, 27] width 41 height 10
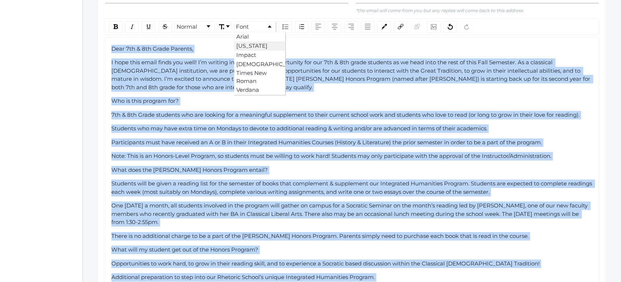
click at [254, 51] on li "[US_STATE]" at bounding box center [260, 45] width 51 height 9
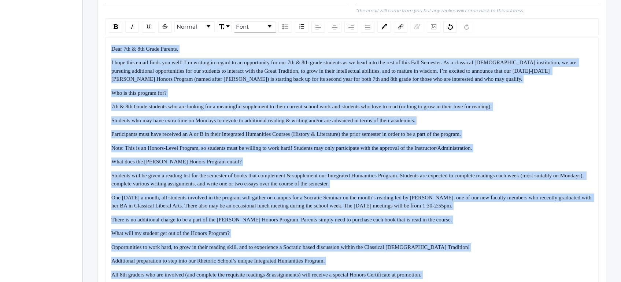
click at [174, 82] on div "I hope this email finds you well! I’m writing in regard to an opportunity for o…" at bounding box center [352, 70] width 482 height 25
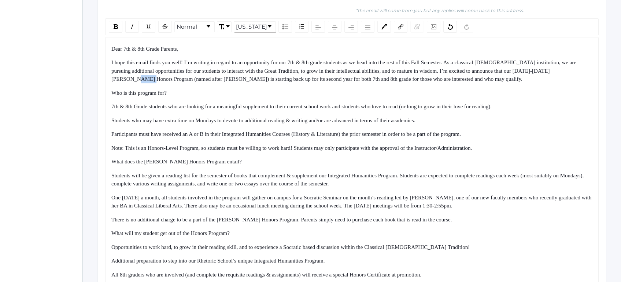
click at [174, 82] on div "I hope this email finds you well! I’m writing in regard to an opportunity for o…" at bounding box center [352, 70] width 482 height 25
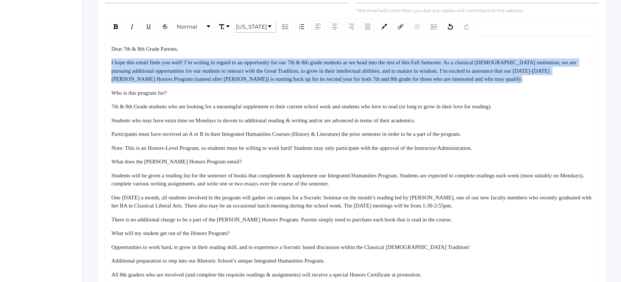
click at [174, 82] on div "I hope this email finds you well! I’m writing in regard to an opportunity for o…" at bounding box center [352, 70] width 482 height 25
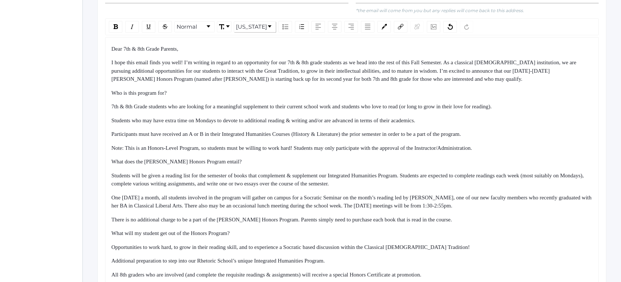
click at [153, 96] on span "Who is this program for?" at bounding box center [138, 93] width 55 height 6
click at [112, 109] on span "7th & 8th Grade students who are looking for a meaningful supplement to their c…" at bounding box center [301, 106] width 381 height 6
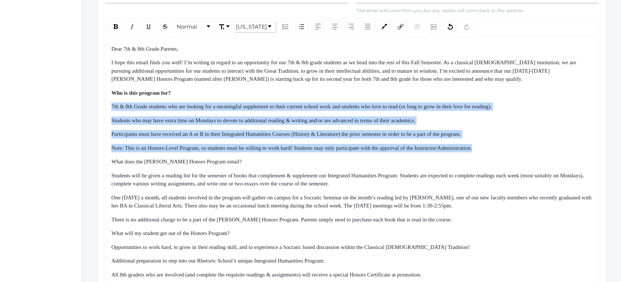
drag, startPoint x: 112, startPoint y: 115, endPoint x: 540, endPoint y: 158, distance: 430.6
click at [541, 158] on div "Dear 7th & 8th Grade Parents, I hope this email finds you well! I’m writing in …" at bounding box center [352, 225] width 482 height 360
click at [283, 29] on img "rdw-list-control" at bounding box center [286, 26] width 6 height 5
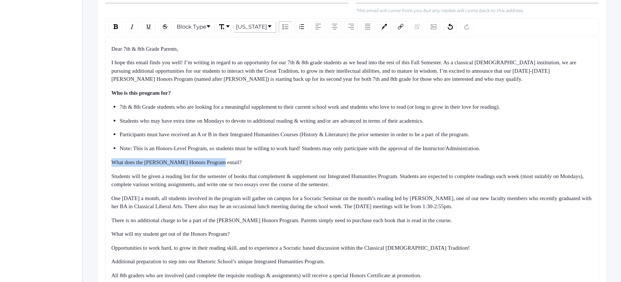
drag, startPoint x: 232, startPoint y: 168, endPoint x: 109, endPoint y: 165, distance: 123.2
click at [110, 165] on div "Dear 7th & 8th Grade Parents, I hope this email finds you well! I’m writing in …" at bounding box center [352, 225] width 494 height 376
click at [123, 33] on div "rdw-inline-control" at bounding box center [140, 27] width 66 height 12
click at [118, 32] on div "rdw-inline-control" at bounding box center [116, 27] width 14 height 12
click at [114, 182] on span "Students will be given a reading list for the semester of books that complement…" at bounding box center [348, 180] width 474 height 14
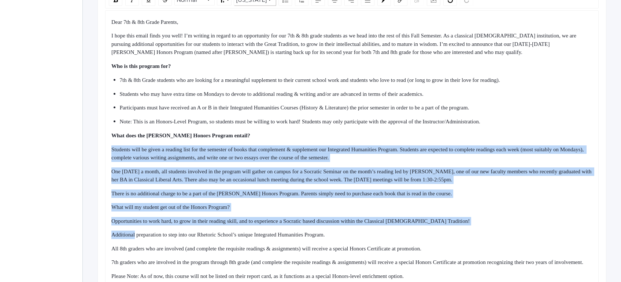
scroll to position [329, 0]
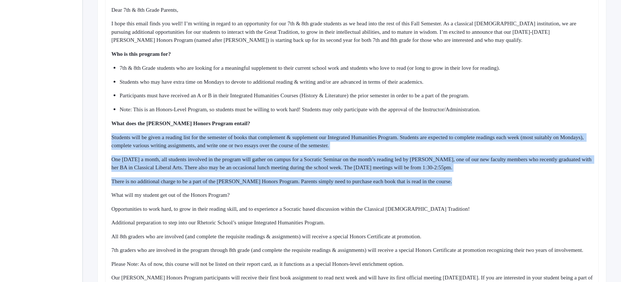
drag, startPoint x: 114, startPoint y: 182, endPoint x: 496, endPoint y: 190, distance: 382.1
click at [496, 190] on div "Dear 7th & 8th Grade Parents, I hope this email finds you well! I’m writing in …" at bounding box center [352, 186] width 482 height 361
click at [496, 185] on div "There is no additional charge to be a part of the [PERSON_NAME] Honors Program.…" at bounding box center [352, 181] width 482 height 8
drag, startPoint x: 496, startPoint y: 190, endPoint x: 469, endPoint y: 137, distance: 59.4
click at [469, 137] on div "Dear 7th & 8th Grade Parents, I hope this email finds you well! I’m writing in …" at bounding box center [352, 186] width 482 height 361
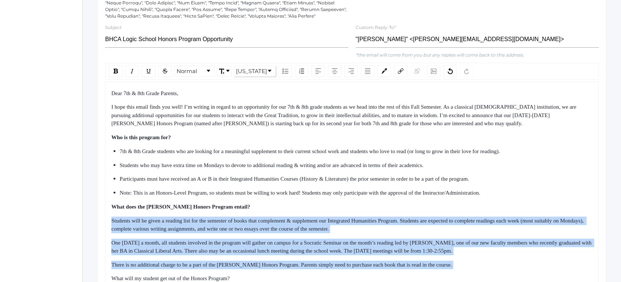
scroll to position [238, 0]
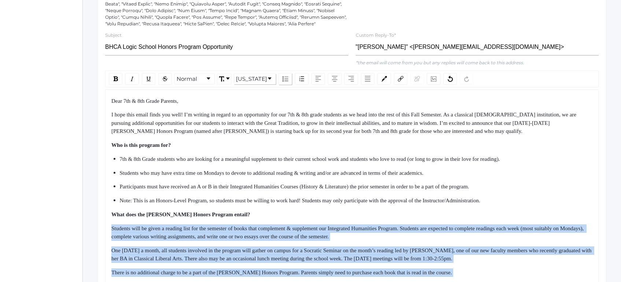
click at [286, 81] on img "rdw-list-control" at bounding box center [286, 78] width 6 height 5
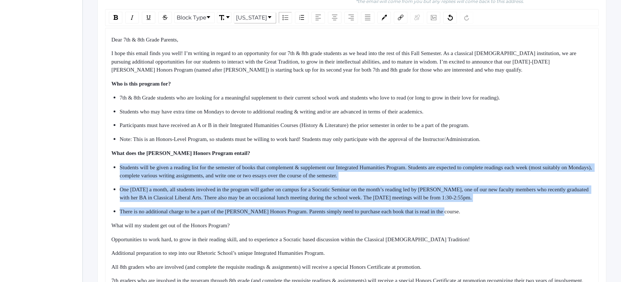
scroll to position [300, 0]
click at [236, 195] on span "One [DATE] a month, all students involved in the program will gather on campus …" at bounding box center [355, 193] width 471 height 14
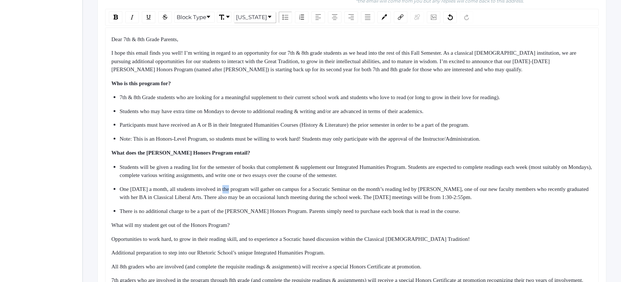
click at [236, 195] on span "One [DATE] a month, all students involved in the program will gather on campus …" at bounding box center [355, 193] width 471 height 14
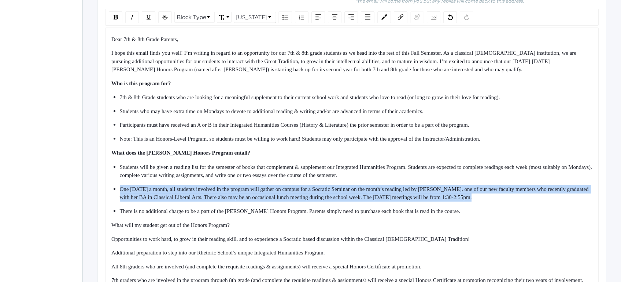
click at [236, 195] on span "One [DATE] a month, all students involved in the program will gather on campus …" at bounding box center [355, 193] width 471 height 14
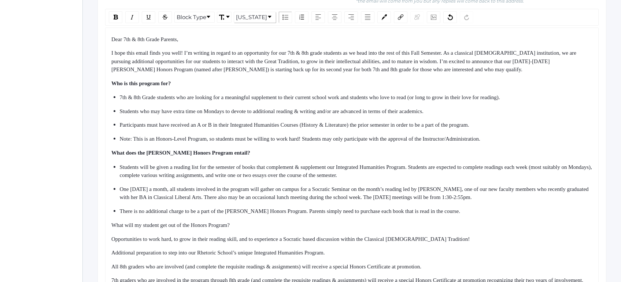
click at [222, 155] on span "What does the [PERSON_NAME] Honors Program entail?" at bounding box center [180, 153] width 139 height 6
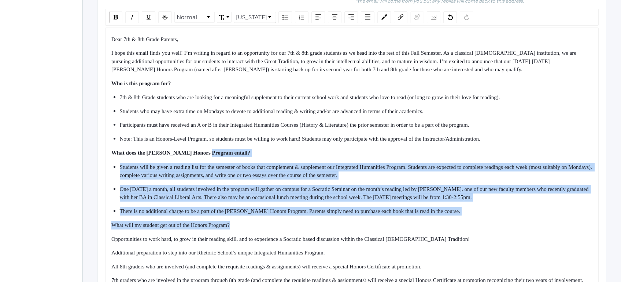
drag, startPoint x: 222, startPoint y: 160, endPoint x: 308, endPoint y: 228, distance: 109.3
click at [308, 228] on div "Dear 7th & 8th Grade Parents, I hope this email finds you well! I’m writing in …" at bounding box center [352, 216] width 482 height 362
click at [311, 229] on div "What will my student get out of the Honors Program?" at bounding box center [352, 225] width 482 height 8
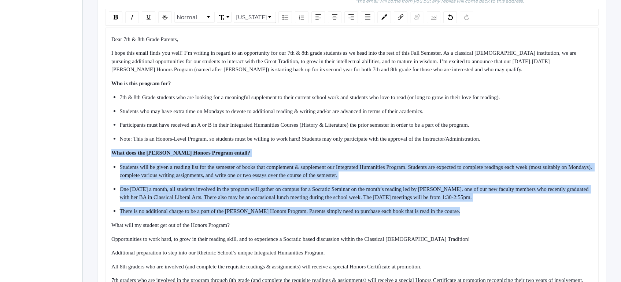
drag, startPoint x: 269, startPoint y: 150, endPoint x: 306, endPoint y: 234, distance: 91.3
click at [306, 234] on div "Dear 7th & 8th Grade Parents, I hope this email finds you well! I’m writing in …" at bounding box center [352, 216] width 482 height 362
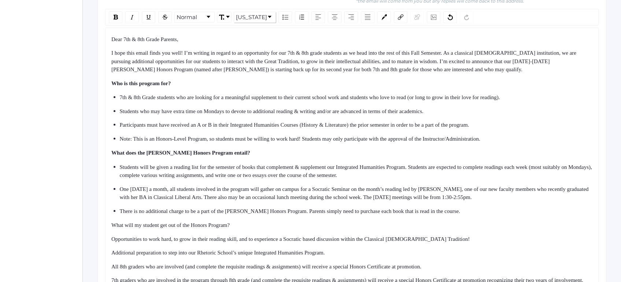
click at [308, 236] on div "Dear 7th & 8th Grade Parents, I hope this email finds you well! I’m writing in …" at bounding box center [352, 216] width 482 height 362
click at [145, 214] on span "There is no additional charge to be a part of the [PERSON_NAME] Honors Program.…" at bounding box center [290, 211] width 341 height 6
click at [142, 228] on span "What will my student get out of the Honors Program?" at bounding box center [170, 225] width 118 height 6
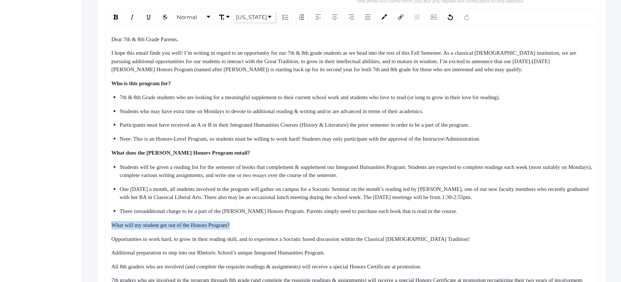
click at [142, 228] on span "What will my student get out of the Honors Program?" at bounding box center [170, 225] width 118 height 6
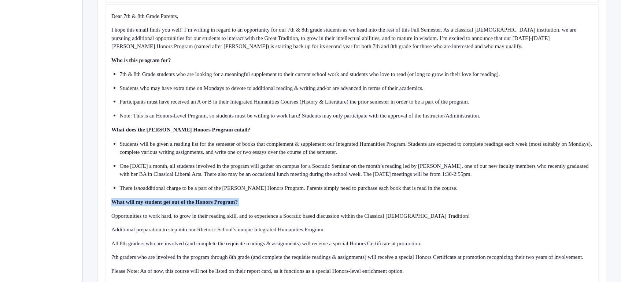
scroll to position [329, 0]
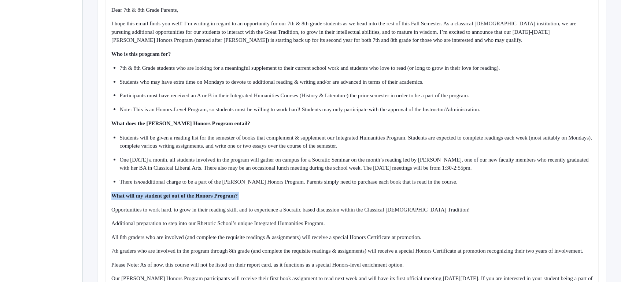
click at [113, 212] on span "Opportunities to work hard, to grow in their reading skill, and to experience a…" at bounding box center [290, 209] width 359 height 6
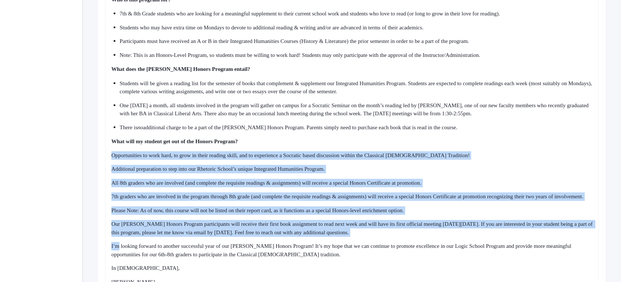
scroll to position [385, 0]
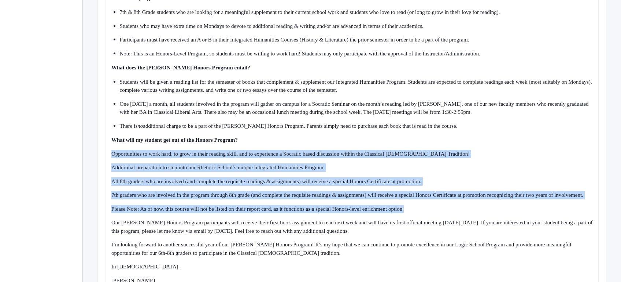
drag, startPoint x: 113, startPoint y: 213, endPoint x: 445, endPoint y: 225, distance: 332.0
click at [445, 225] on div "Dear 7th & 8th Grade Parents, I hope this email finds you well! I’m writing in …" at bounding box center [352, 131] width 482 height 362
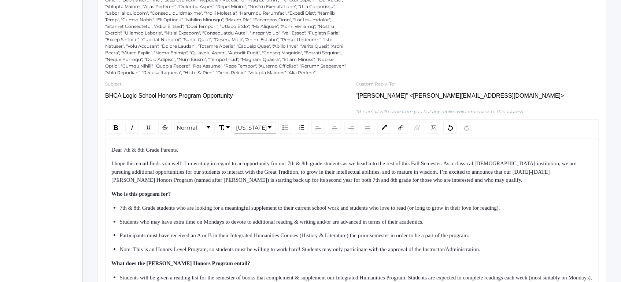
scroll to position [172, 0]
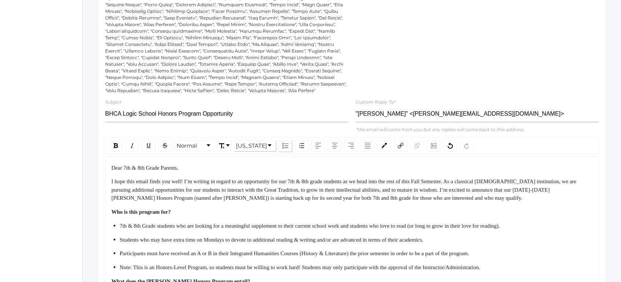
click at [283, 148] on img "rdw-list-control" at bounding box center [286, 145] width 6 height 5
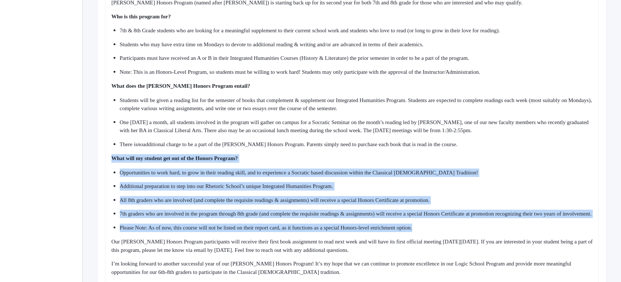
scroll to position [368, 0]
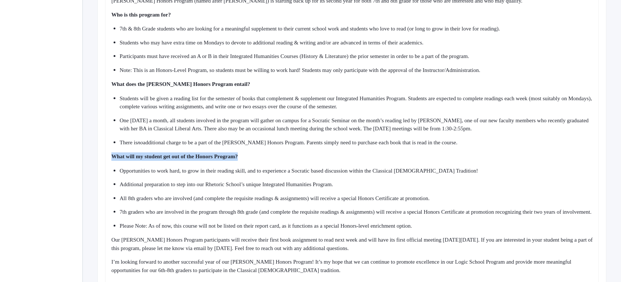
drag, startPoint x: 275, startPoint y: 163, endPoint x: 110, endPoint y: 163, distance: 165.0
click at [110, 163] on div "Dear 7th & 8th Grade Parents, I hope this email finds you well! I’m writing in …" at bounding box center [352, 148] width 494 height 378
copy span "What will my student get out of the Honors Program?"
click at [452, 230] on div "Please Note: As of now, this course will not be listed on their report card, as…" at bounding box center [357, 225] width 474 height 8
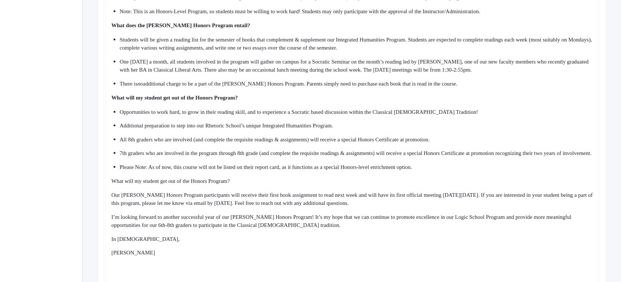
scroll to position [431, 0]
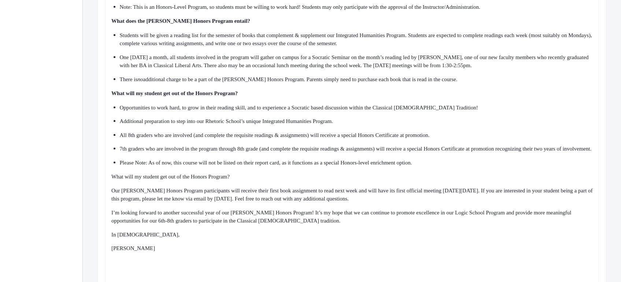
drag, startPoint x: 247, startPoint y: 192, endPoint x: 88, endPoint y: 193, distance: 158.7
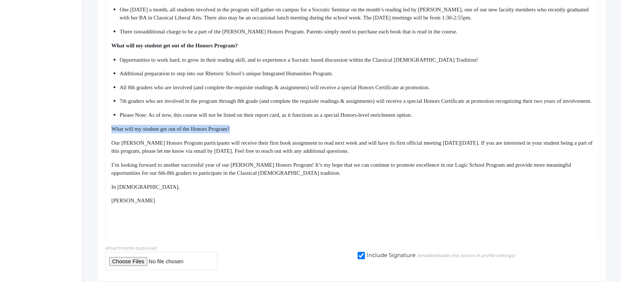
scroll to position [487, 0]
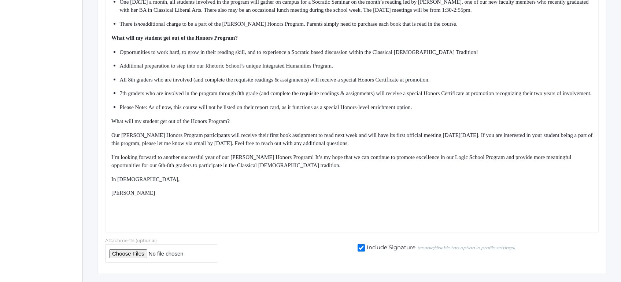
click at [133, 224] on div "rdw-editor" at bounding box center [352, 220] width 482 height 8
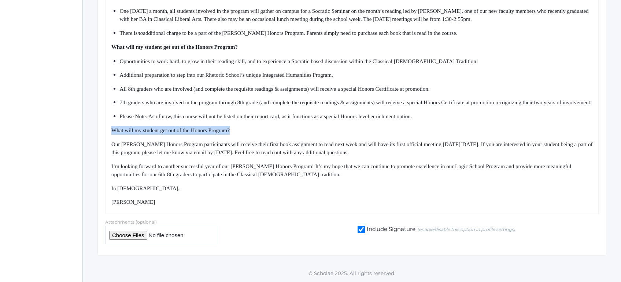
drag, startPoint x: 249, startPoint y: 137, endPoint x: 60, endPoint y: 136, distance: 188.8
click at [119, 133] on span "dwHo" at bounding box center [118, 130] width 14 height 6
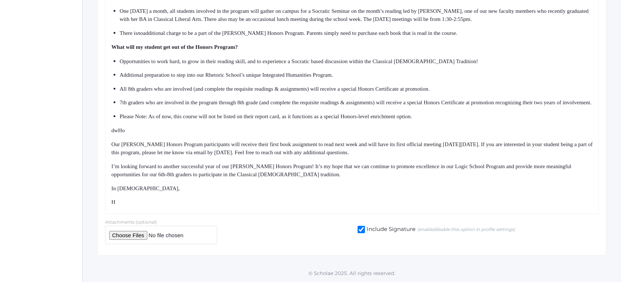
click at [119, 133] on span "dwHo" at bounding box center [118, 130] width 14 height 6
click at [141, 135] on div "How" at bounding box center [352, 130] width 482 height 8
drag, startPoint x: 208, startPoint y: 142, endPoint x: 85, endPoint y: 135, distance: 122.6
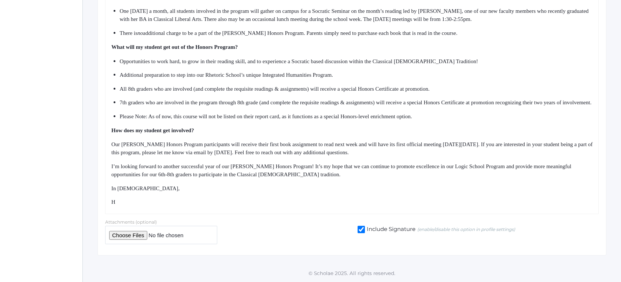
click at [128, 206] on div "H" at bounding box center [352, 202] width 482 height 8
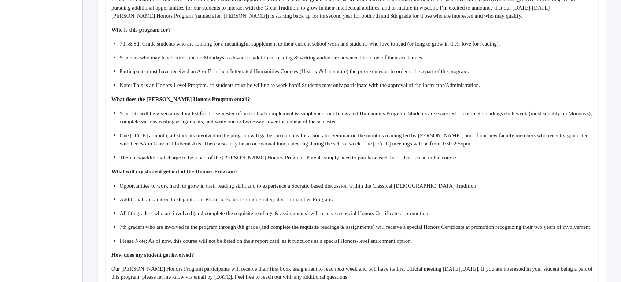
scroll to position [356, 0]
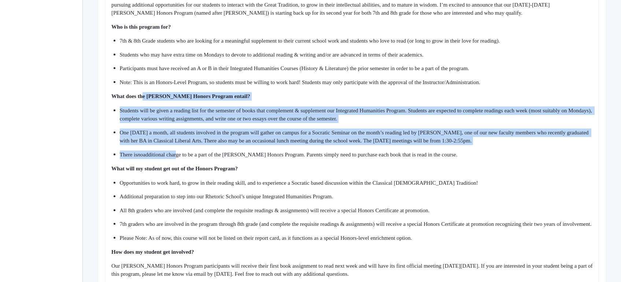
drag, startPoint x: 161, startPoint y: 116, endPoint x: 184, endPoint y: 169, distance: 58.3
click at [184, 165] on div "Dear 7th & 8th Grade Parents, I hope this email finds you well! I’m writing in …" at bounding box center [352, 153] width 482 height 349
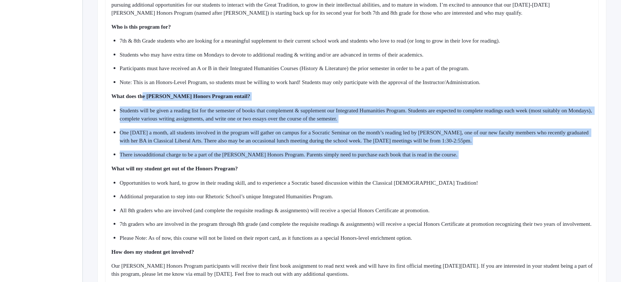
click at [184, 169] on div "Dear 7th & 8th Grade Parents, I hope this email finds you well! I’m writing in …" at bounding box center [352, 153] width 482 height 349
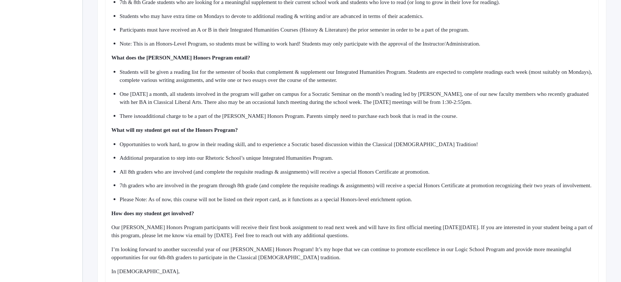
scroll to position [393, 0]
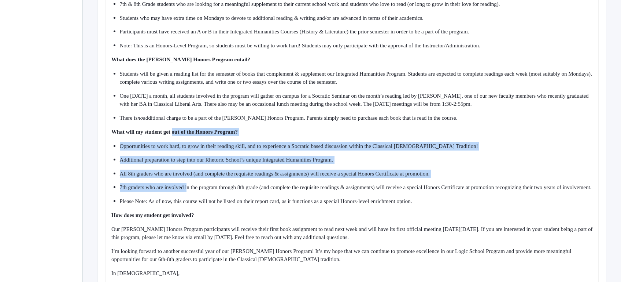
drag, startPoint x: 192, startPoint y: 183, endPoint x: 175, endPoint y: 93, distance: 92.2
click at [176, 99] on div "Dear 7th & 8th Grade Parents, I hope this email finds you well! I’m writing in …" at bounding box center [352, 116] width 482 height 349
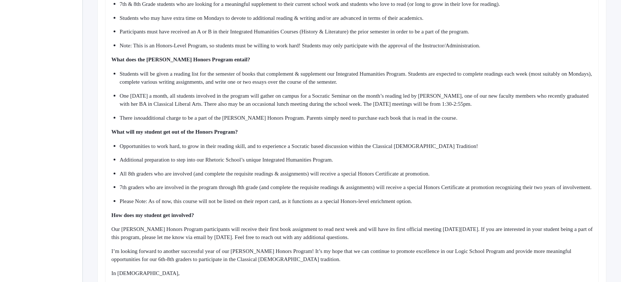
click at [175, 93] on ul "Students will be given a reading list for the semester of books that complement…" at bounding box center [352, 96] width 482 height 52
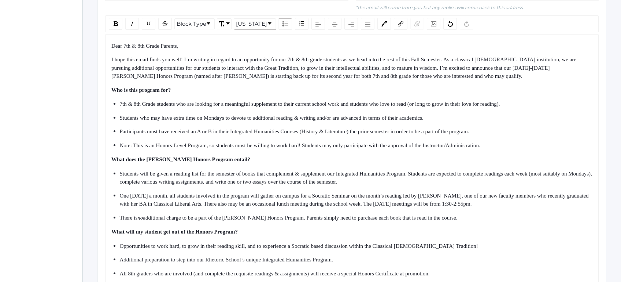
scroll to position [293, 0]
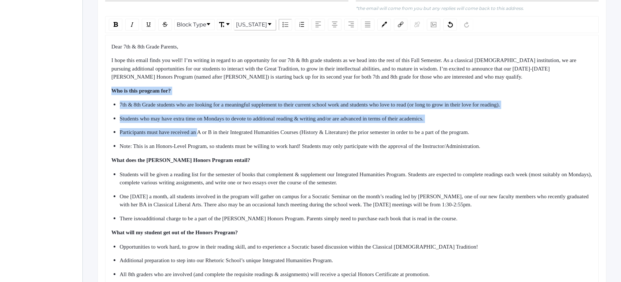
drag, startPoint x: 171, startPoint y: 91, endPoint x: 207, endPoint y: 142, distance: 62.7
click at [207, 142] on div "Dear 7th & 8th Grade Parents, I hope this email finds you well! I’m writing in …" at bounding box center [352, 217] width 482 height 349
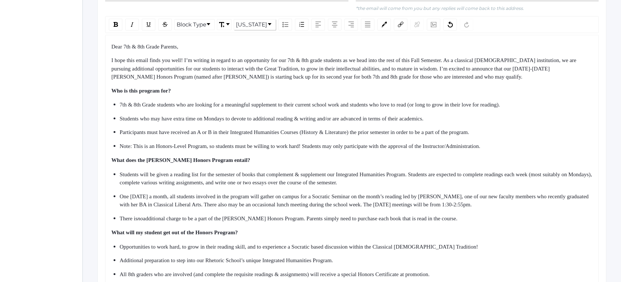
click at [207, 146] on ul "7th & 8th Grade students who are looking for a meaningful supplement to their c…" at bounding box center [352, 124] width 482 height 49
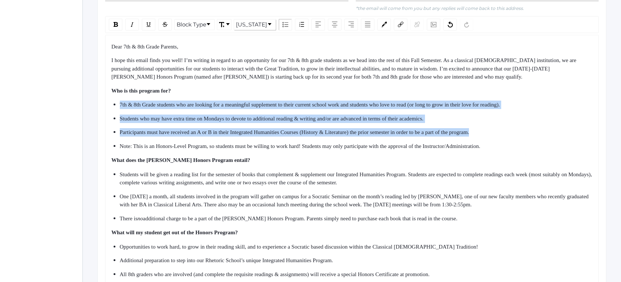
drag, startPoint x: 210, startPoint y: 145, endPoint x: 183, endPoint y: 92, distance: 59.5
click at [184, 94] on div "Dear 7th & 8th Grade Parents, I hope this email finds you well! I’m writing in …" at bounding box center [352, 217] width 482 height 349
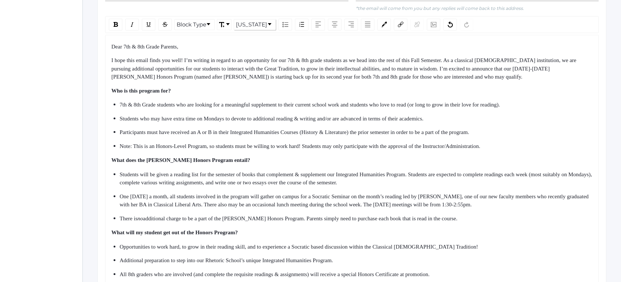
click at [183, 92] on div "Dear 7th & 8th Grade Parents, I hope this email finds you well! I’m writing in …" at bounding box center [352, 217] width 482 height 349
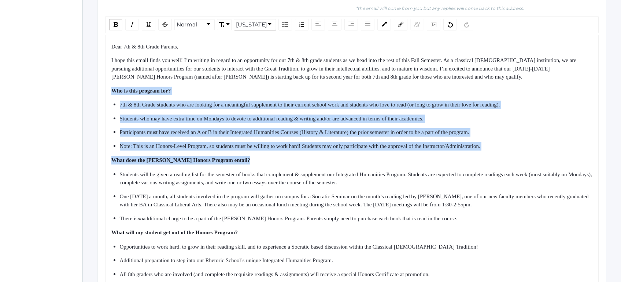
drag, startPoint x: 183, startPoint y: 92, endPoint x: 338, endPoint y: 166, distance: 171.7
click at [336, 166] on div "Dear 7th & 8th Grade Parents, I hope this email finds you well! I’m writing in …" at bounding box center [352, 217] width 482 height 349
click at [338, 164] on div "What does the [PERSON_NAME] Honors Program entail?" at bounding box center [352, 160] width 482 height 8
drag, startPoint x: 338, startPoint y: 166, endPoint x: 313, endPoint y: 95, distance: 75.5
click at [314, 95] on div "Dear 7th & 8th Grade Parents, I hope this email finds you well! I’m writing in …" at bounding box center [352, 217] width 482 height 349
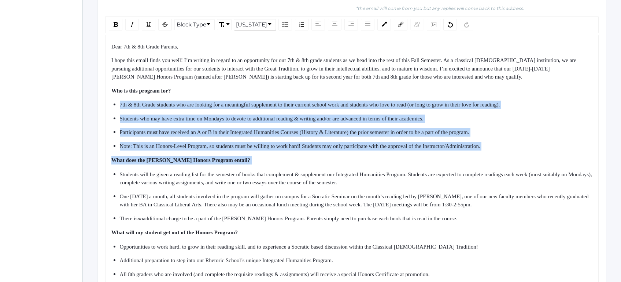
click at [313, 95] on div "Who is this program for?" at bounding box center [352, 91] width 482 height 8
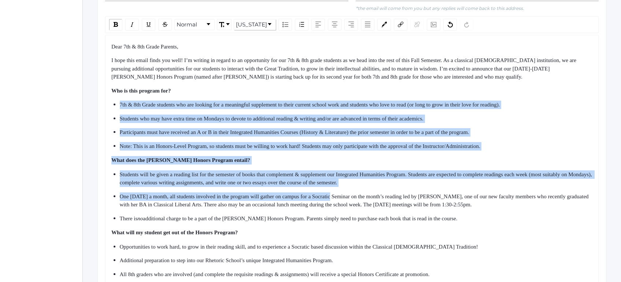
drag, startPoint x: 313, startPoint y: 95, endPoint x: 340, endPoint y: 213, distance: 121.3
click at [338, 206] on div "Dear 7th & 8th Grade Parents, I hope this email finds you well! I’m writing in …" at bounding box center [352, 217] width 482 height 349
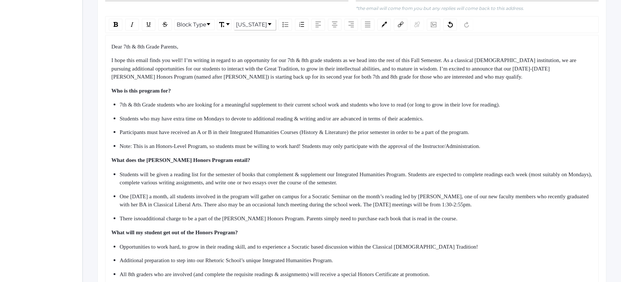
click at [340, 207] on span "One [DATE] a month, all students involved in the program will gather on campus …" at bounding box center [355, 200] width 471 height 14
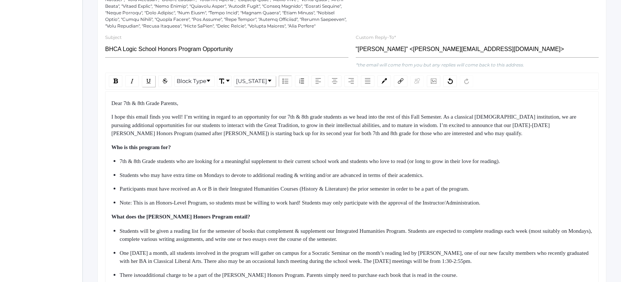
scroll to position [223, 0]
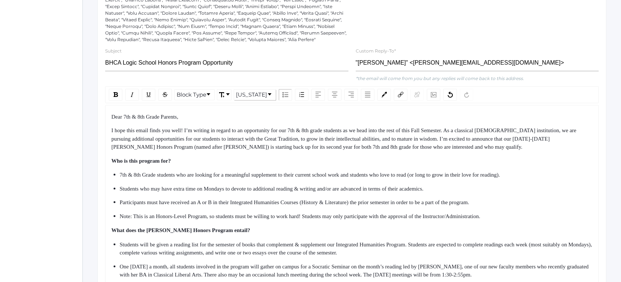
drag, startPoint x: 353, startPoint y: 190, endPoint x: 103, endPoint y: 120, distance: 259.2
click at [103, 120] on div "Block Type Georgia Dear 7th & 8th Grade Parents, I hope this email finds you we…" at bounding box center [352, 277] width 501 height 383
copy div "Lore 4ip & 7do Sitam Consect, A elit sedd eiusm tempo inc utla! E’d magnaal en …"
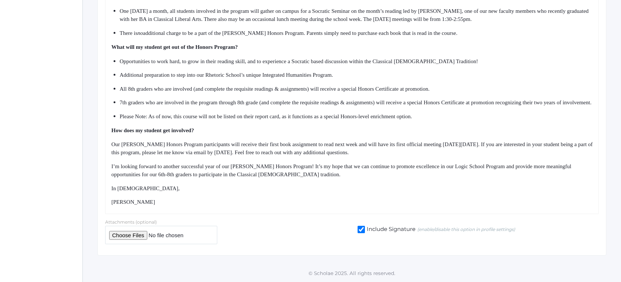
scroll to position [492, 0]
copy div "Lore 4ip & 7do Sitam Consect, A elit sedd eiusm tempo inc utla! E’d magnaal en …"
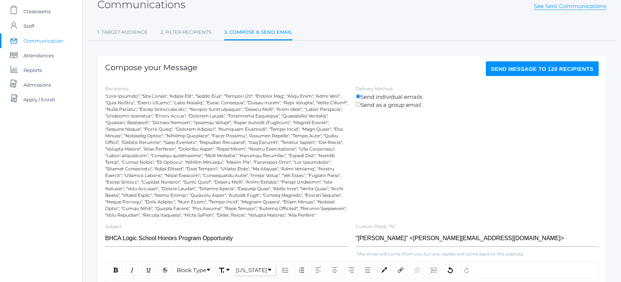
scroll to position [55, 0]
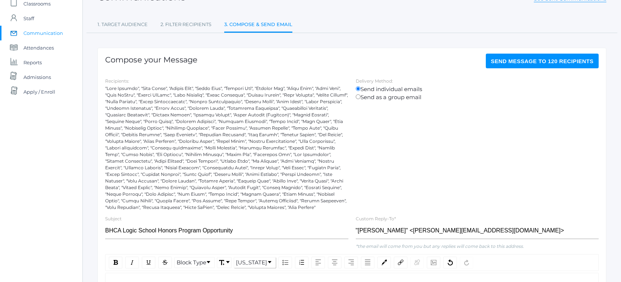
click at [533, 66] on button "Send Message to 120 recipients" at bounding box center [542, 61] width 113 height 15
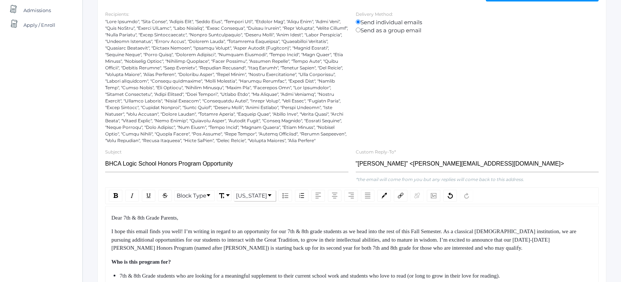
scroll to position [0, 0]
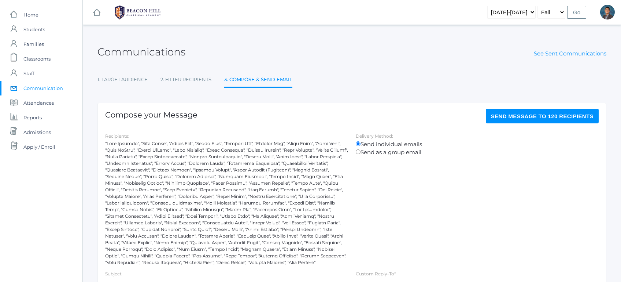
click at [524, 120] on button "Send Message to 120 recipients" at bounding box center [542, 116] width 113 height 15
